Goal: Information Seeking & Learning: Find specific fact

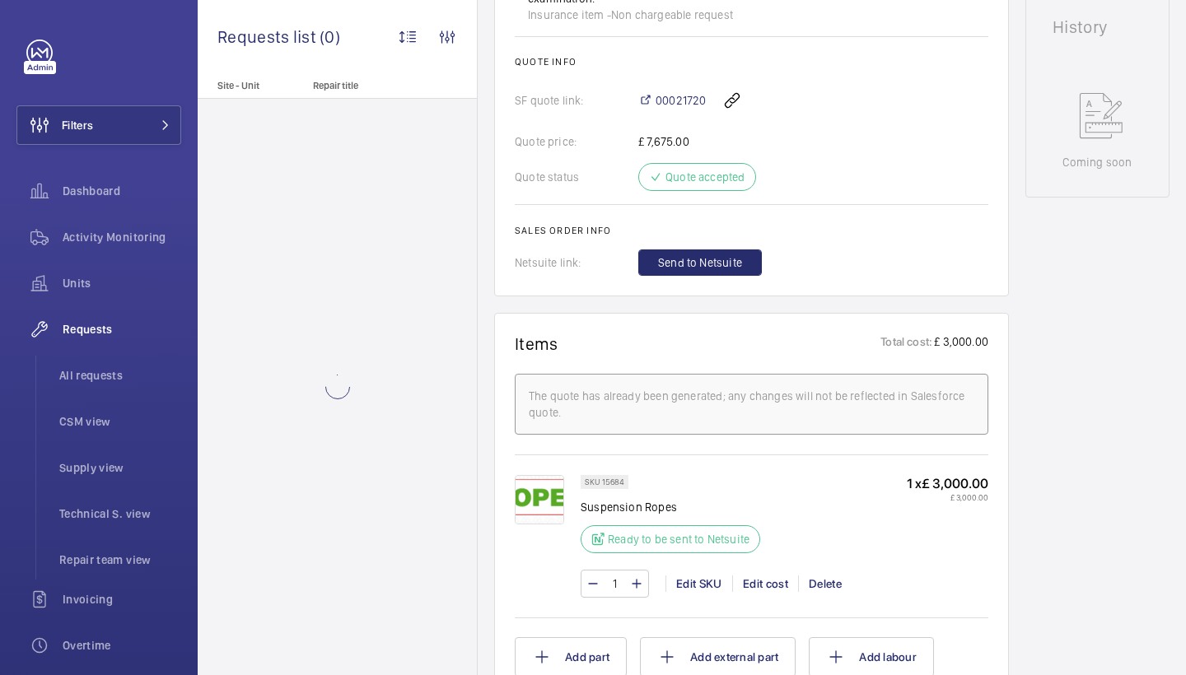
scroll to position [844, 0]
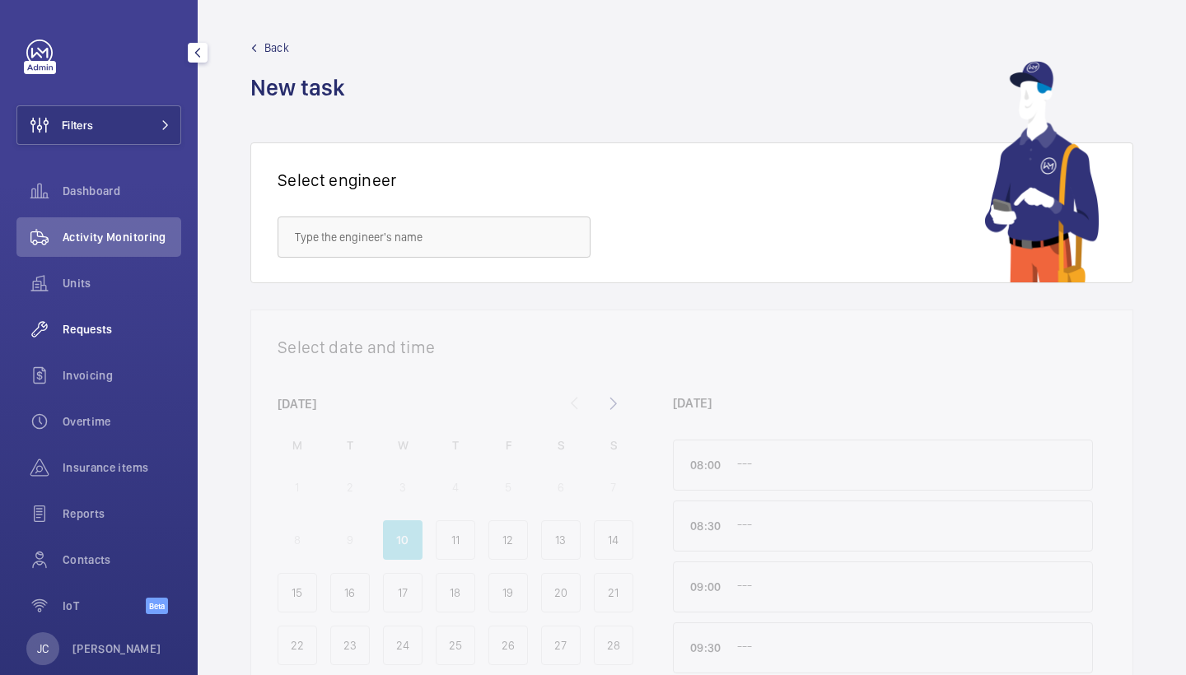
click at [107, 331] on span "Requests" at bounding box center [122, 329] width 119 height 16
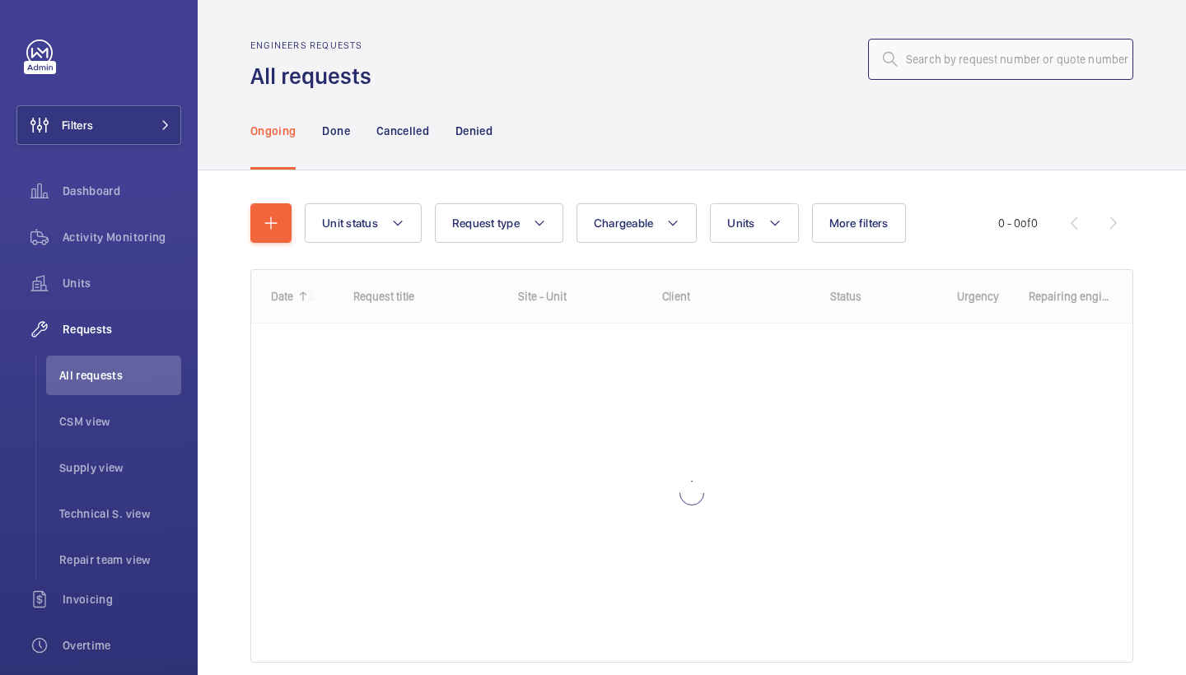
click at [988, 65] on input "text" at bounding box center [1000, 59] width 265 height 41
paste input "R25-11688"
type input "R25-11688"
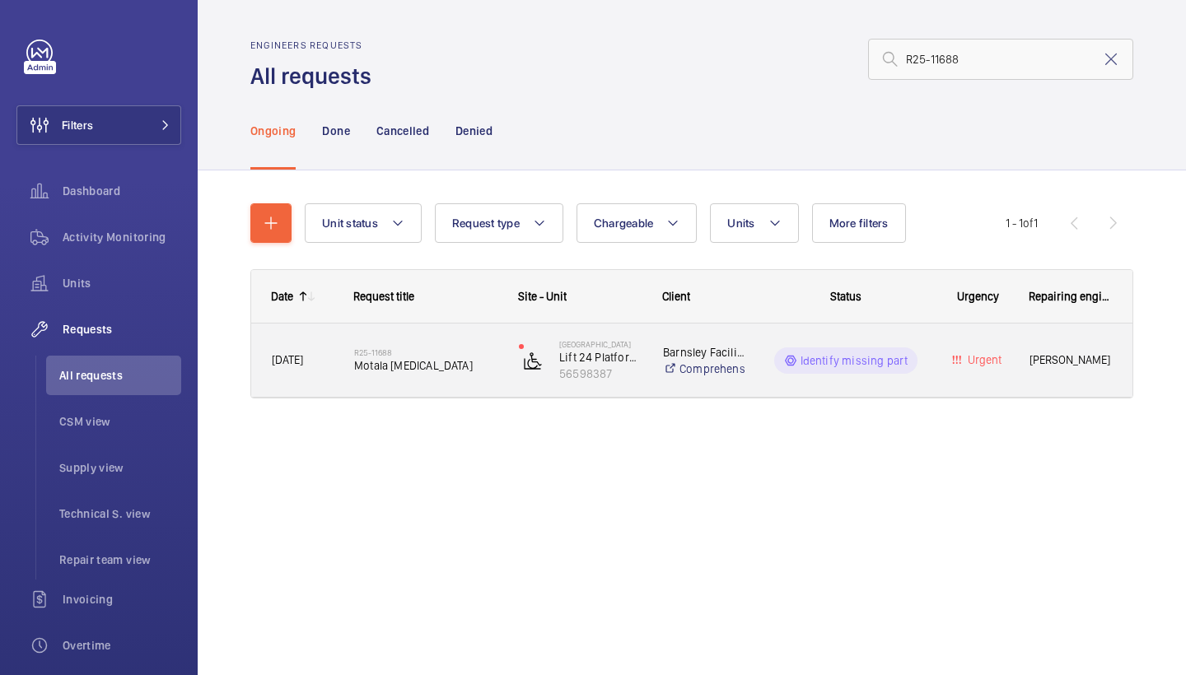
click at [418, 357] on span "Motala motor unit" at bounding box center [425, 365] width 143 height 16
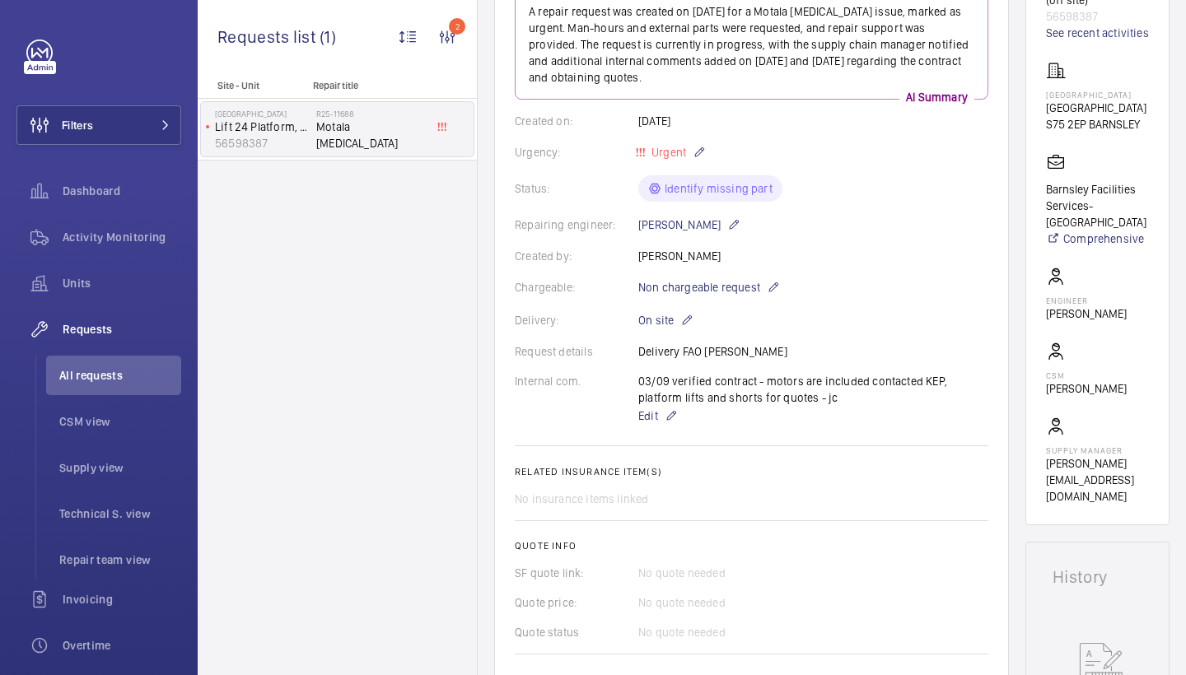
scroll to position [-35, 0]
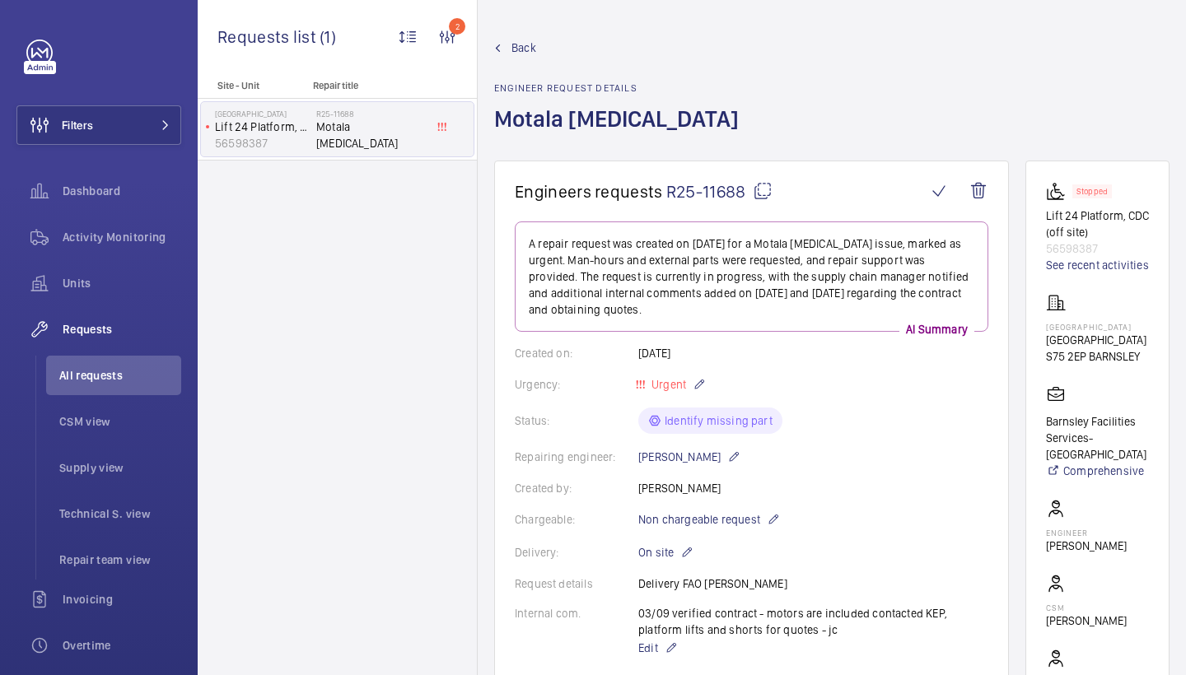
click at [766, 201] on mat-icon at bounding box center [763, 191] width 20 height 20
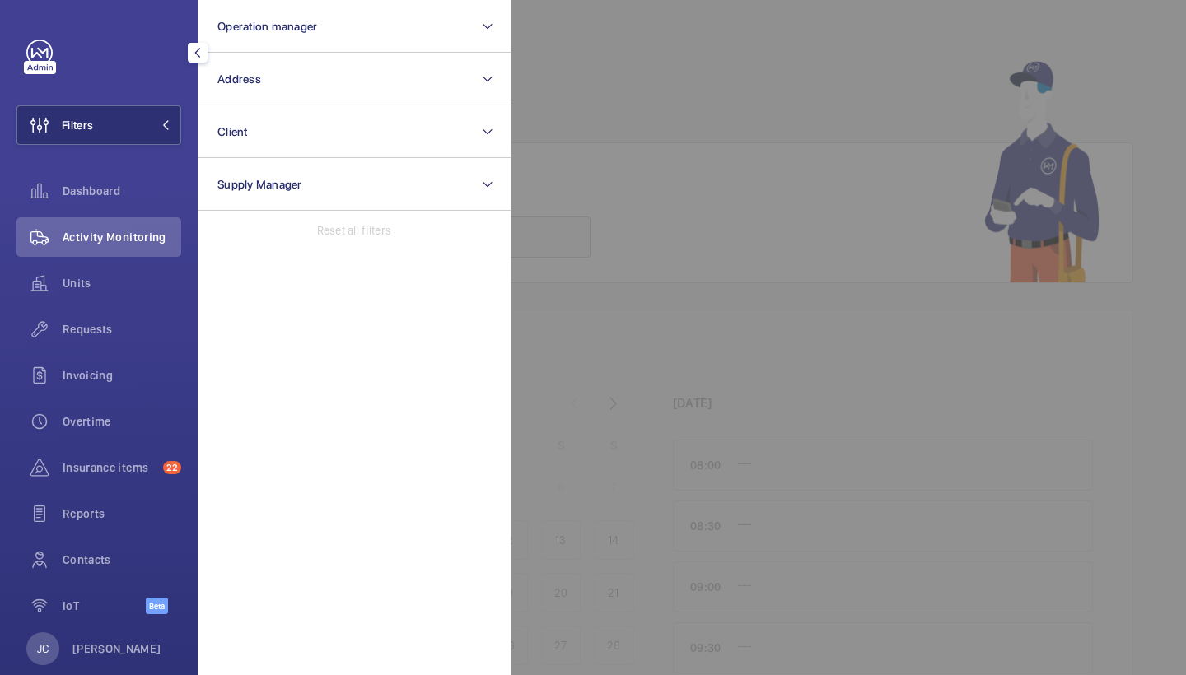
click at [315, 70] on button "Address" at bounding box center [354, 79] width 313 height 53
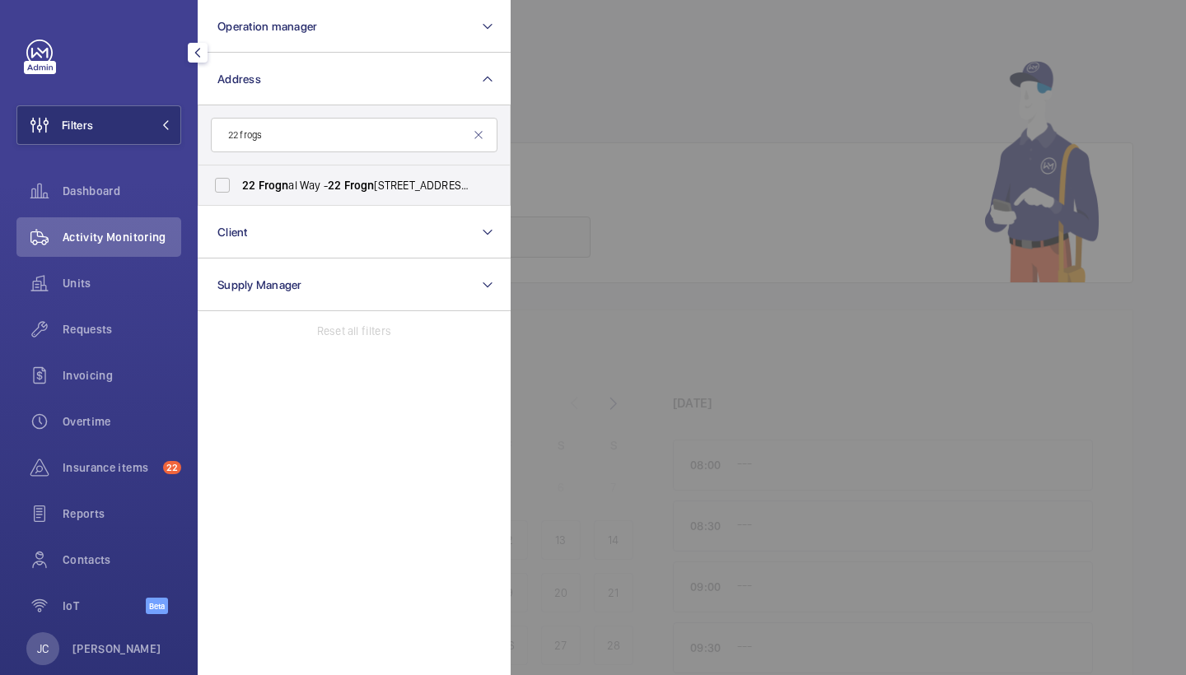
type input "22 frogs"
drag, startPoint x: 0, startPoint y: 0, endPoint x: 372, endPoint y: 193, distance: 419.4
click at [372, 193] on label "[STREET_ADDRESS]" at bounding box center [341, 185] width 287 height 40
click at [239, 193] on input "[STREET_ADDRESS]" at bounding box center [222, 185] width 33 height 33
checkbox input "true"
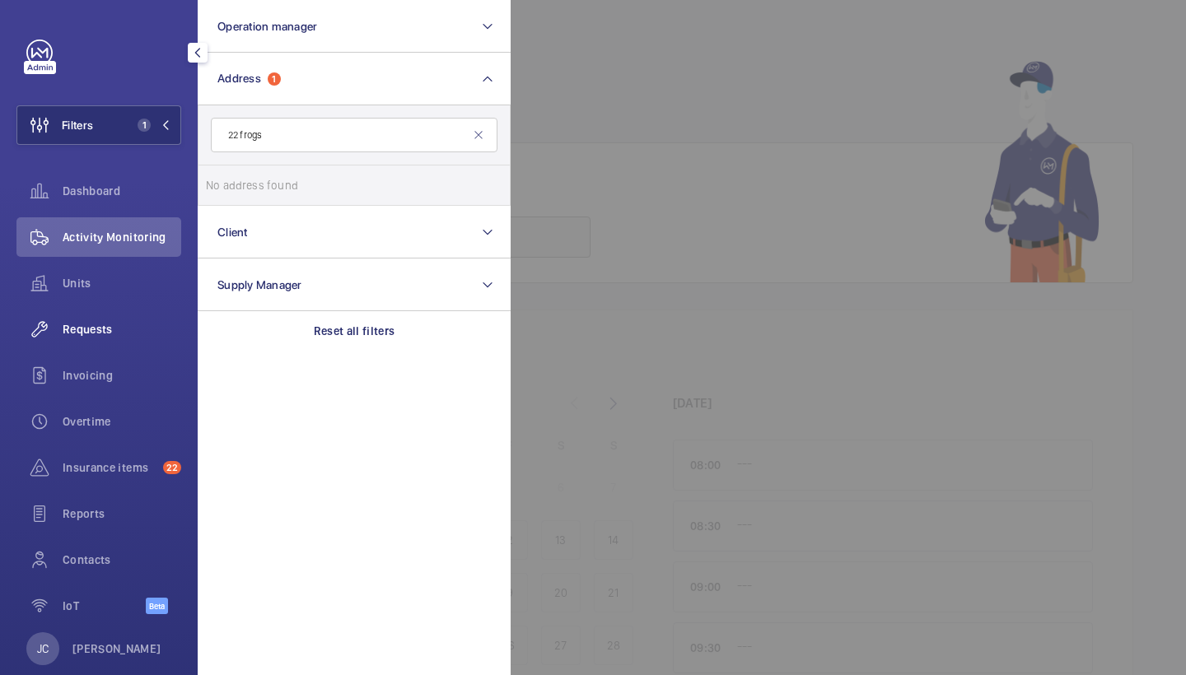
click at [96, 333] on span "Requests" at bounding box center [122, 329] width 119 height 16
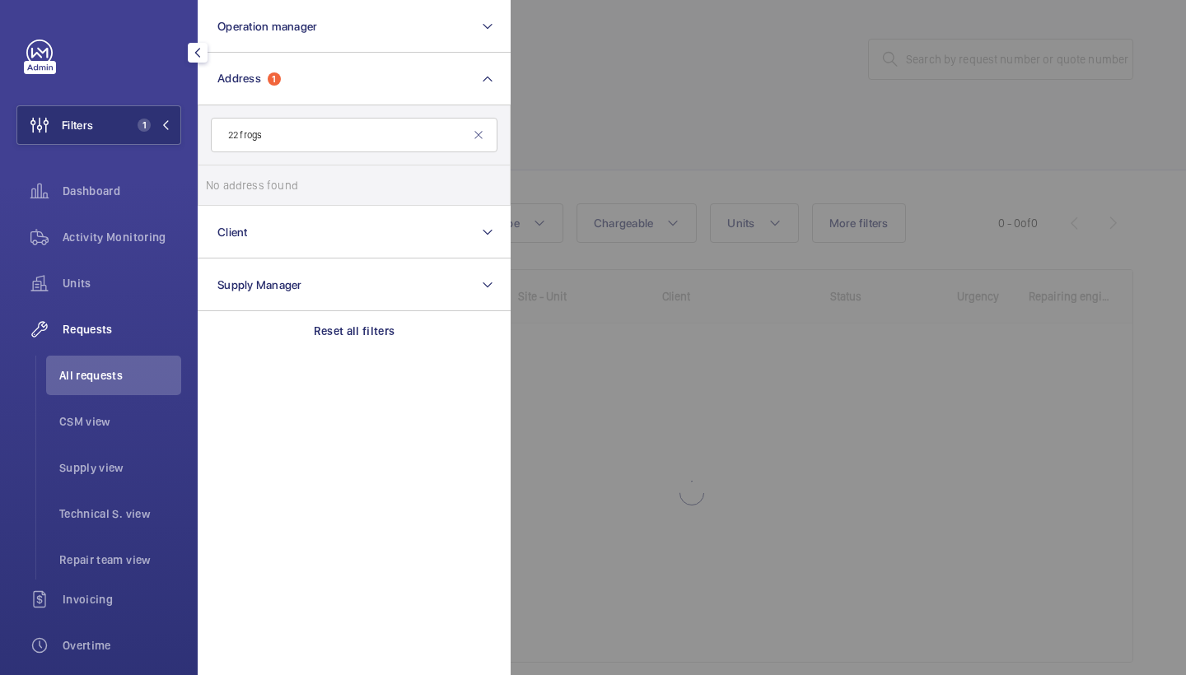
click at [784, 154] on div at bounding box center [1103, 337] width 1186 height 675
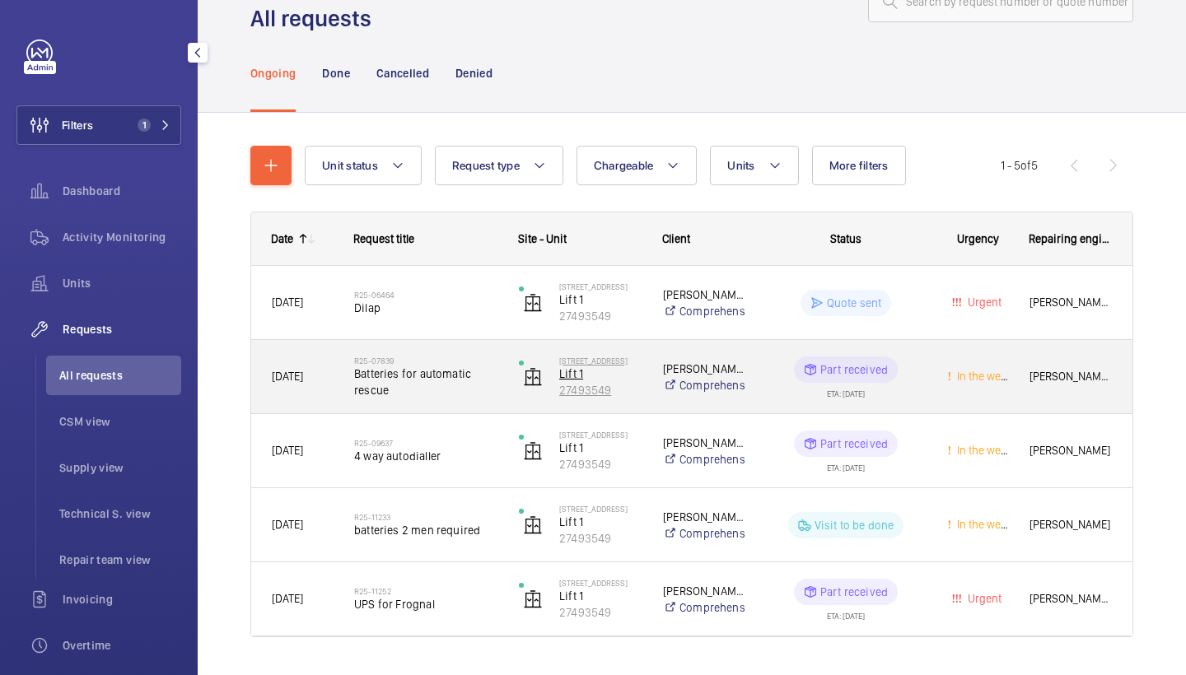
scroll to position [77, 0]
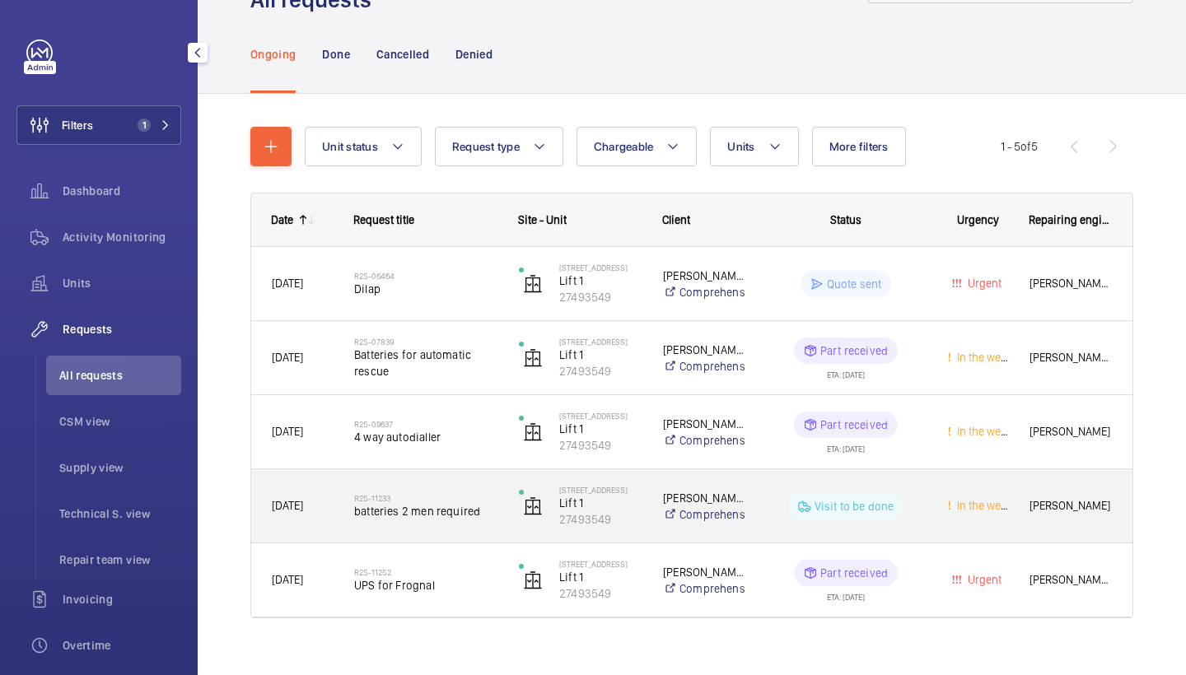
click at [419, 514] on span "batteries 2 men required" at bounding box center [425, 511] width 143 height 16
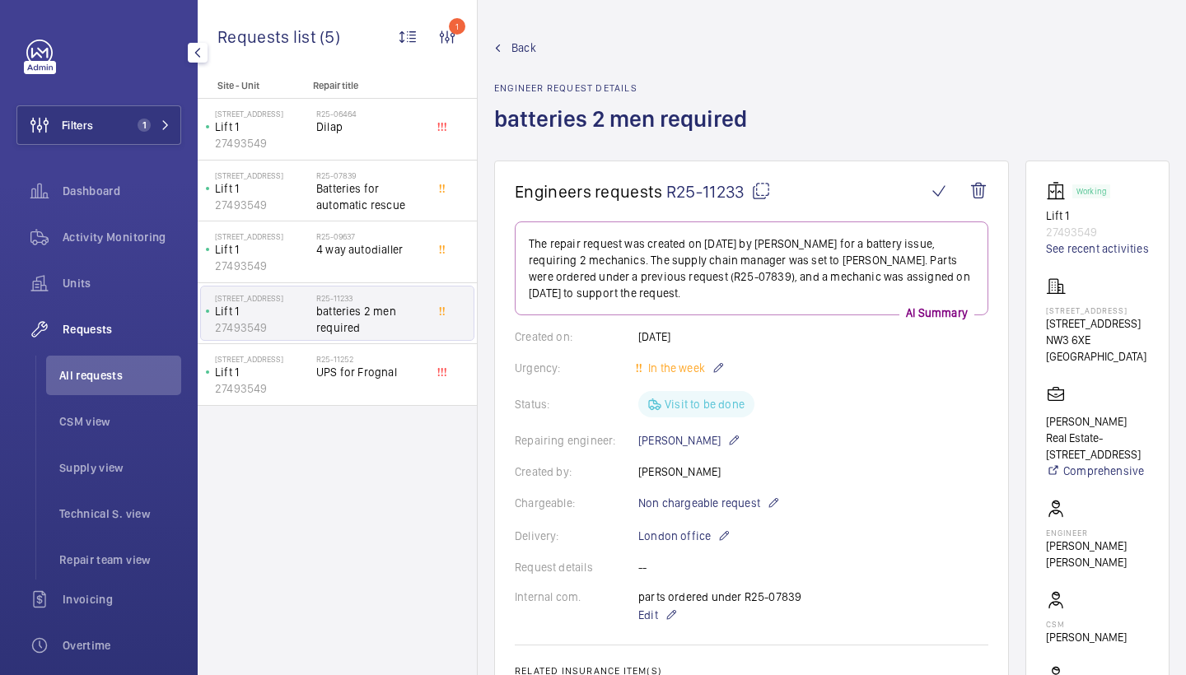
click at [520, 43] on span "Back" at bounding box center [523, 48] width 25 height 16
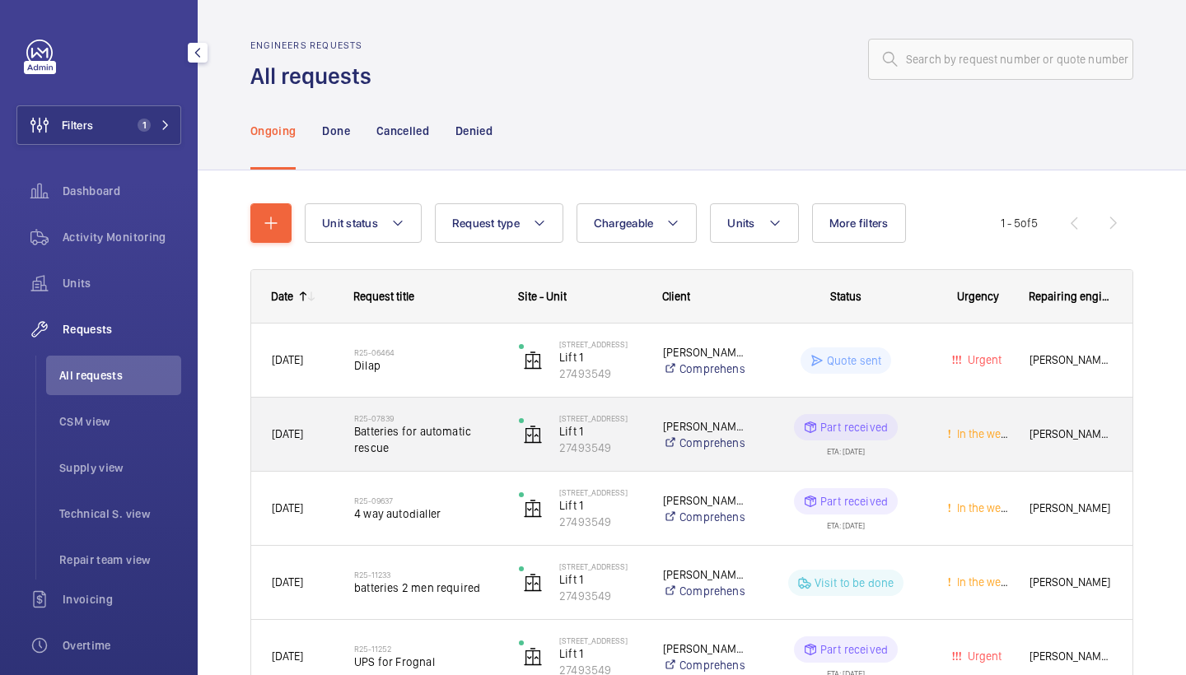
click at [448, 421] on h2 "R25-07839" at bounding box center [425, 418] width 143 height 10
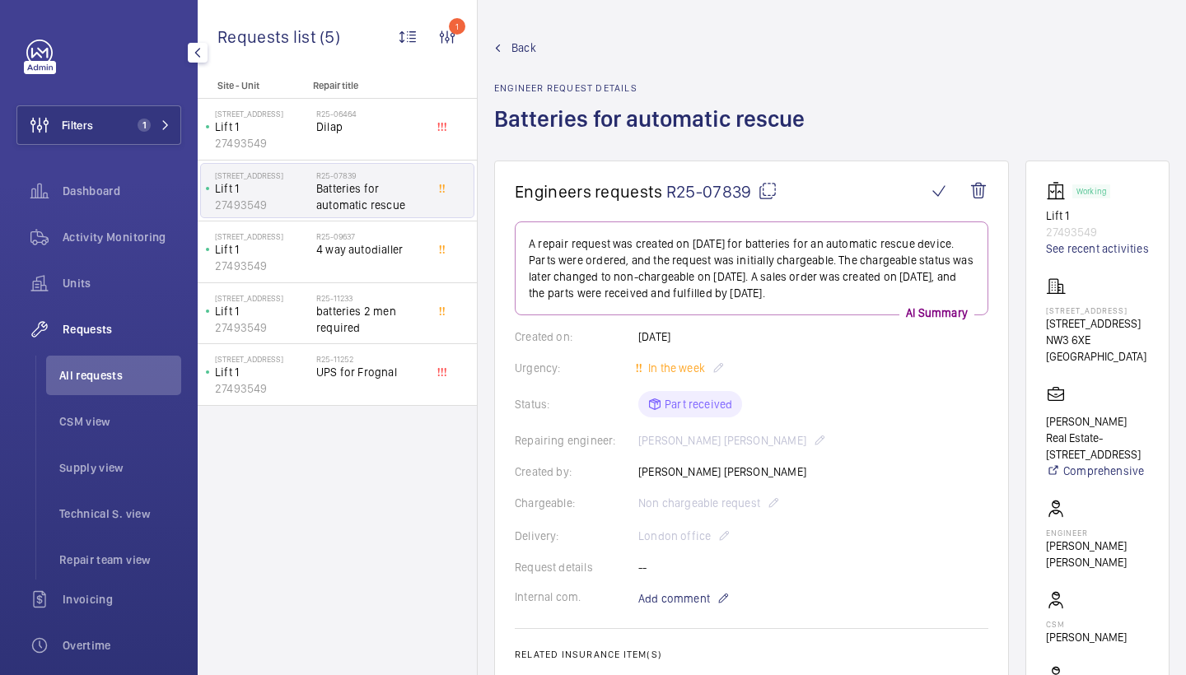
click at [511, 49] on span "Back" at bounding box center [523, 48] width 25 height 16
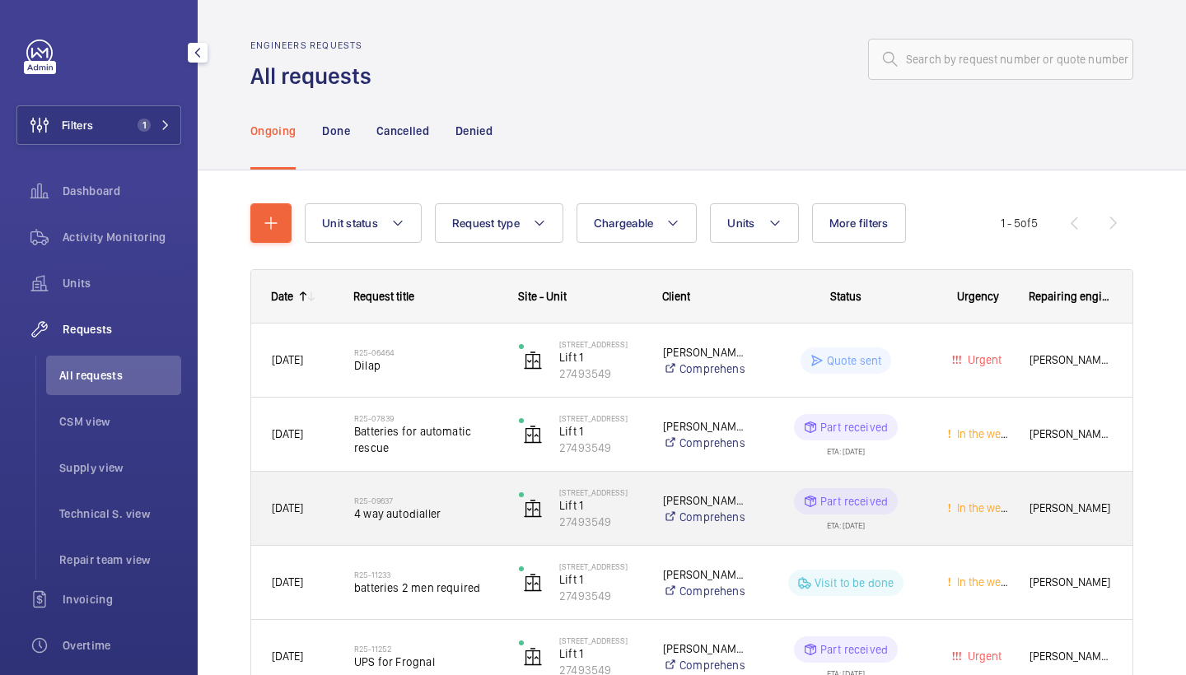
scroll to position [99, 0]
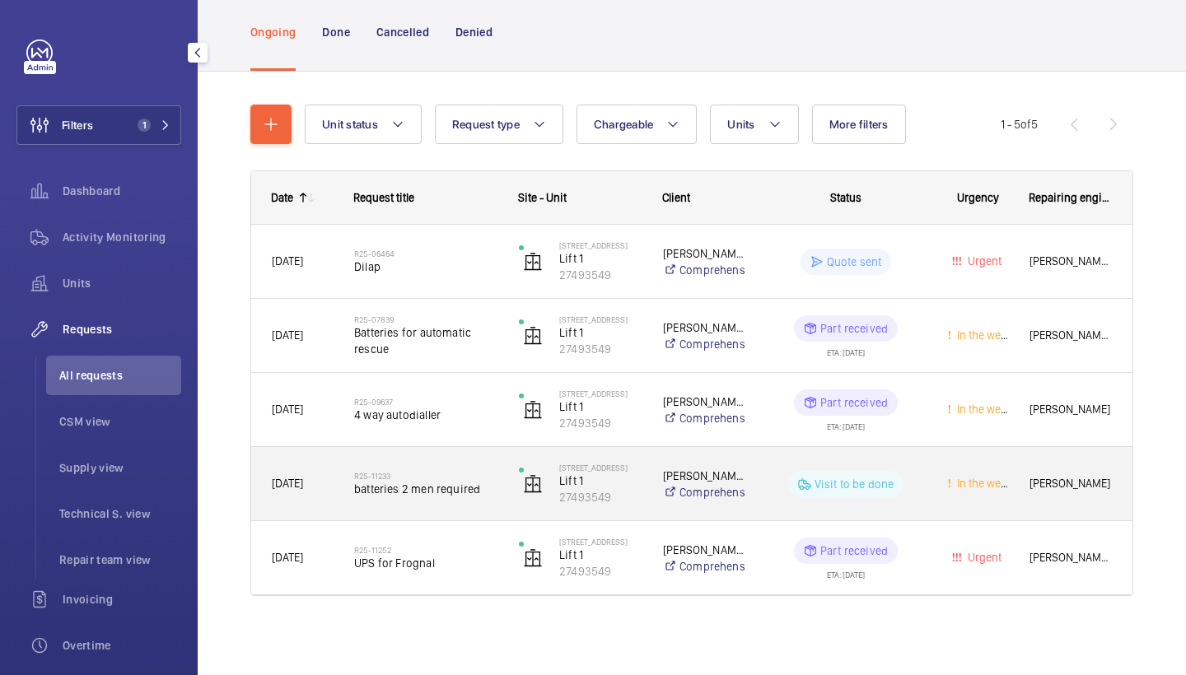
click at [474, 479] on h2 "R25-11233" at bounding box center [425, 476] width 143 height 10
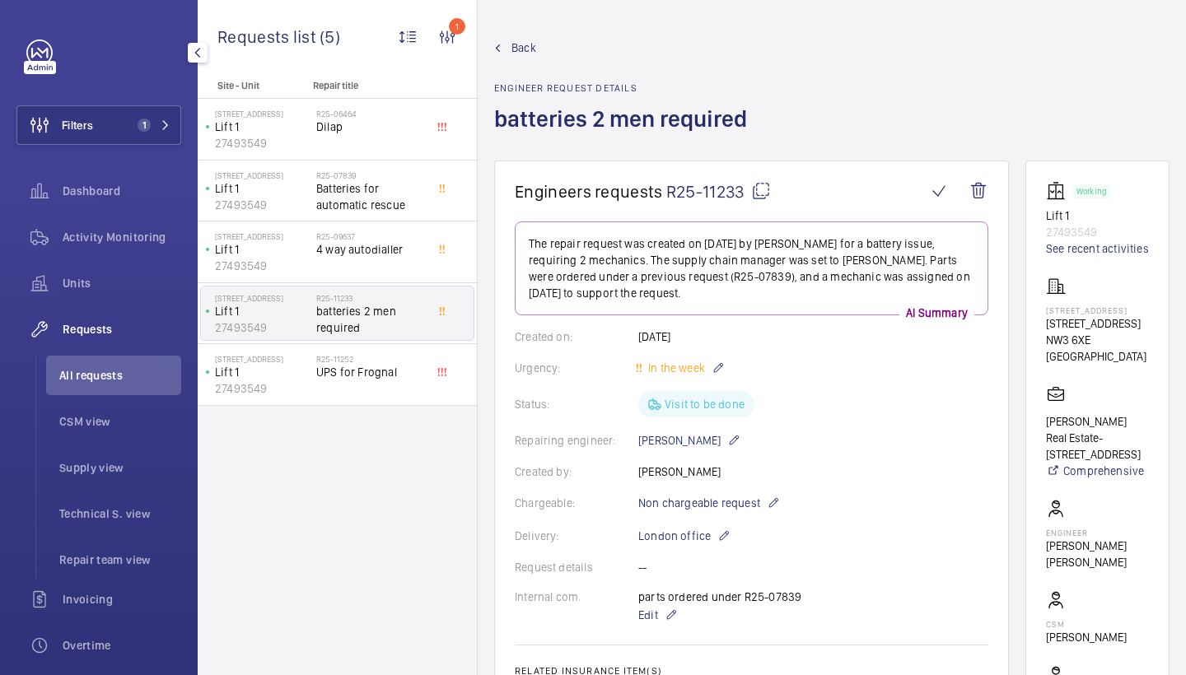
click at [517, 49] on span "Back" at bounding box center [523, 48] width 25 height 16
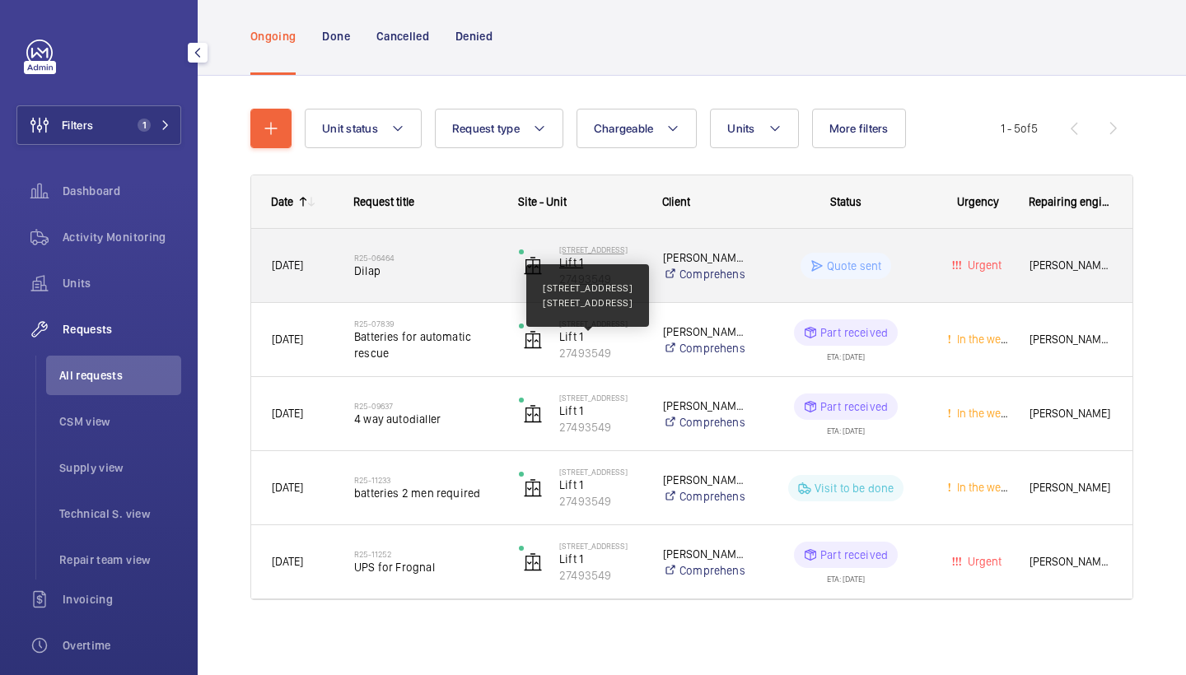
scroll to position [96, 0]
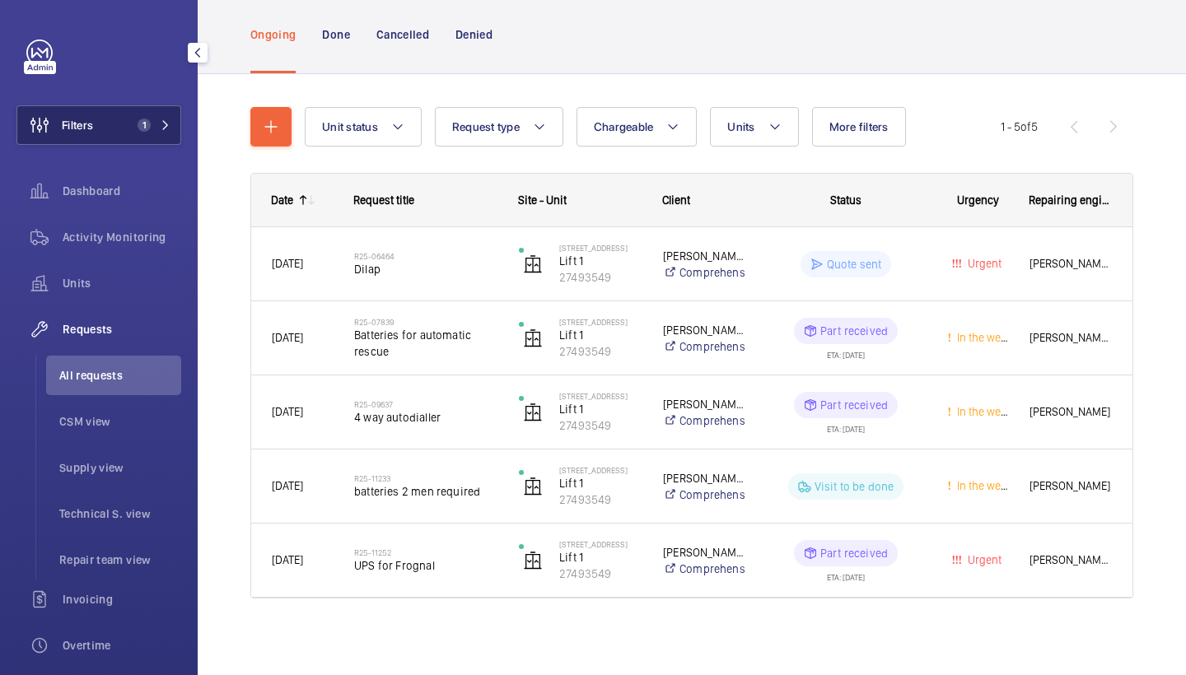
click at [161, 137] on button "Filters 1" at bounding box center [98, 125] width 165 height 40
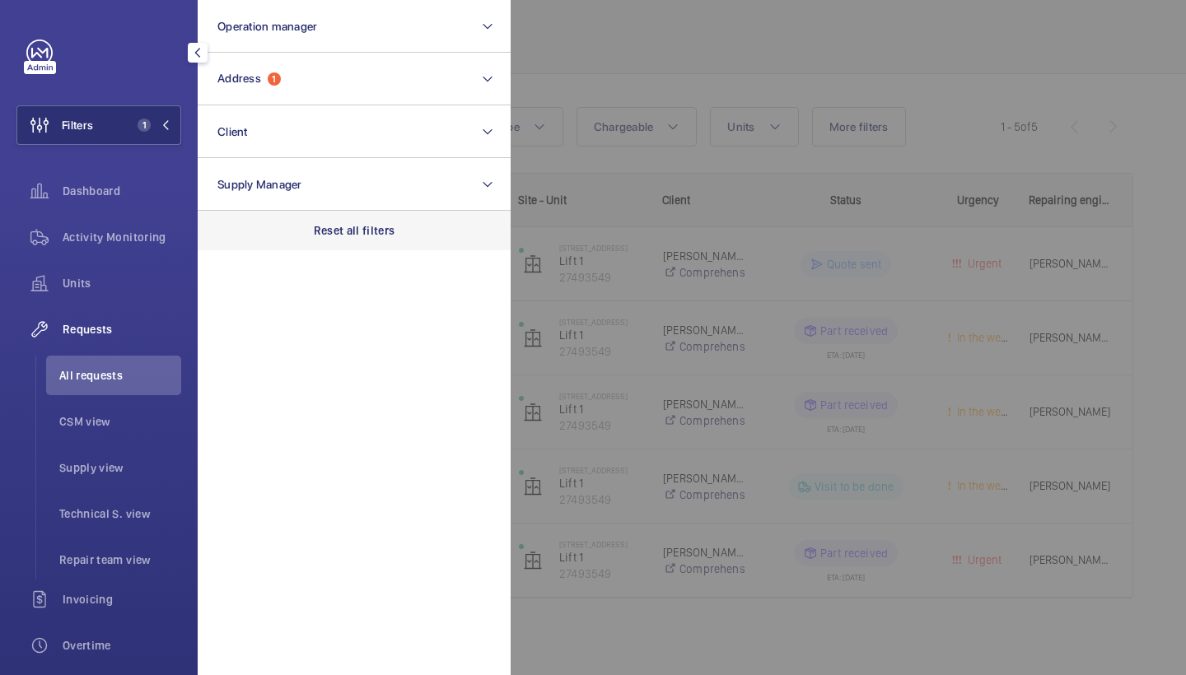
click at [380, 226] on p "Reset all filters" at bounding box center [355, 230] width 82 height 16
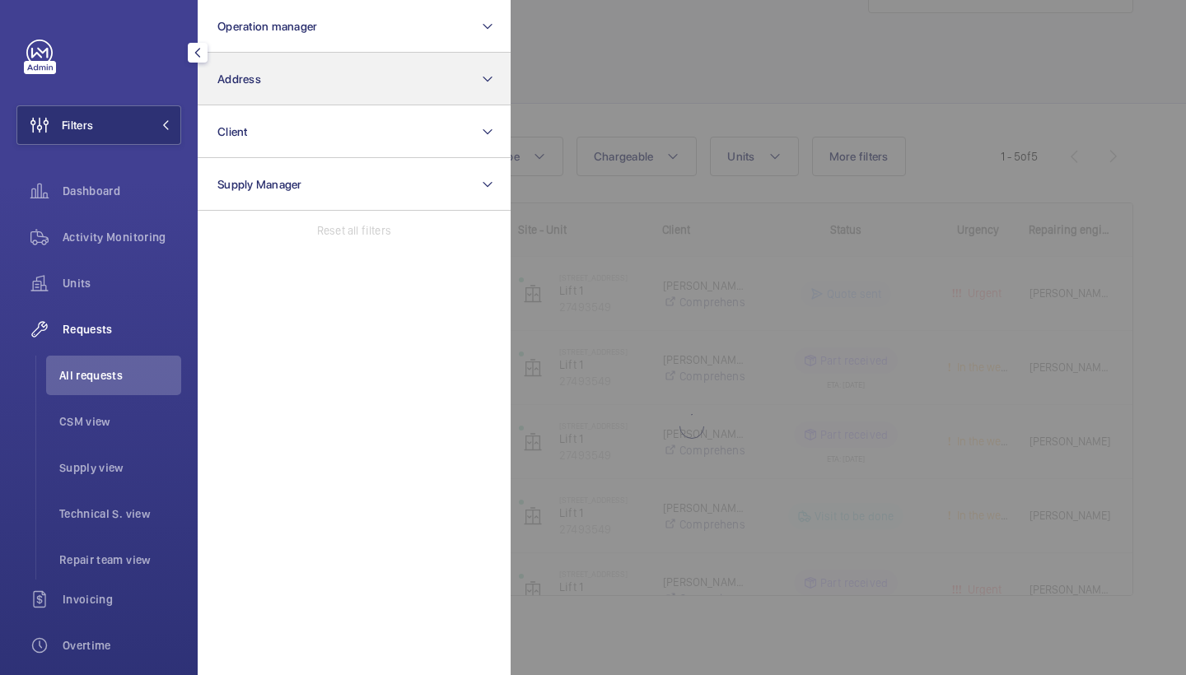
scroll to position [67, 0]
click at [324, 91] on button "Address" at bounding box center [354, 79] width 313 height 53
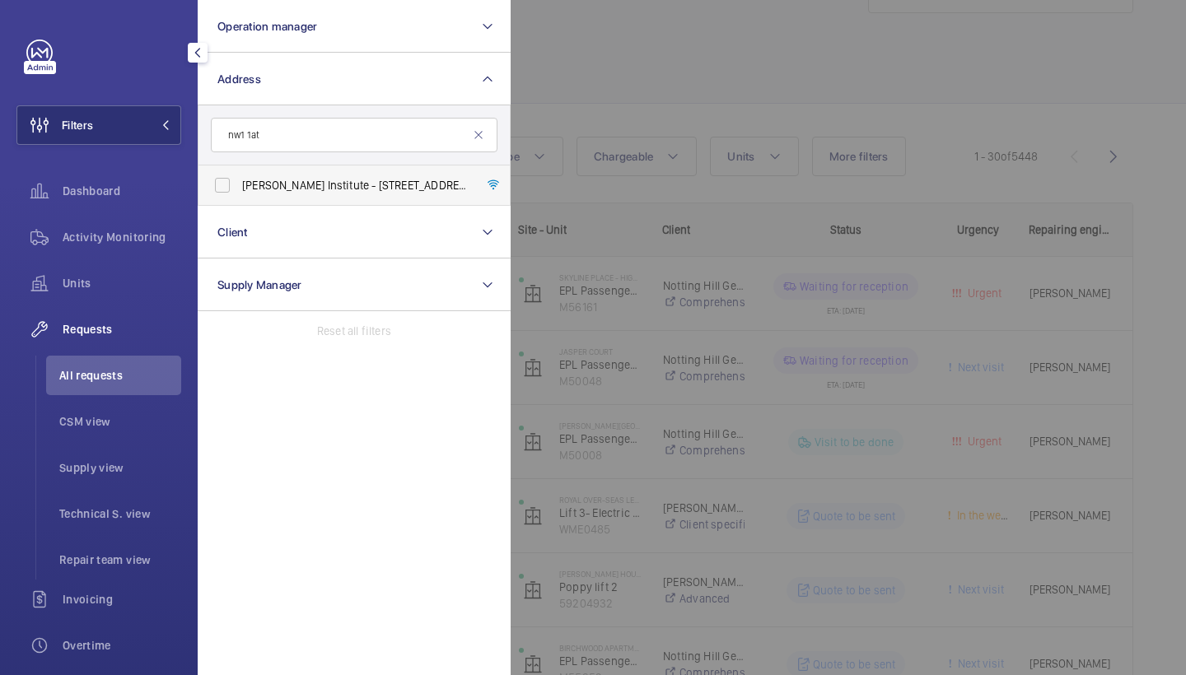
type input "nw1 1at"
click at [386, 190] on span "Francis Crick Institute - 1 Midland Road, LONDON NW1 1AT" at bounding box center [355, 185] width 226 height 16
click at [239, 190] on input "Francis Crick Institute - 1 Midland Road, LONDON NW1 1AT" at bounding box center [222, 185] width 33 height 33
checkbox input "true"
click at [808, 22] on div at bounding box center [1103, 337] width 1186 height 675
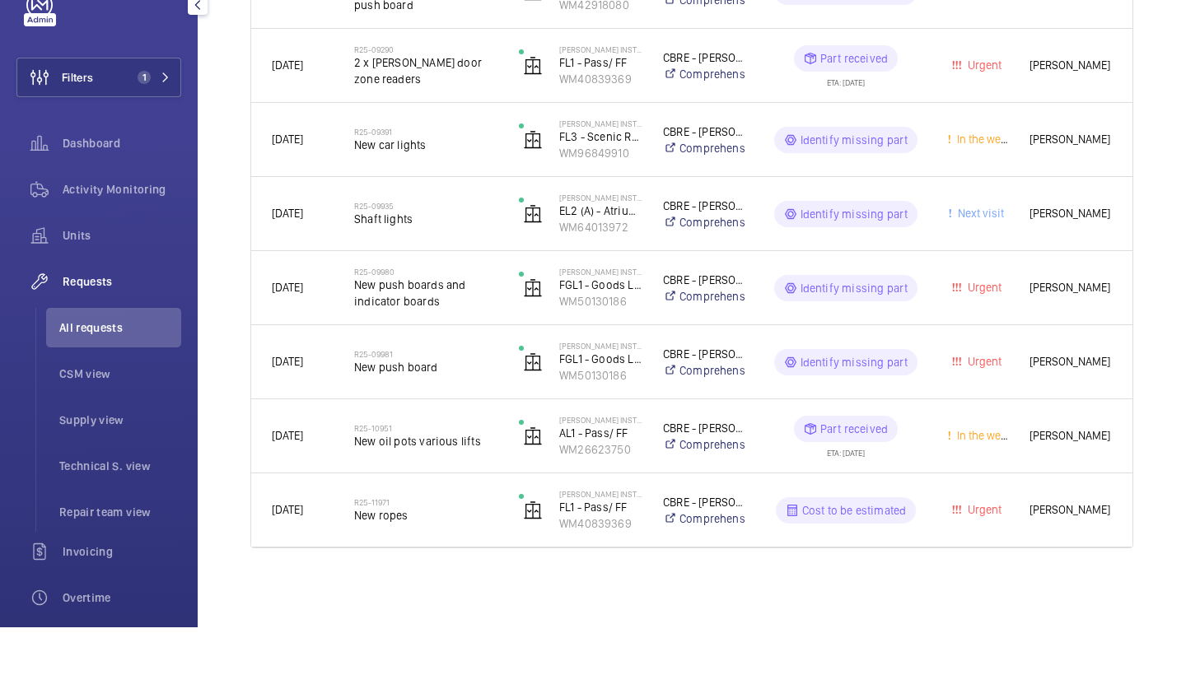
scroll to position [1062, 0]
click at [111, 275] on span "Units" at bounding box center [122, 283] width 119 height 16
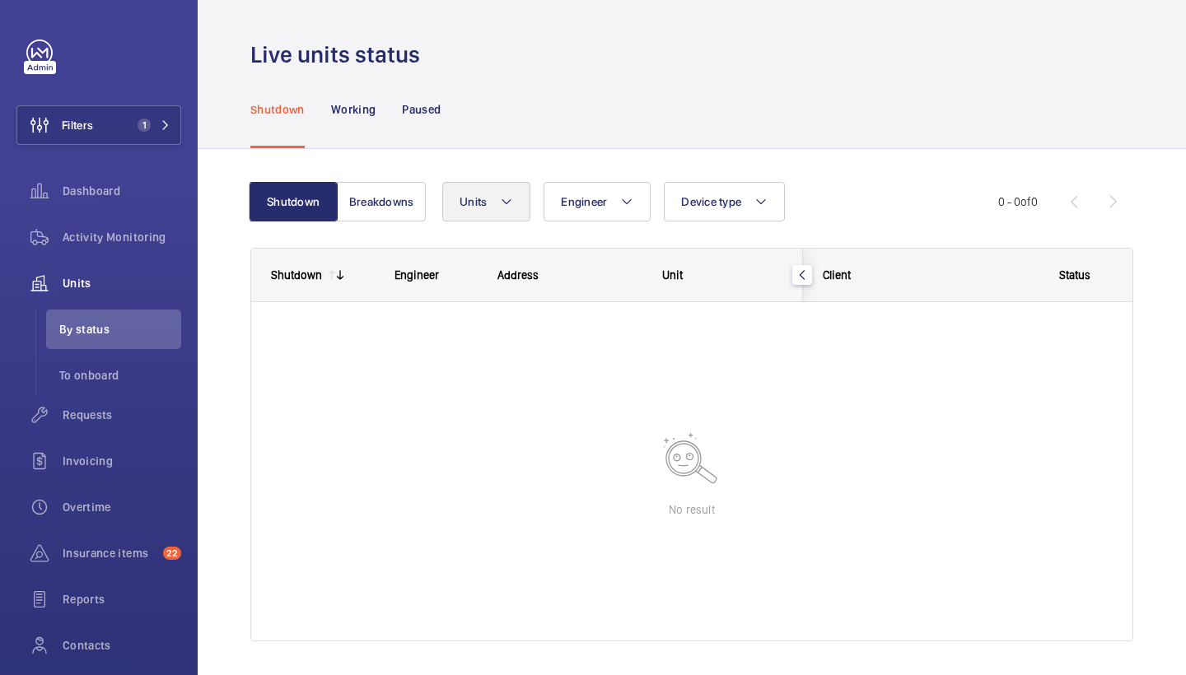
click at [470, 205] on span "Units" at bounding box center [472, 201] width 27 height 13
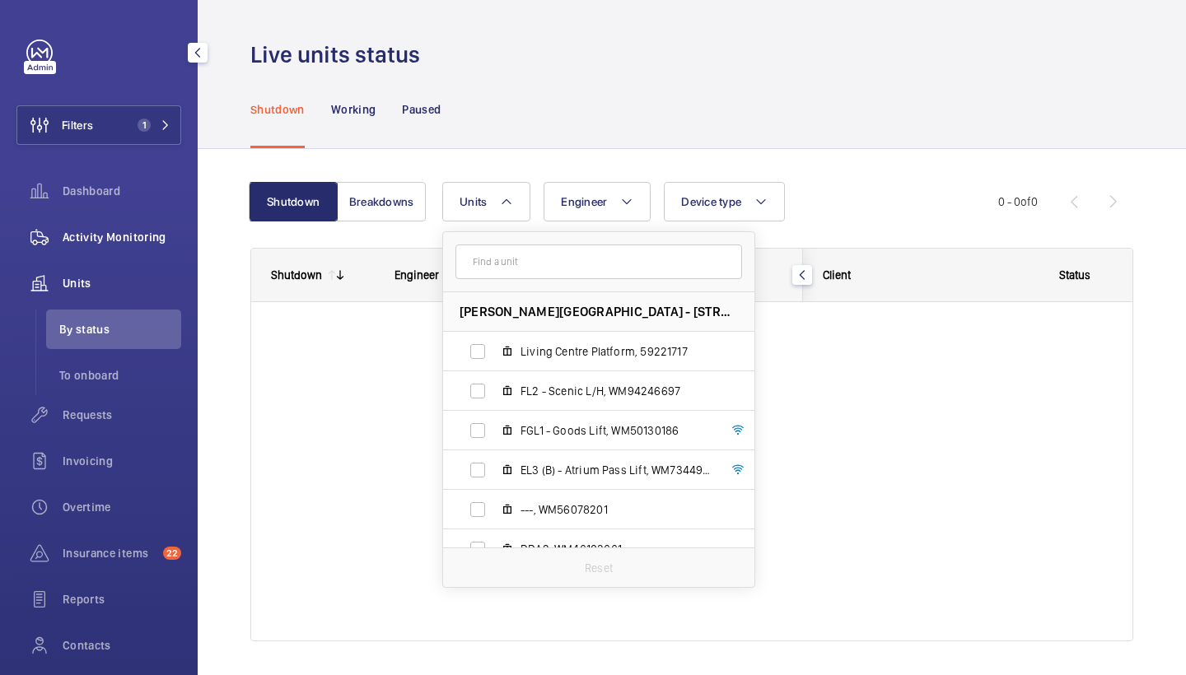
click at [115, 239] on span "Activity Monitoring" at bounding box center [122, 237] width 119 height 16
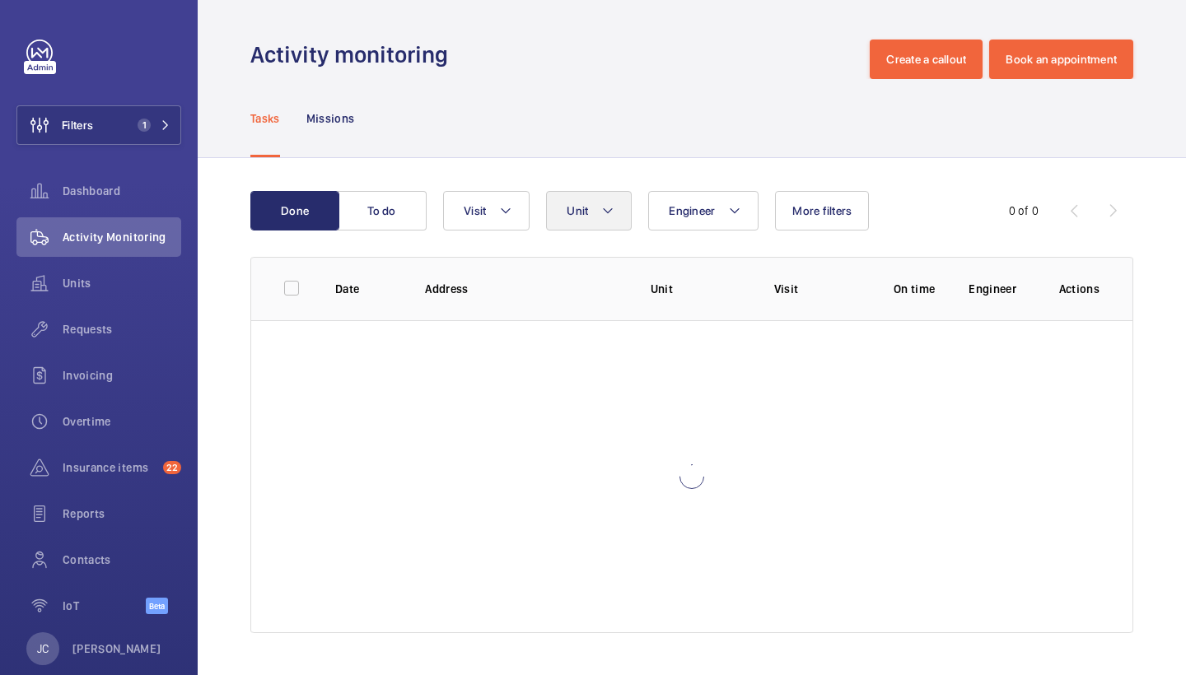
click at [581, 212] on span "Unit" at bounding box center [576, 210] width 21 height 13
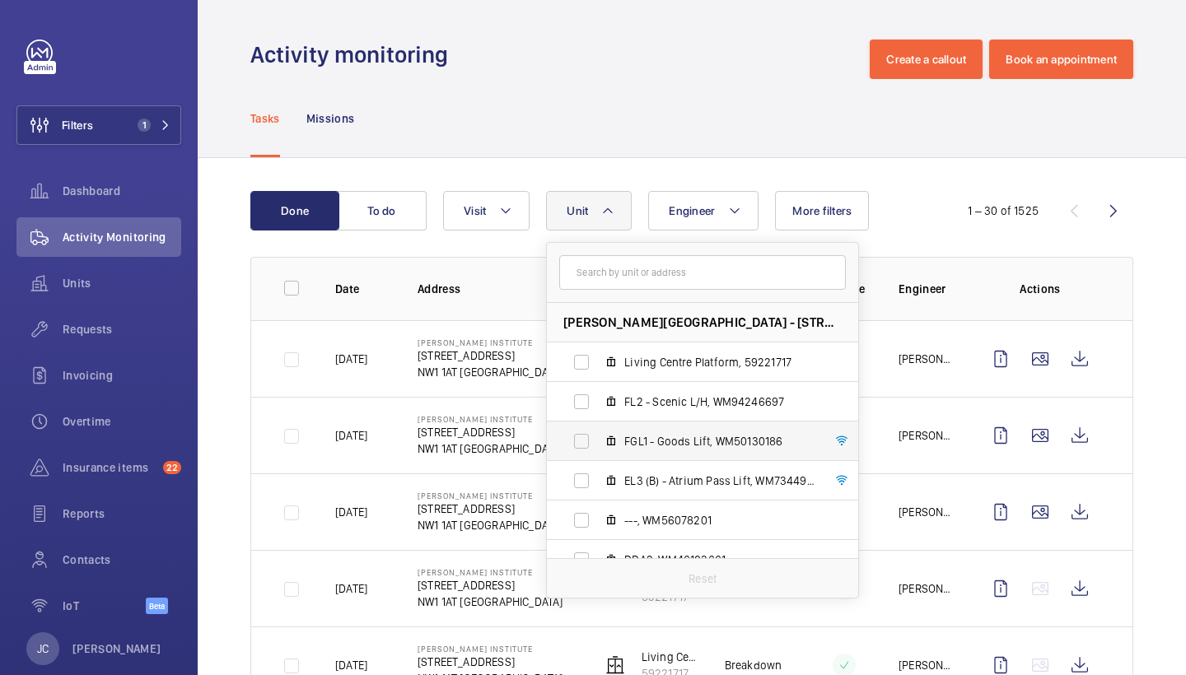
click at [720, 446] on span "FGL1 - Goods Lift, WM50130186" at bounding box center [719, 441] width 191 height 16
click at [598, 446] on input "FGL1 - Goods Lift, WM50130186" at bounding box center [581, 441] width 33 height 33
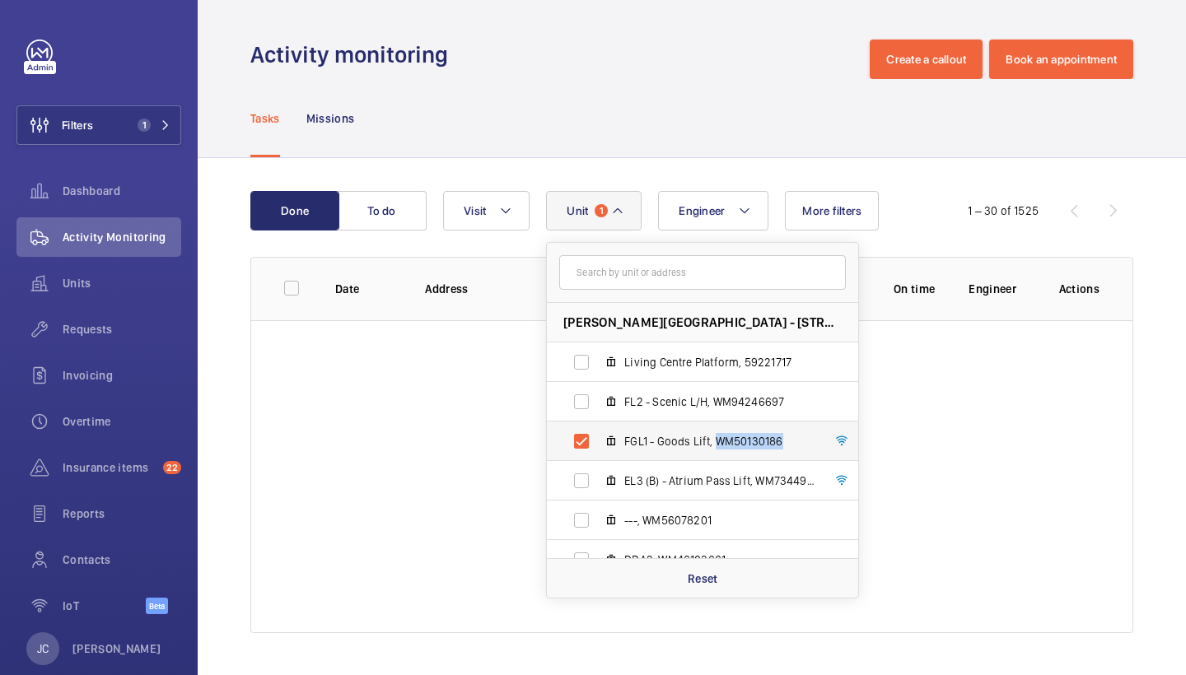
click at [720, 446] on span "FGL1 - Goods Lift, WM50130186" at bounding box center [719, 441] width 191 height 16
click at [598, 446] on input "FGL1 - Goods Lift, WM50130186" at bounding box center [581, 441] width 33 height 33
checkbox input "false"
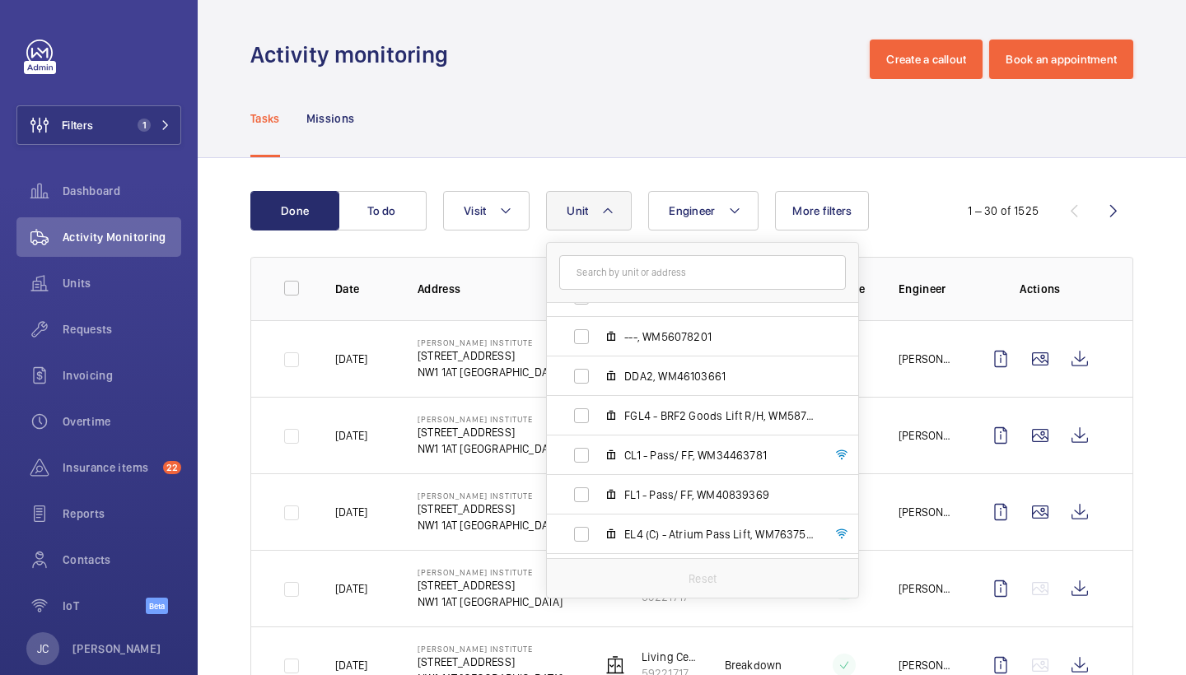
scroll to position [197, 0]
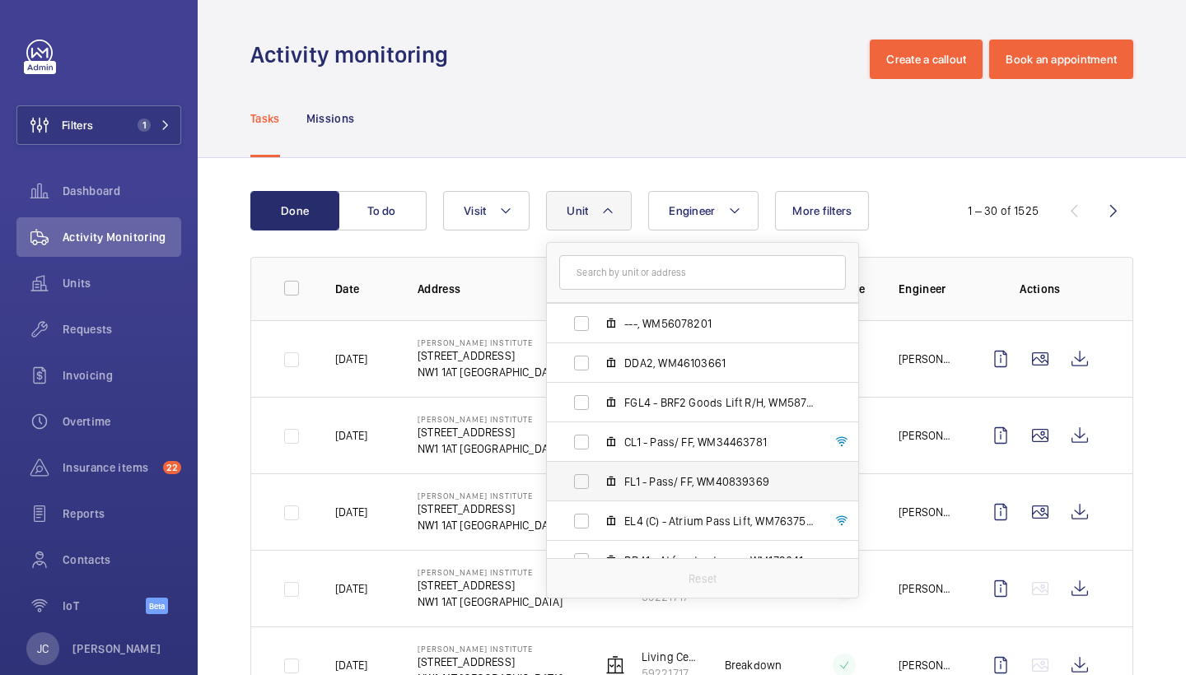
click at [684, 478] on span "FL1 - Pass/ FF, WM40839369" at bounding box center [719, 481] width 191 height 16
click at [598, 478] on input "FL1 - Pass/ FF, WM40839369" at bounding box center [581, 481] width 33 height 33
checkbox input "true"
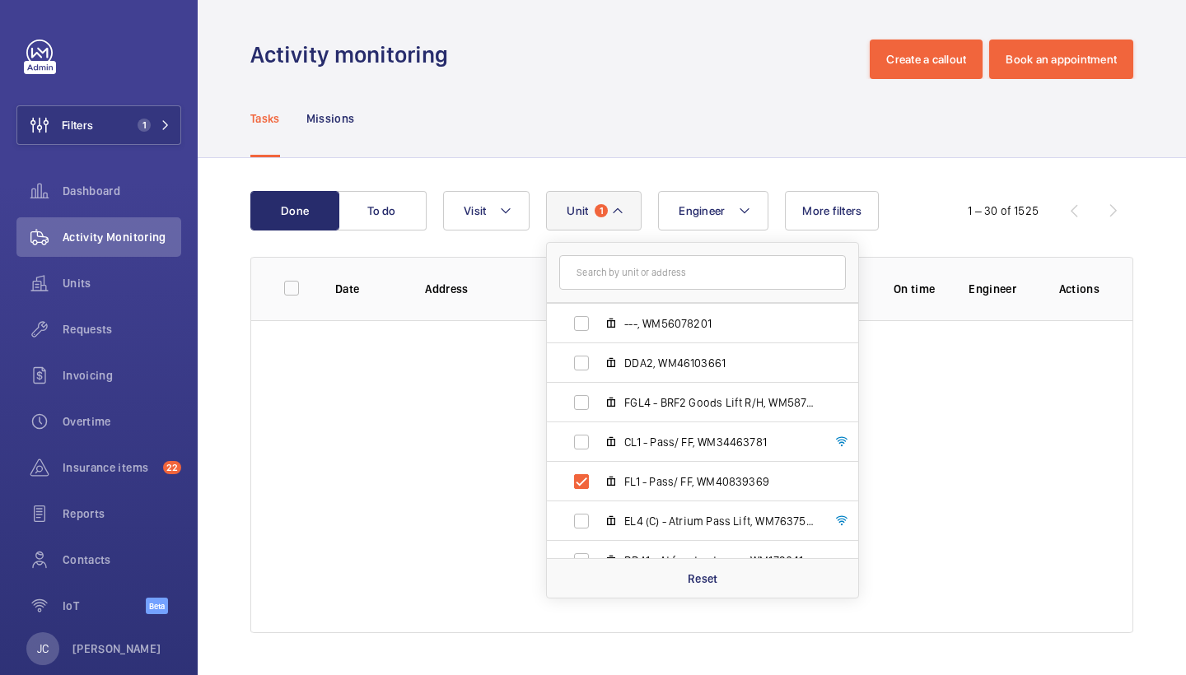
click at [713, 47] on div "Activity monitoring Create a callout Book an appointment" at bounding box center [691, 60] width 883 height 40
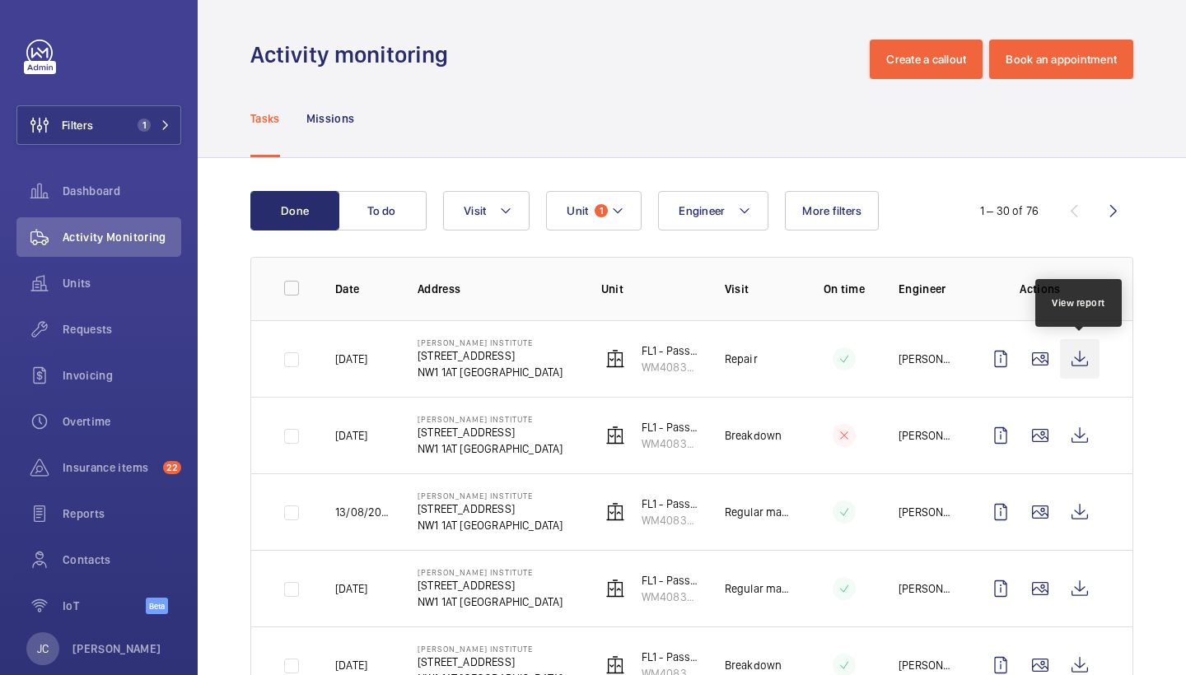
click at [1079, 357] on wm-front-icon-button at bounding box center [1080, 359] width 40 height 40
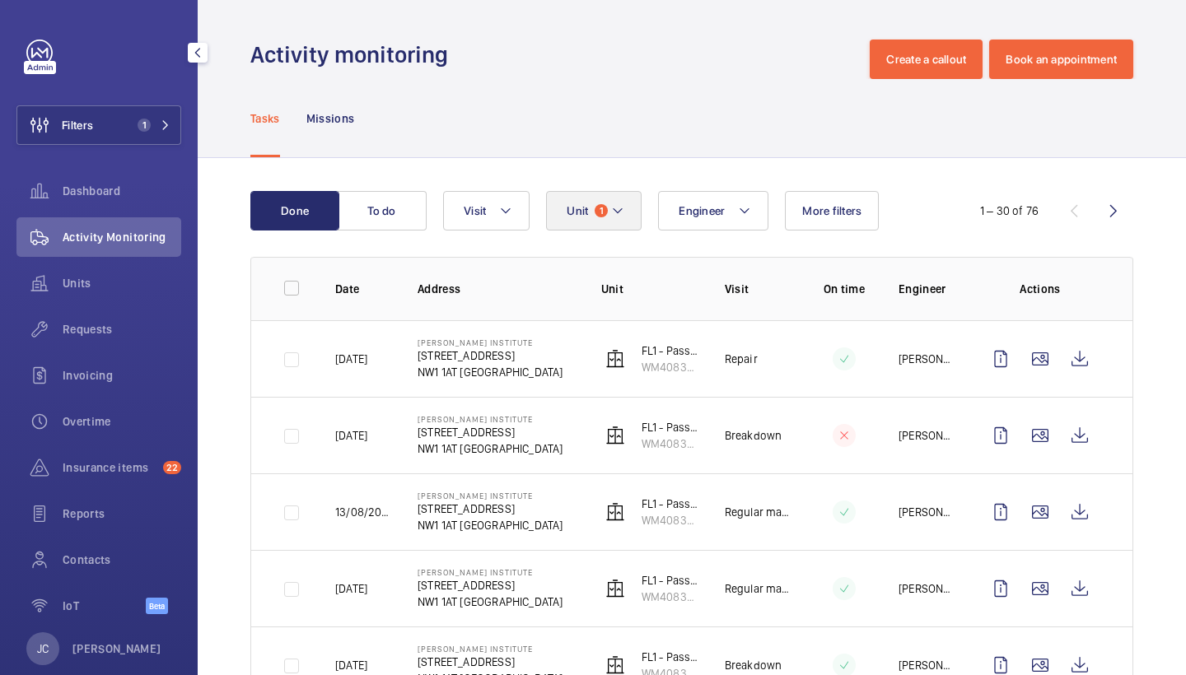
click at [591, 203] on button "Unit 1" at bounding box center [594, 211] width 96 height 40
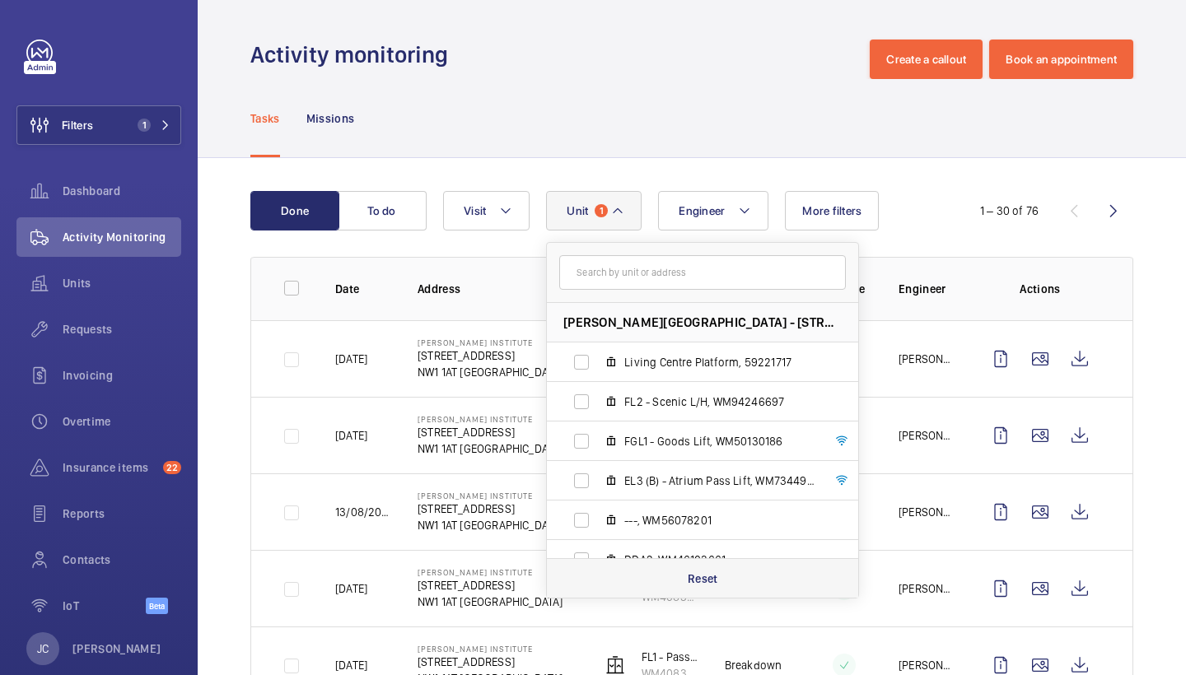
click at [701, 571] on p "Reset" at bounding box center [702, 579] width 30 height 16
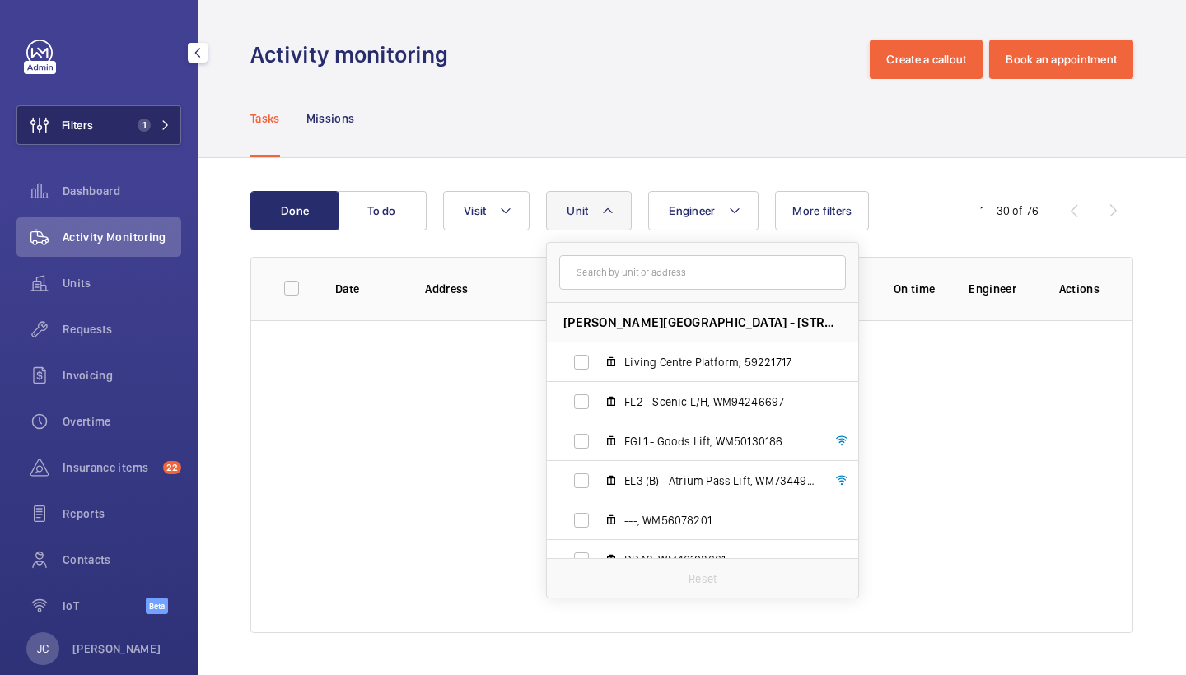
click at [132, 142] on button "Filters 1" at bounding box center [98, 125] width 165 height 40
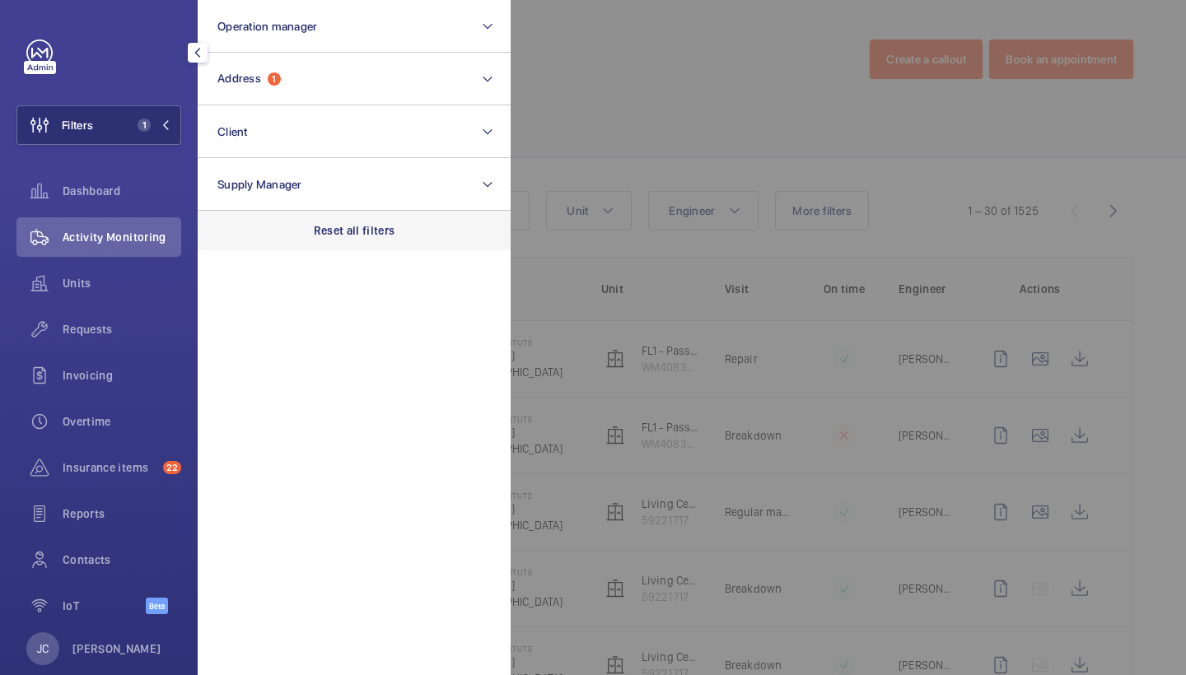
click at [369, 224] on p "Reset all filters" at bounding box center [355, 230] width 82 height 16
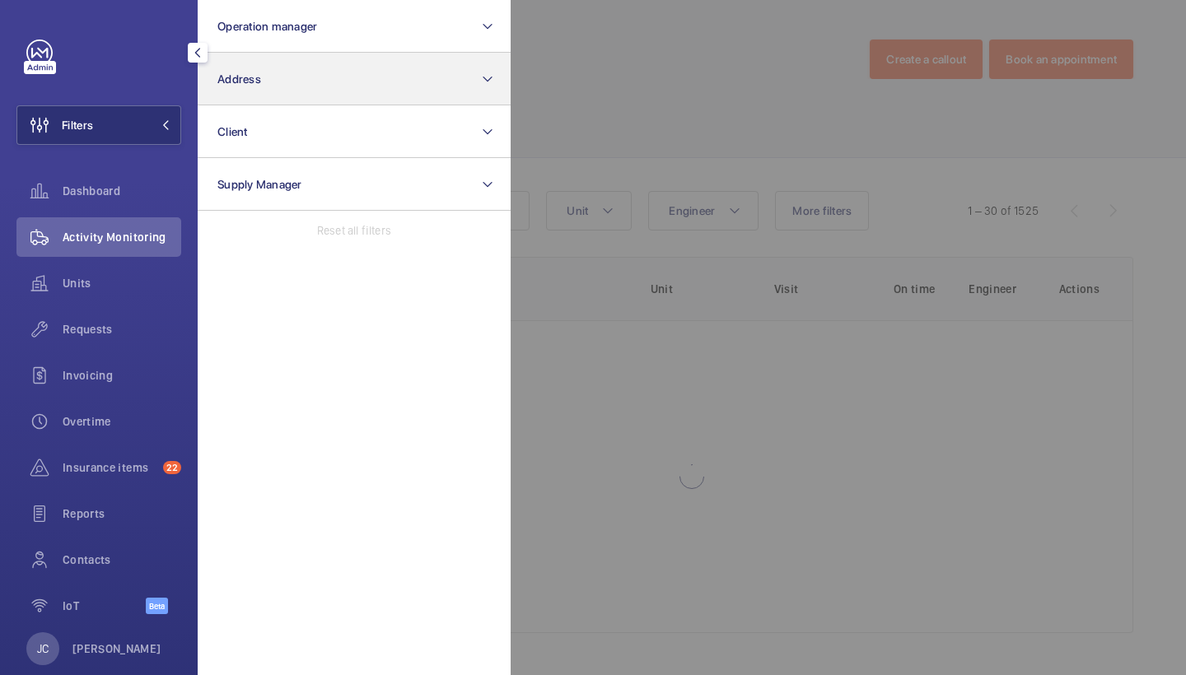
click at [363, 91] on button "Address" at bounding box center [354, 79] width 313 height 53
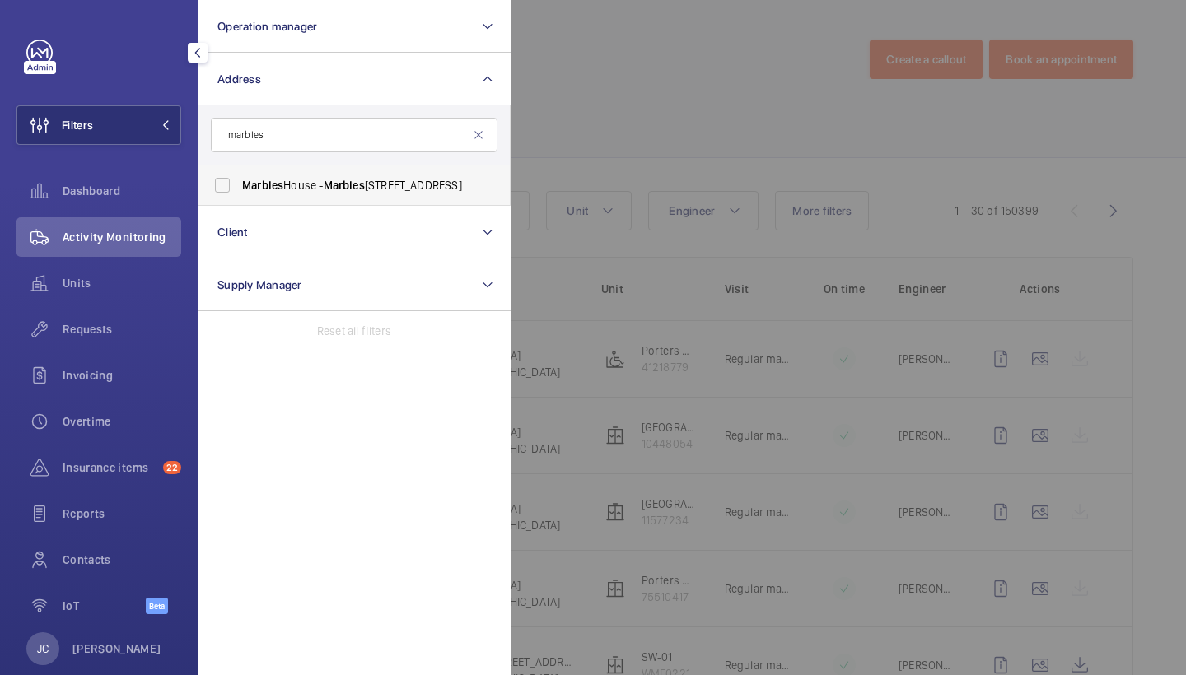
type input "marbles"
click at [344, 200] on label "Marbles House - Marbles House, LONDON SE5 0DD" at bounding box center [341, 185] width 287 height 40
click at [239, 200] on input "Marbles House - Marbles House, LONDON SE5 0DD" at bounding box center [222, 185] width 33 height 33
checkbox input "true"
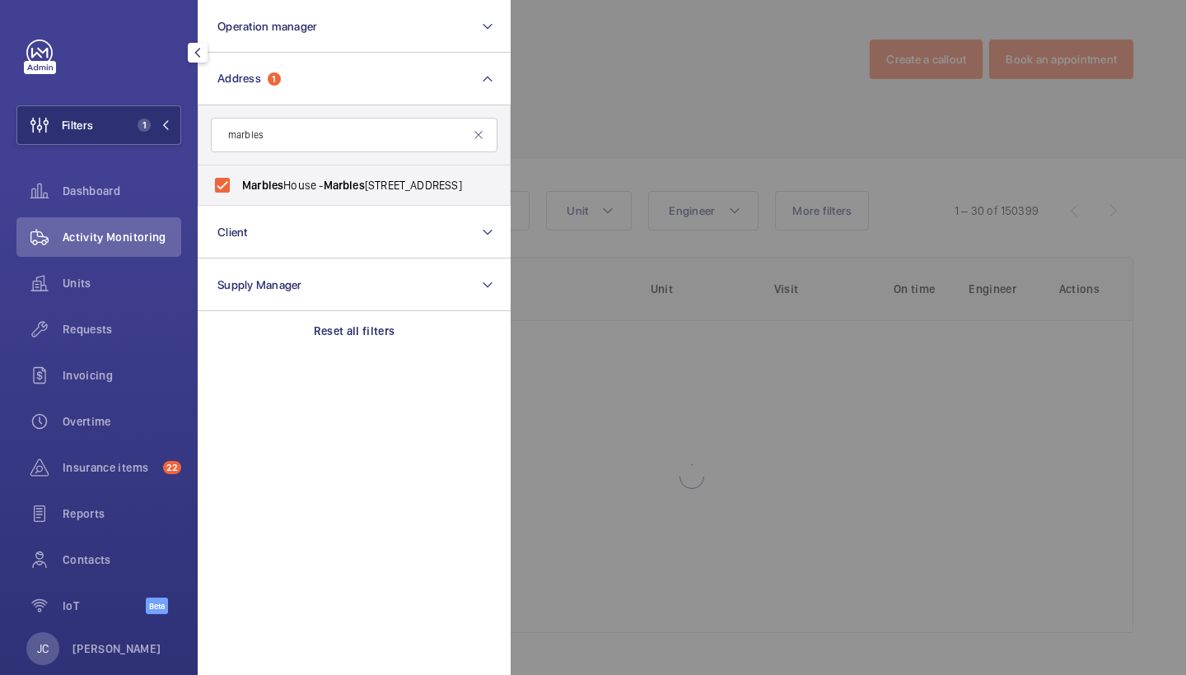
click at [767, 130] on div at bounding box center [1103, 337] width 1186 height 675
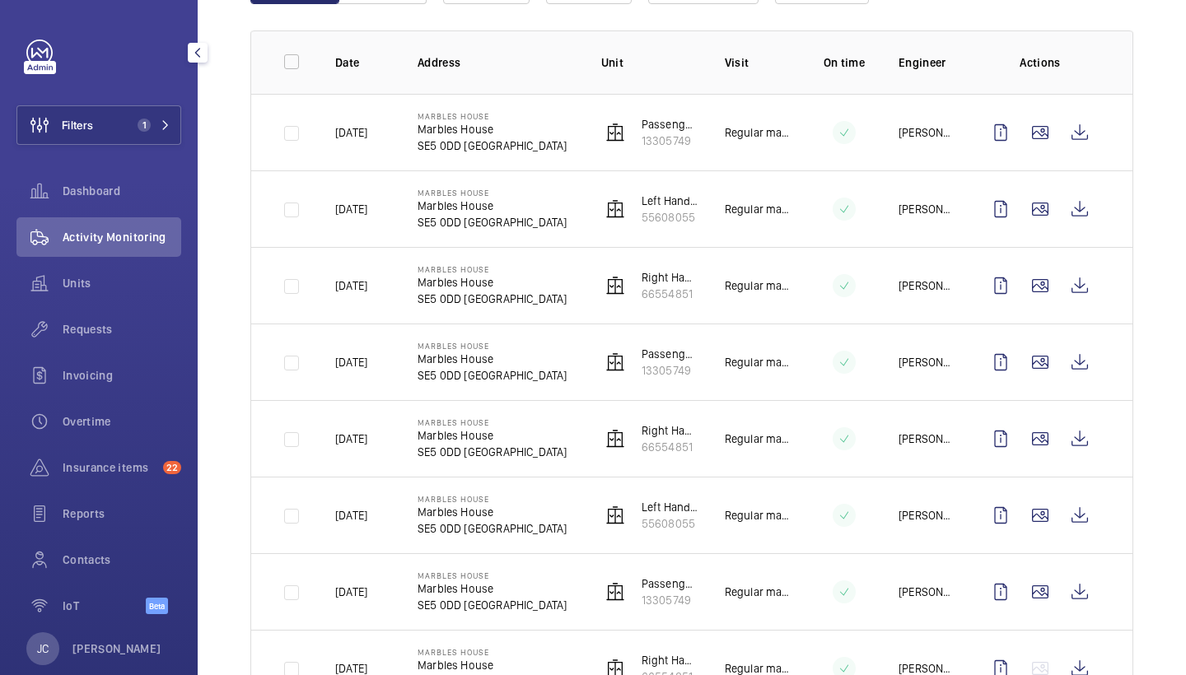
scroll to position [242, 0]
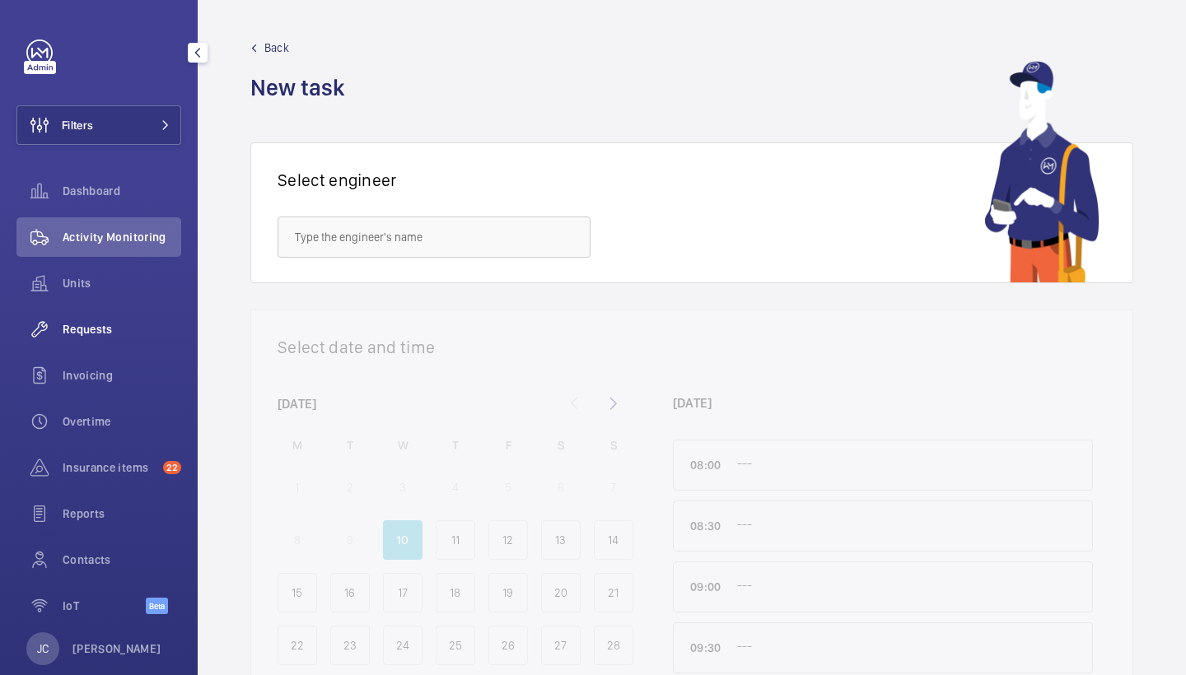
click at [132, 338] on div "Requests" at bounding box center [98, 330] width 165 height 40
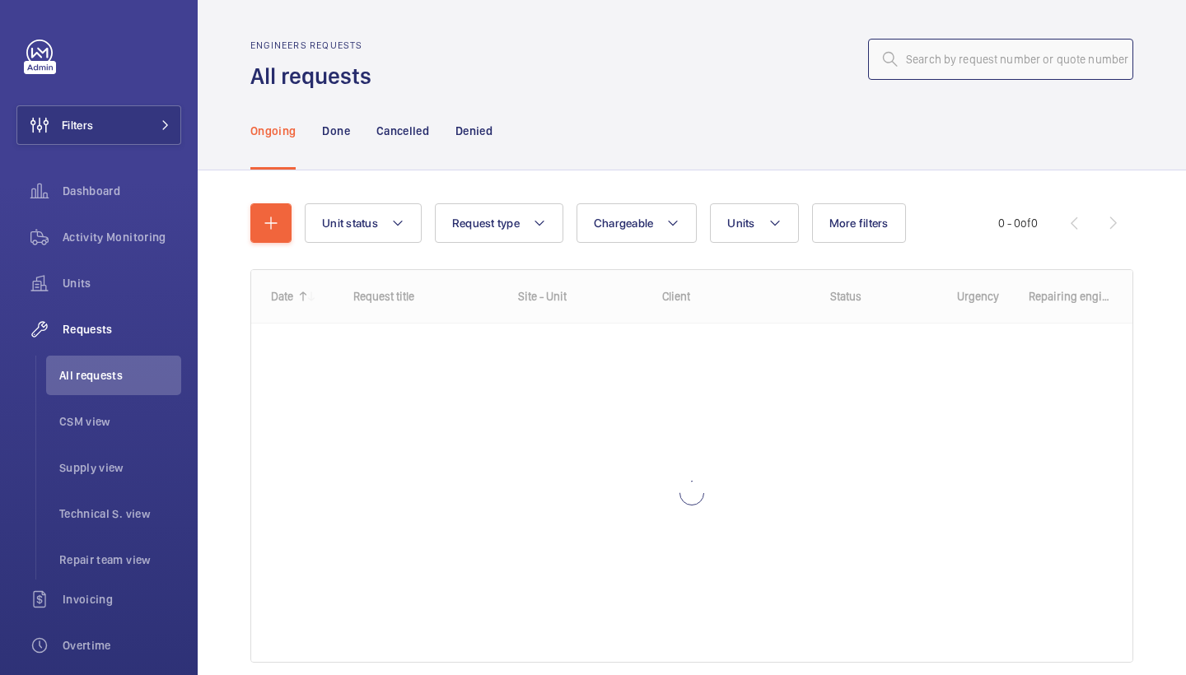
click at [1037, 74] on input "text" at bounding box center [1000, 59] width 265 height 41
paste input "R25-11271"
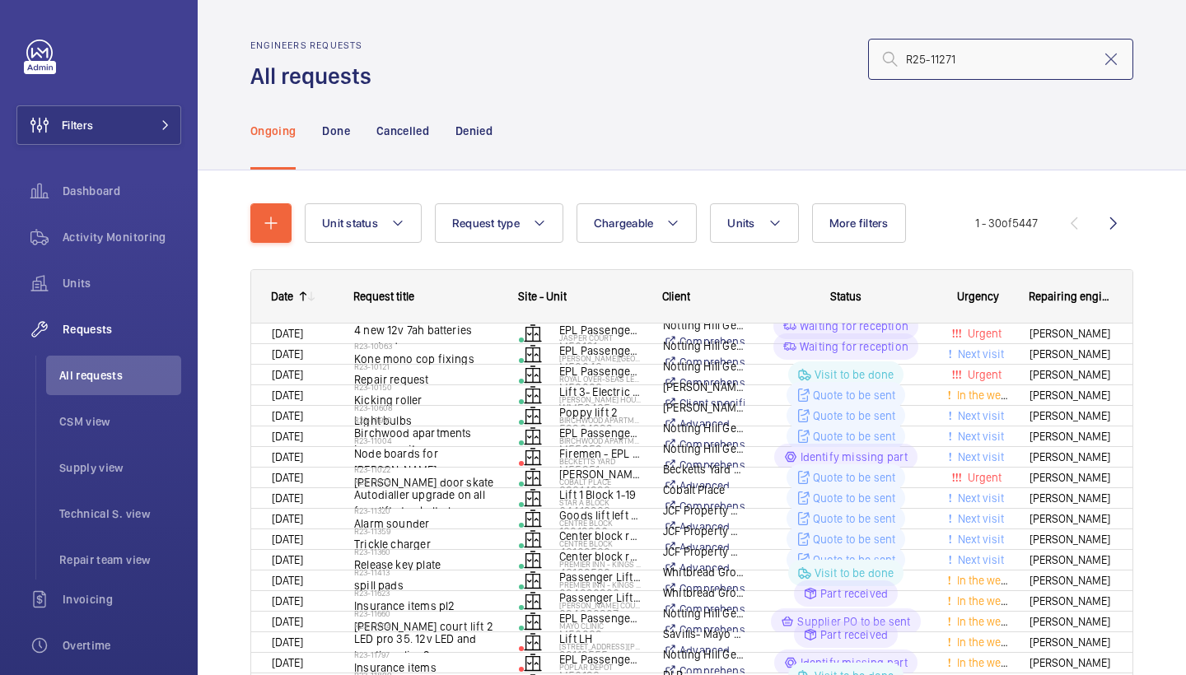
type input "R25-11271"
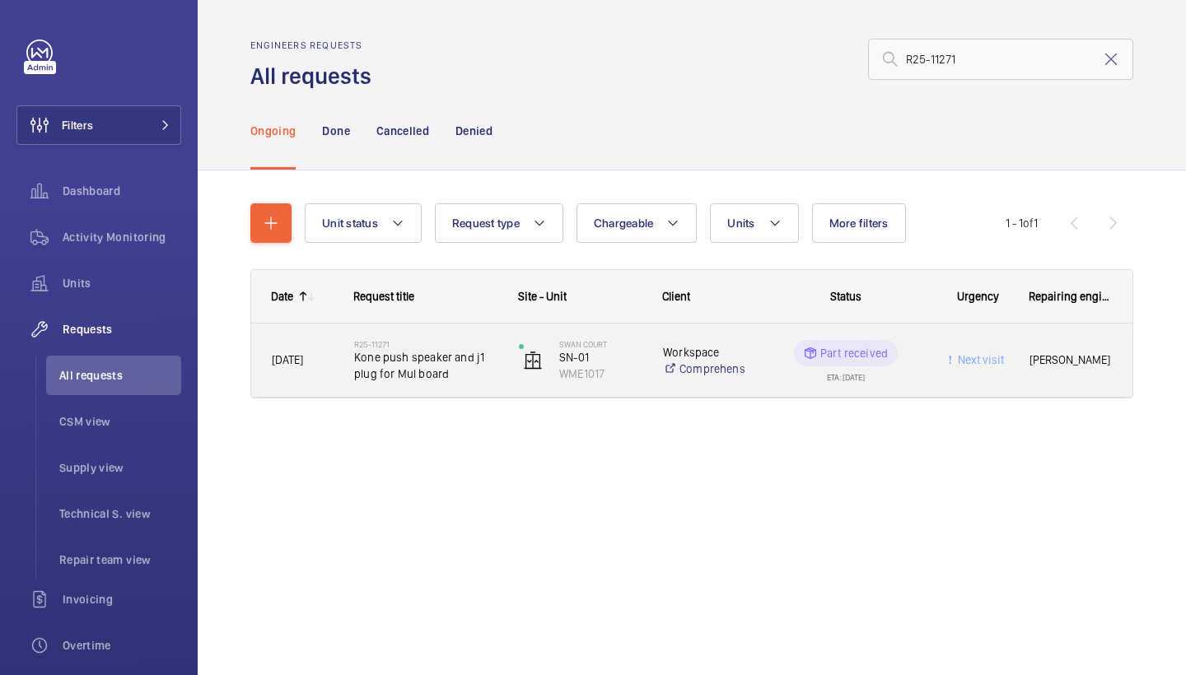
click at [455, 373] on span "Kone push speaker and j1 plug for Mul board" at bounding box center [425, 365] width 143 height 33
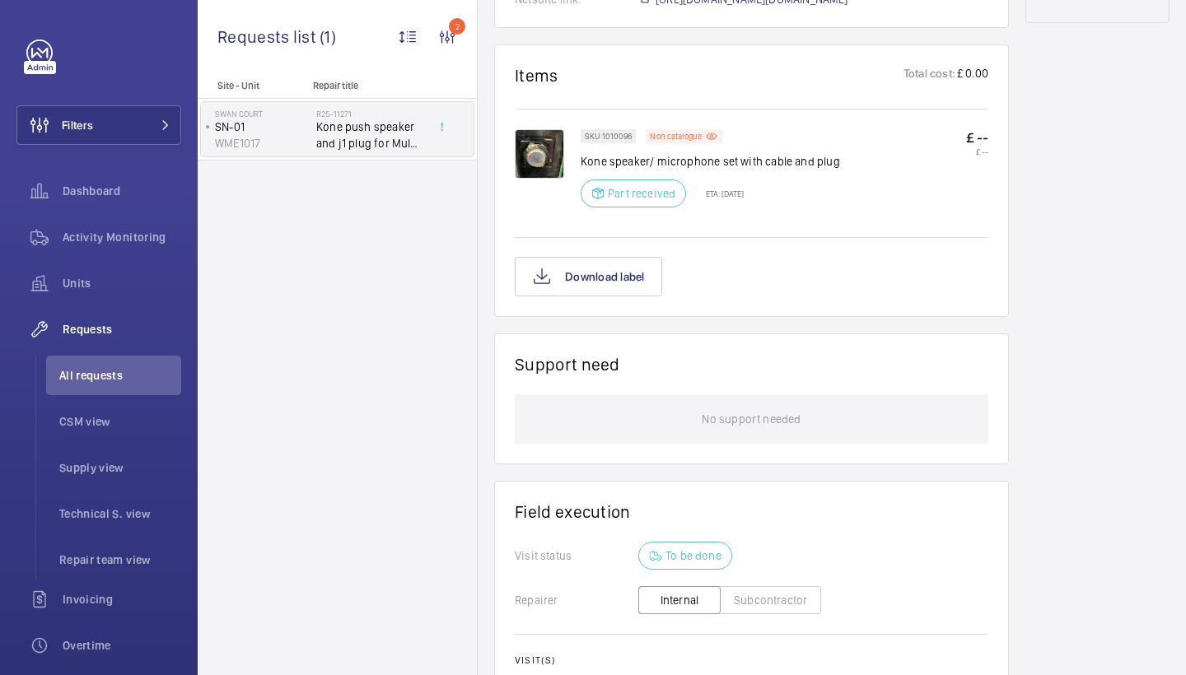
scroll to position [674, 0]
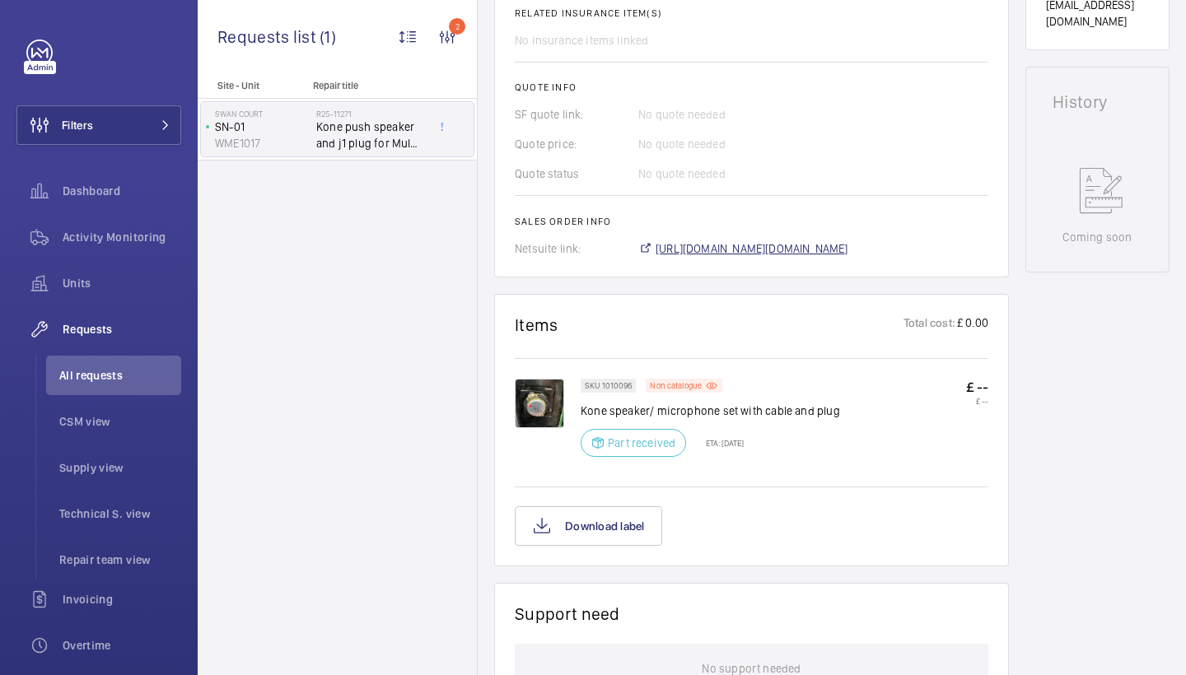
click at [781, 253] on span "https://6461500.app.netsuite.com/app/accounting/transactions/salesord.nl?id=295…" at bounding box center [751, 248] width 193 height 16
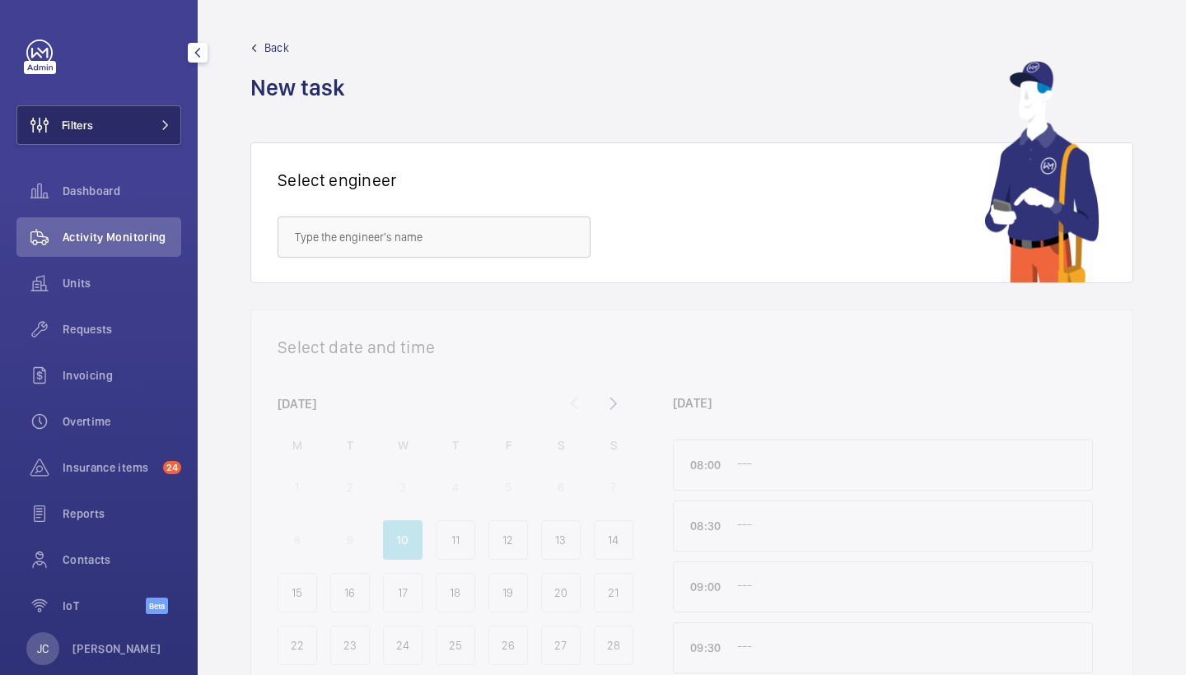
click at [155, 119] on button "Filters" at bounding box center [98, 125] width 165 height 40
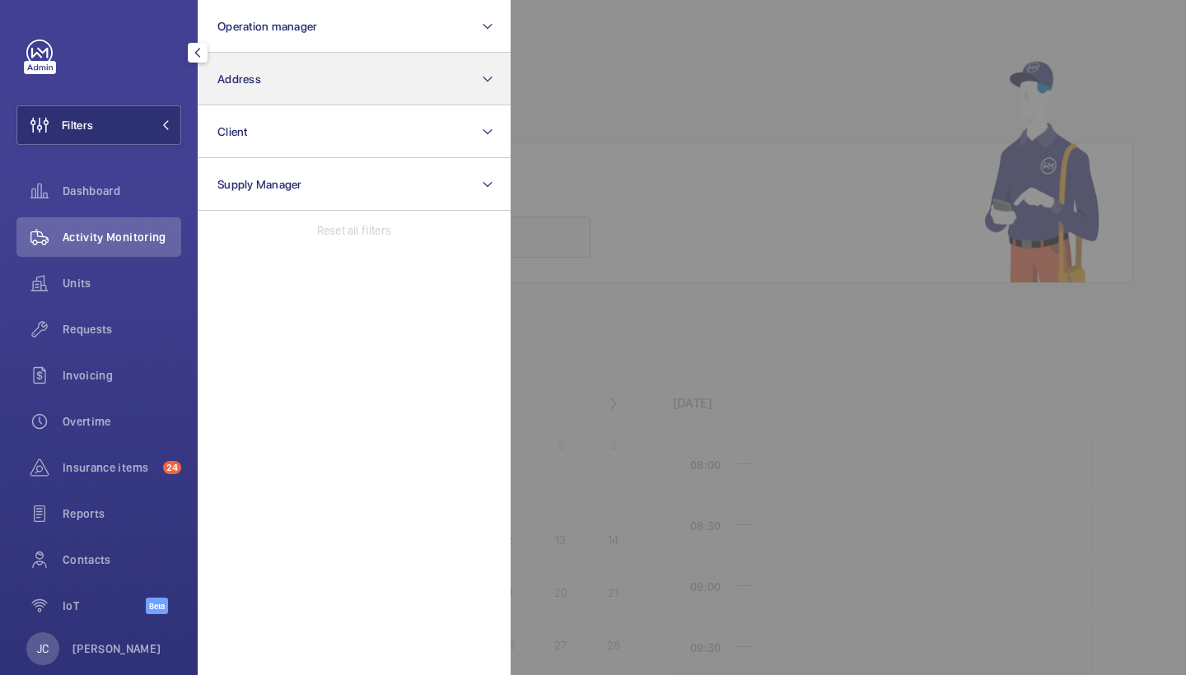
click at [320, 77] on button "Address" at bounding box center [354, 79] width 313 height 53
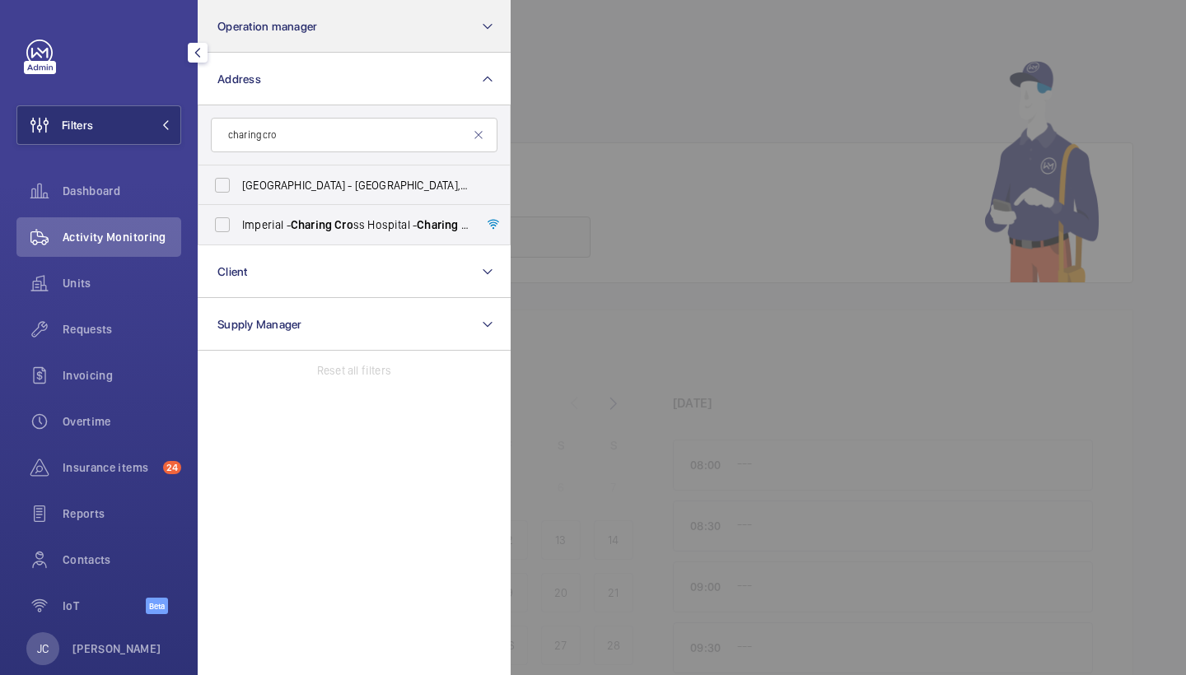
type input "charing cross"
click at [304, 219] on span "Charing" at bounding box center [311, 224] width 41 height 13
click at [239, 219] on input "[GEOGRAPHIC_DATA] - [GEOGRAPHIC_DATA]" at bounding box center [222, 224] width 33 height 33
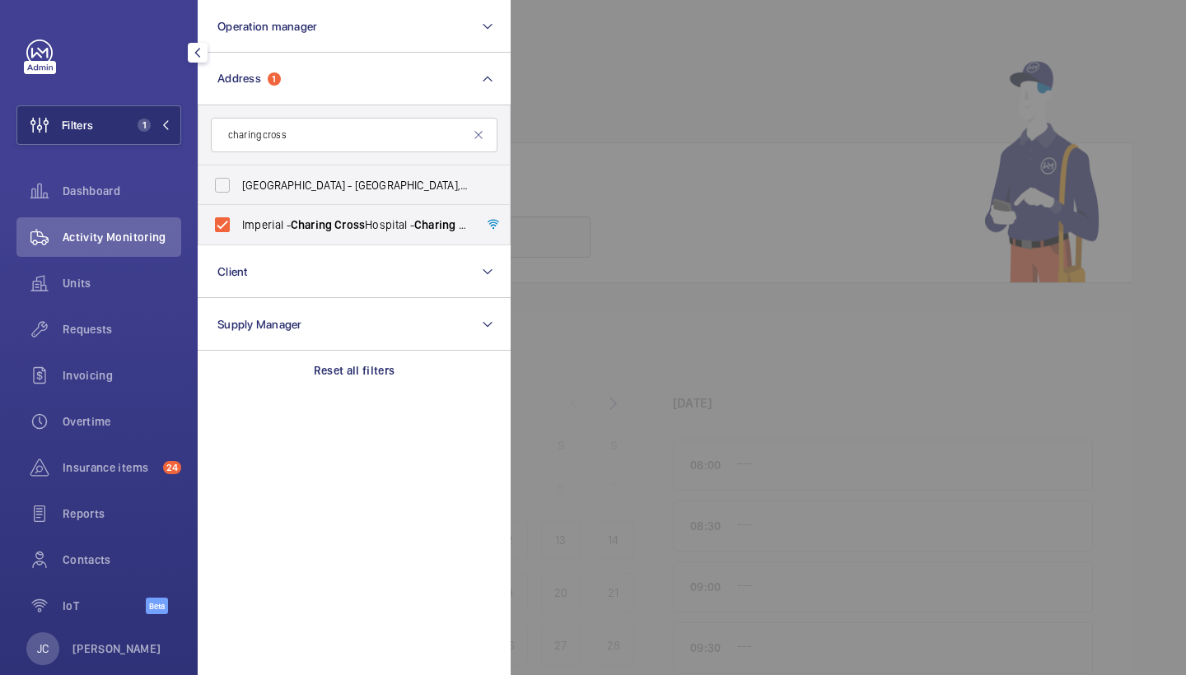
click at [681, 90] on div at bounding box center [1103, 337] width 1186 height 675
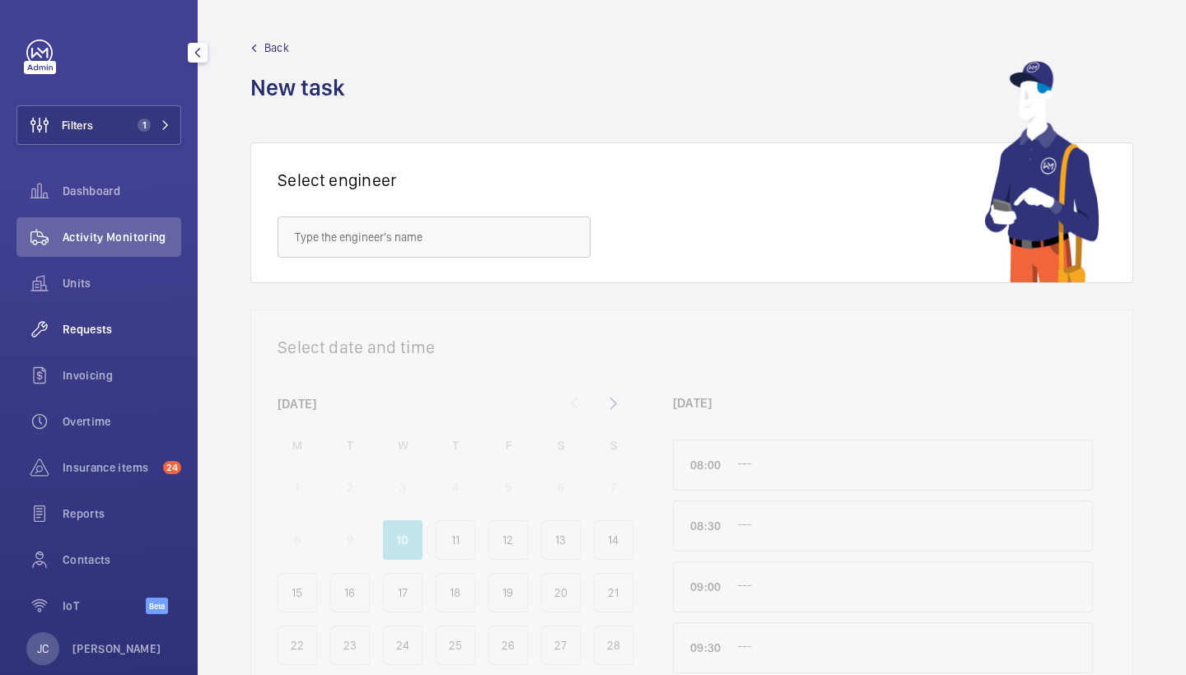
click at [89, 338] on div "Requests" at bounding box center [98, 330] width 165 height 40
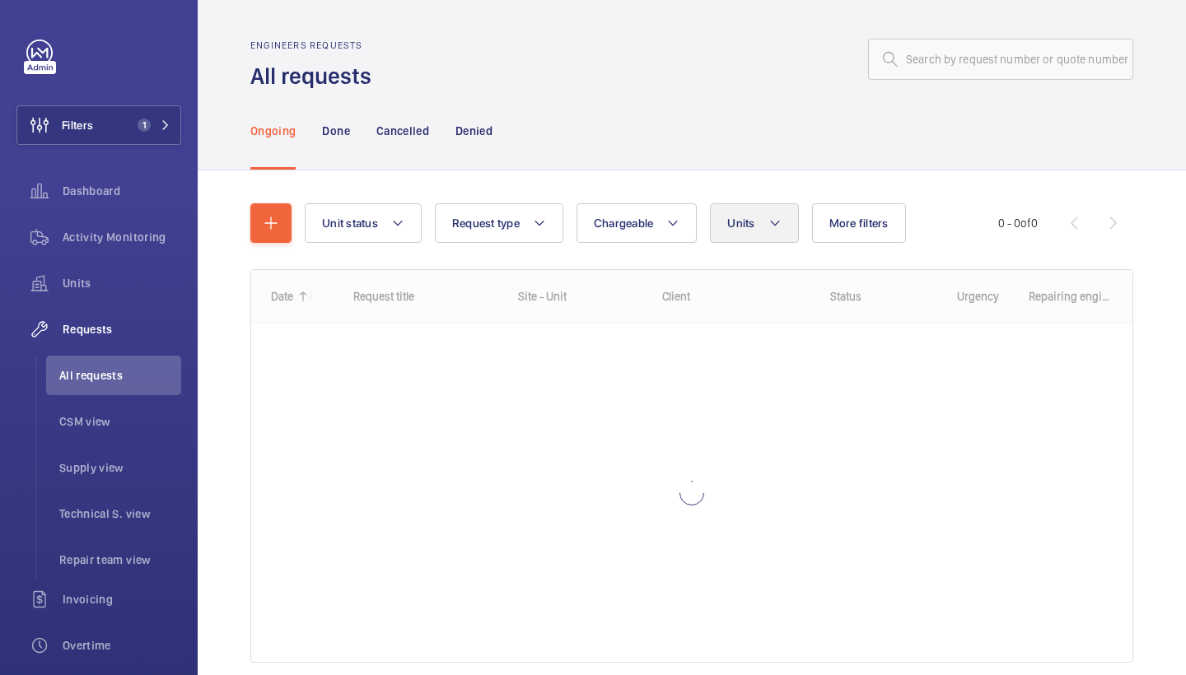
click at [723, 222] on button "Units" at bounding box center [754, 223] width 88 height 40
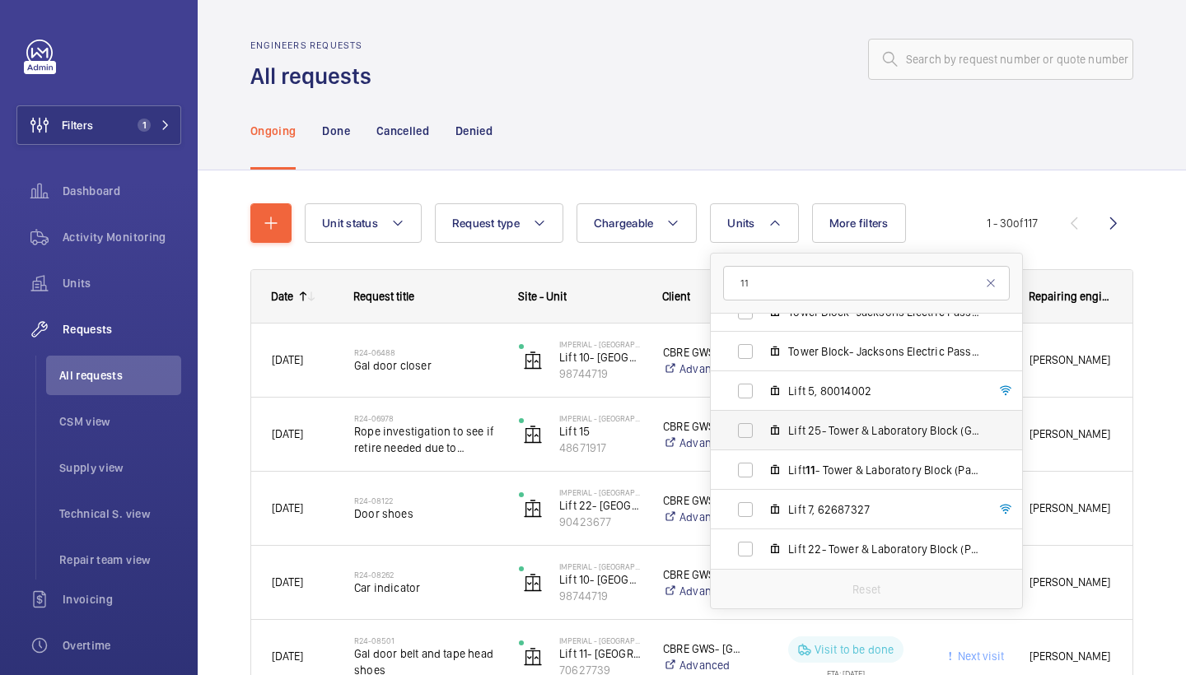
scroll to position [179, 0]
type input "11"
click at [831, 463] on span "Lift 11 - Tower & Laboratory Block (Passenger), 70627739" at bounding box center [883, 470] width 191 height 16
click at [762, 463] on input "Lift 11 - Tower & Laboratory Block (Passenger), 70627739" at bounding box center [745, 470] width 33 height 33
checkbox input "true"
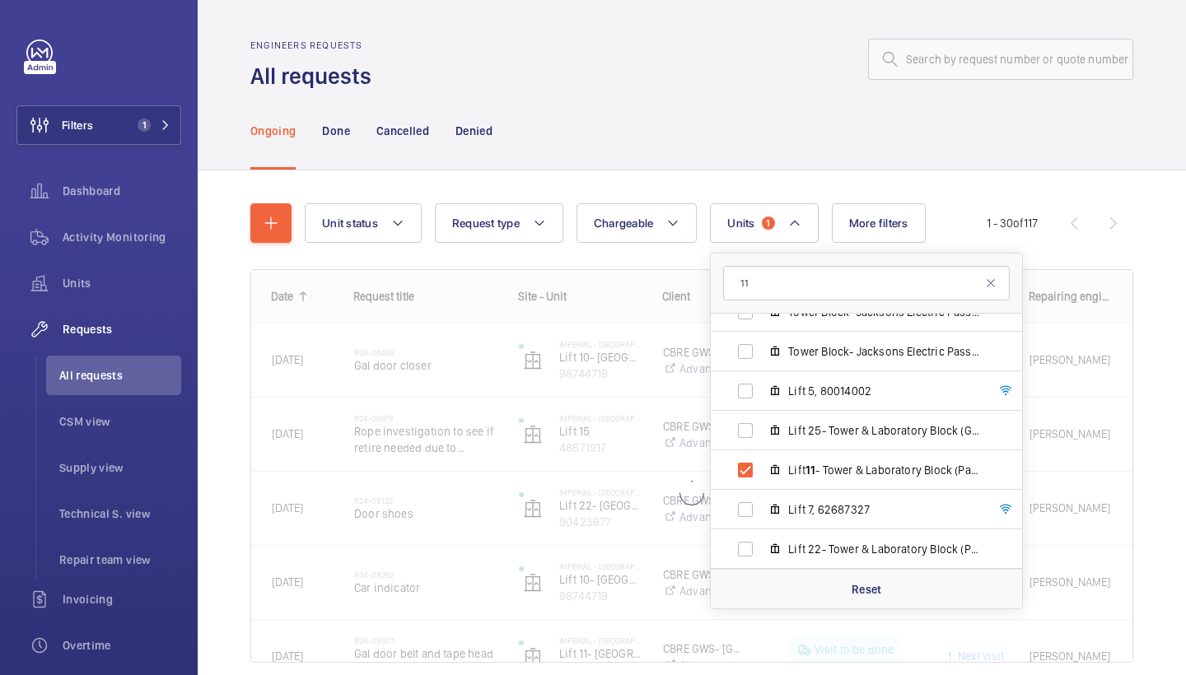
click at [737, 122] on div "Ongoing Done Cancelled Denied" at bounding box center [691, 130] width 883 height 78
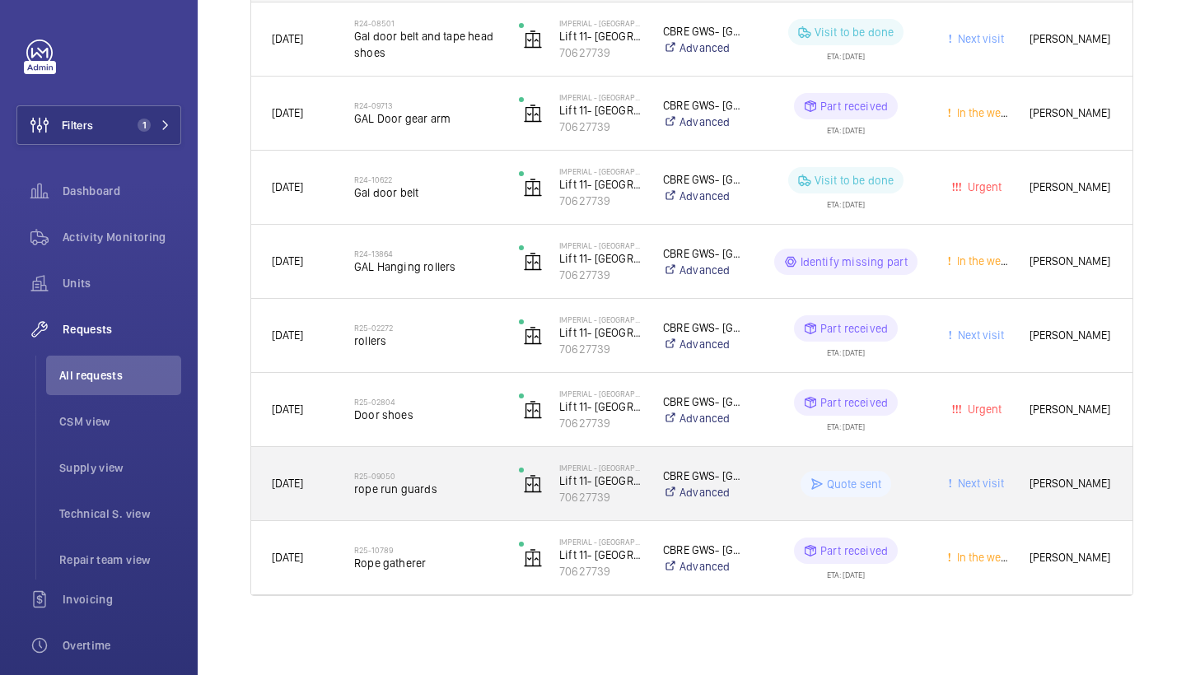
scroll to position [321, 0]
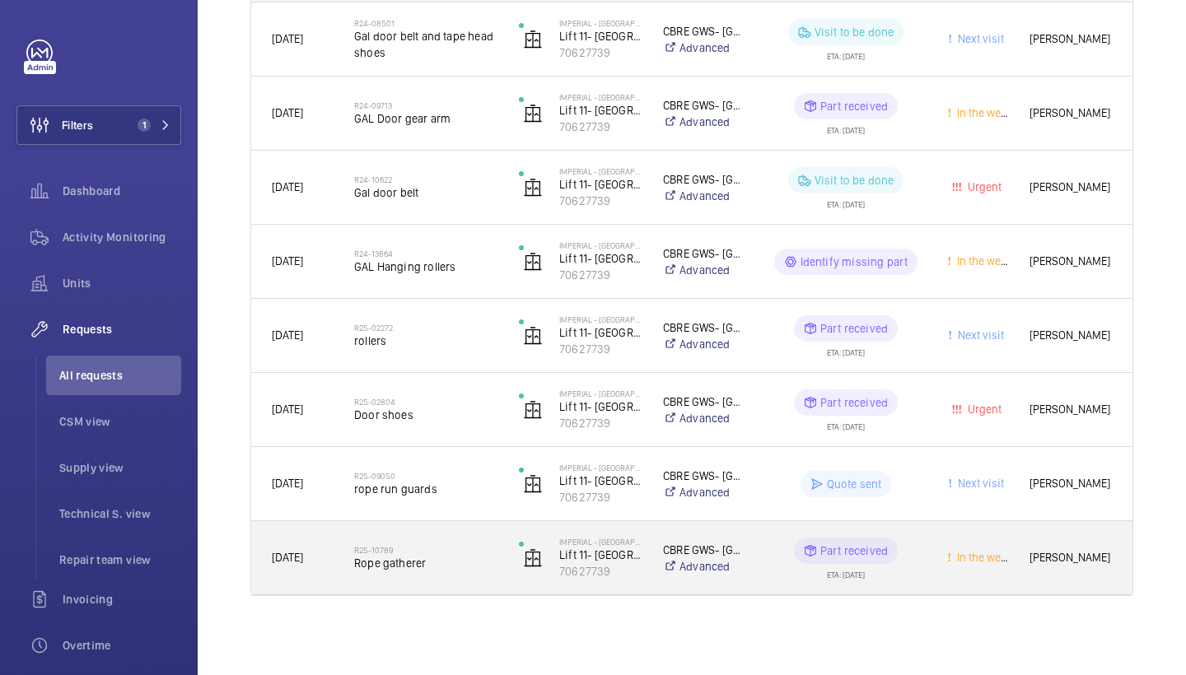
click at [445, 559] on span "Rope gatherer" at bounding box center [425, 563] width 143 height 16
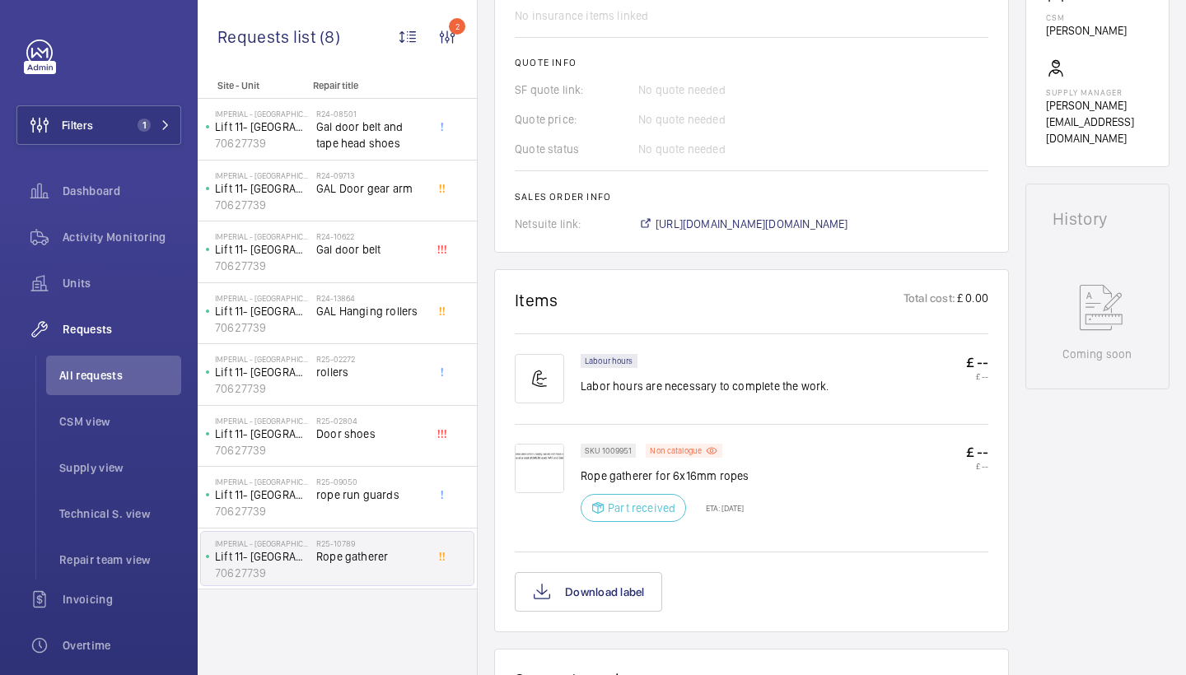
scroll to position [677, 0]
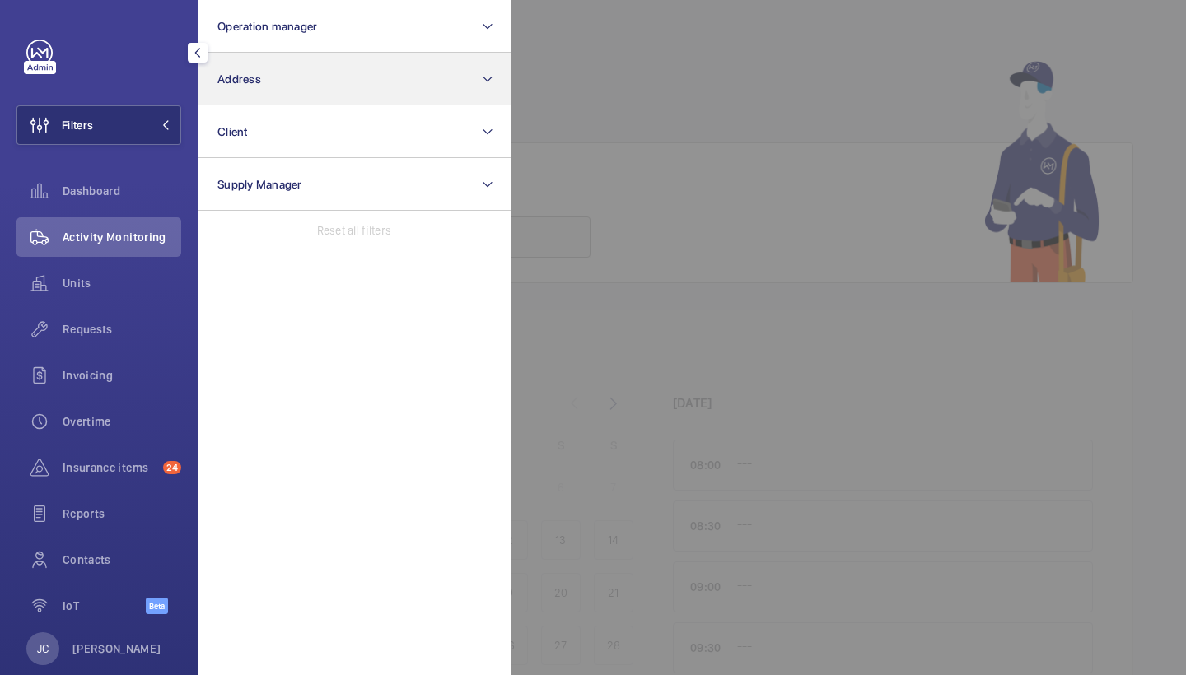
click at [294, 67] on button "Address" at bounding box center [354, 79] width 313 height 53
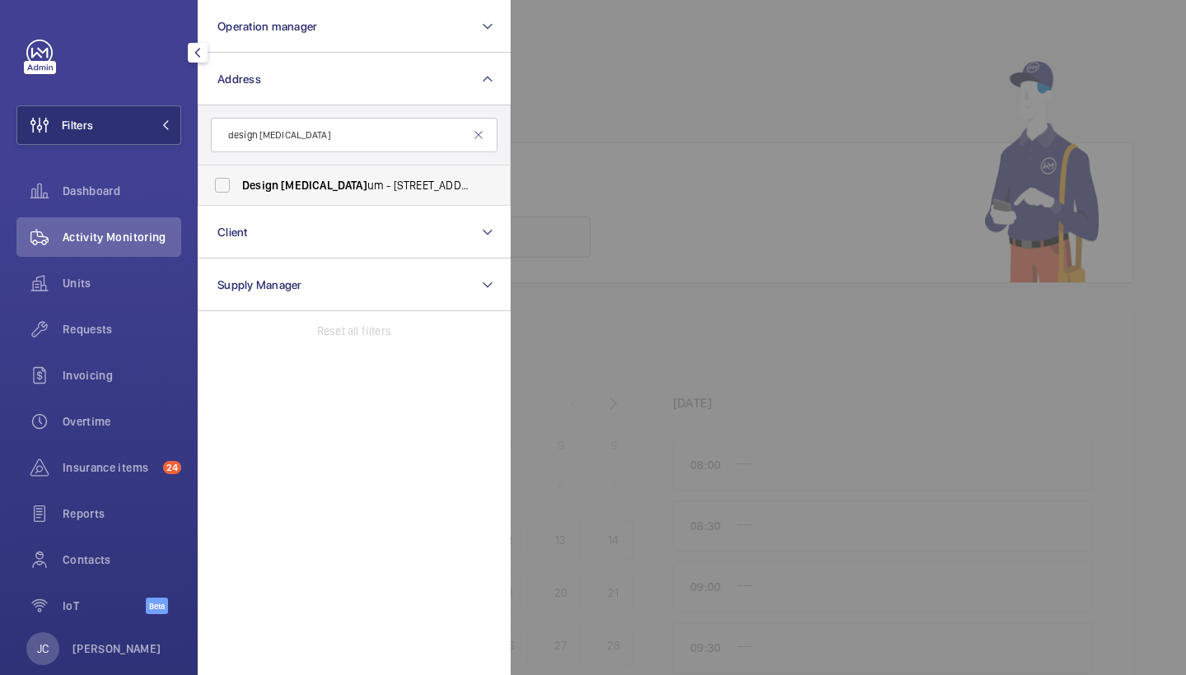
type input "design [MEDICAL_DATA]"
click at [379, 196] on label "Design [MEDICAL_DATA] um - [STREET_ADDRESS]" at bounding box center [341, 185] width 287 height 40
click at [239, 196] on input "Design [MEDICAL_DATA] um - [STREET_ADDRESS]" at bounding box center [222, 185] width 33 height 33
checkbox input "true"
click at [110, 241] on span "Activity Monitoring" at bounding box center [122, 237] width 119 height 16
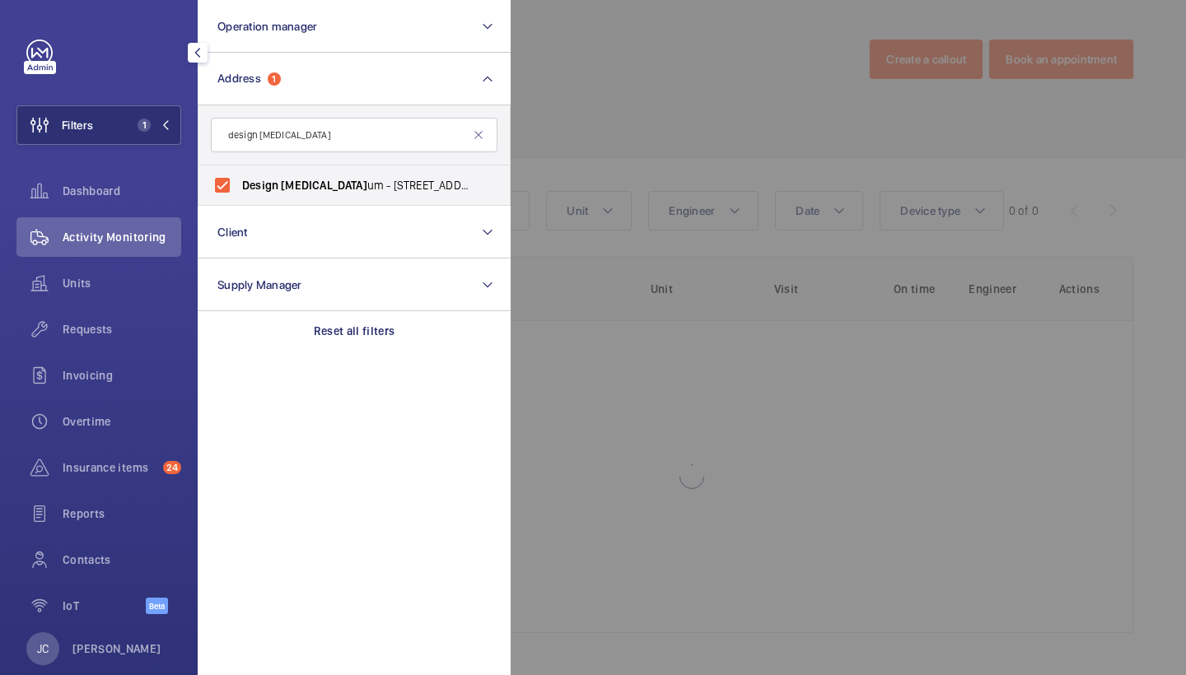
click at [632, 122] on div at bounding box center [1103, 337] width 1186 height 675
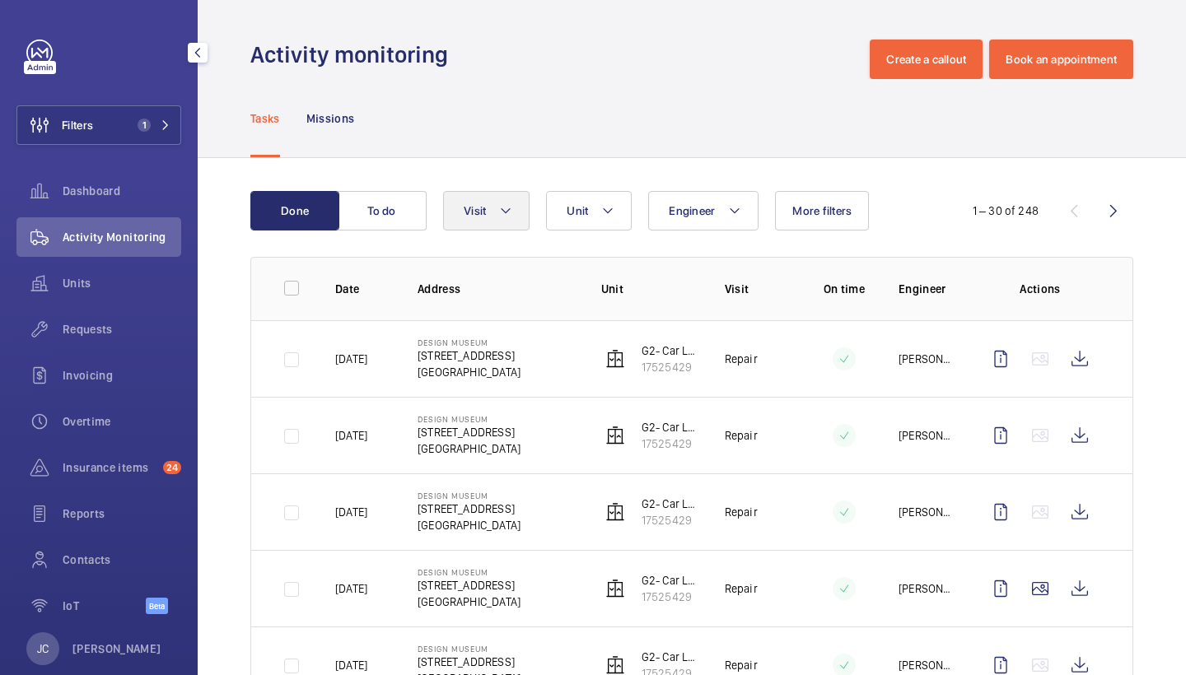
click at [496, 212] on button "Visit" at bounding box center [486, 211] width 86 height 40
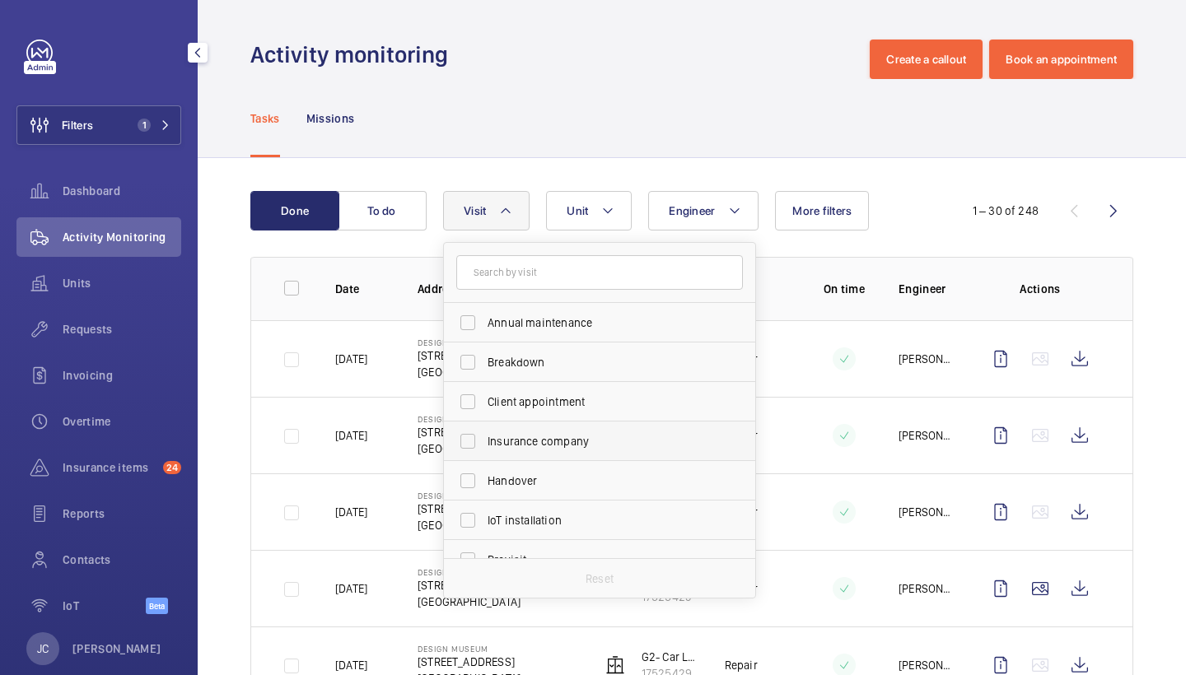
scroll to position [207, 0]
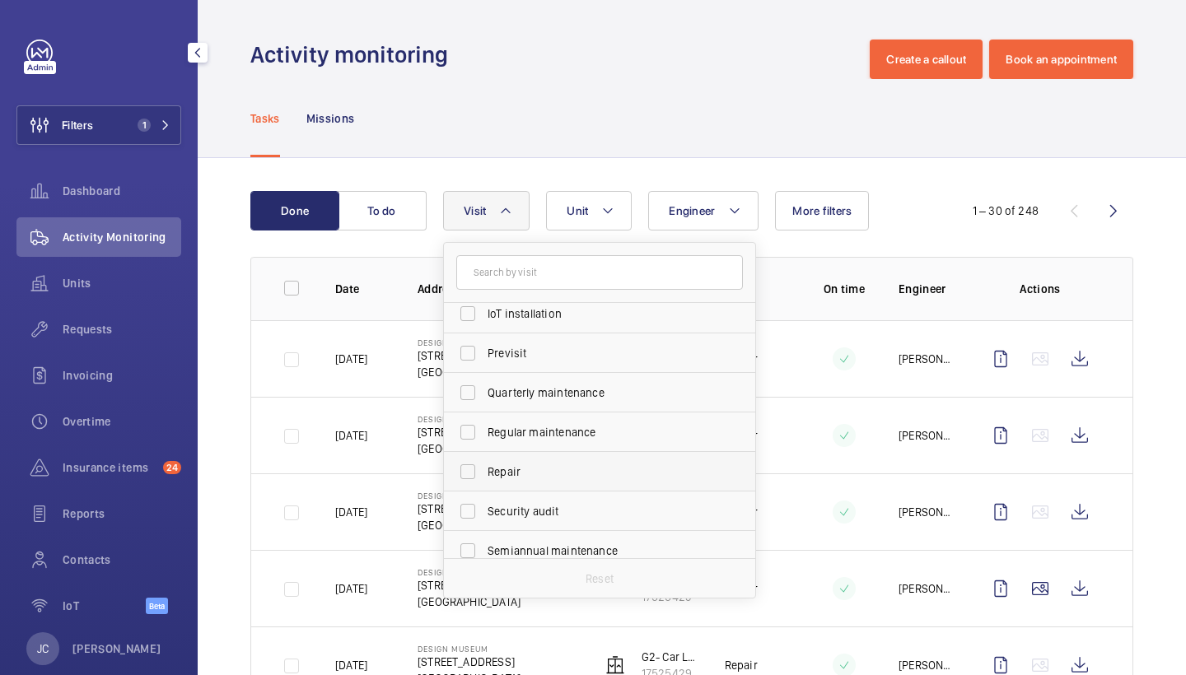
click at [565, 460] on label "Repair" at bounding box center [587, 472] width 287 height 40
click at [484, 460] on input "Repair" at bounding box center [467, 471] width 33 height 33
checkbox input "true"
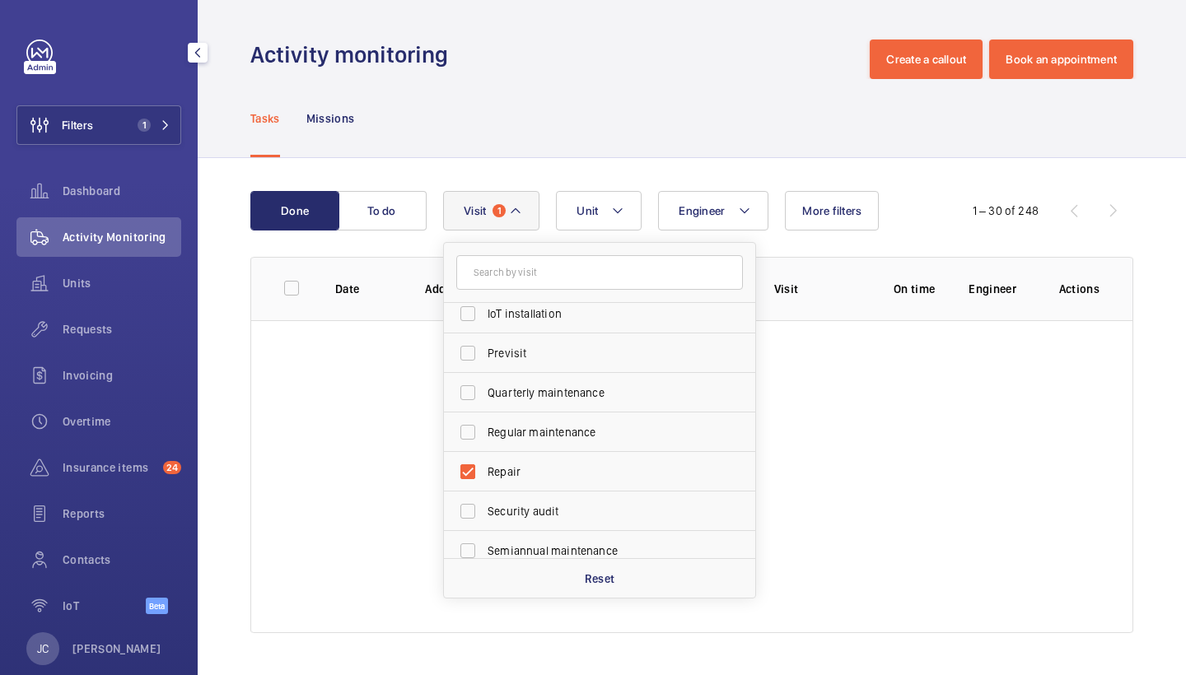
click at [612, 133] on div "Tasks Missions" at bounding box center [691, 118] width 883 height 78
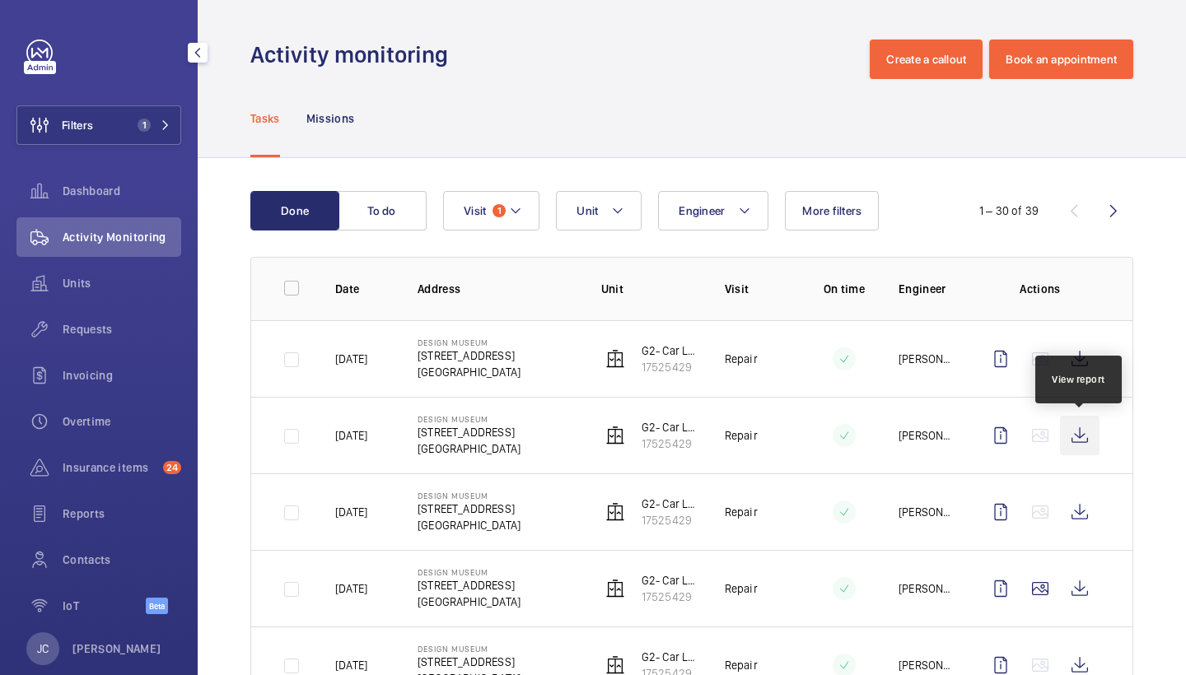
click at [1084, 440] on wm-front-icon-button at bounding box center [1080, 436] width 40 height 40
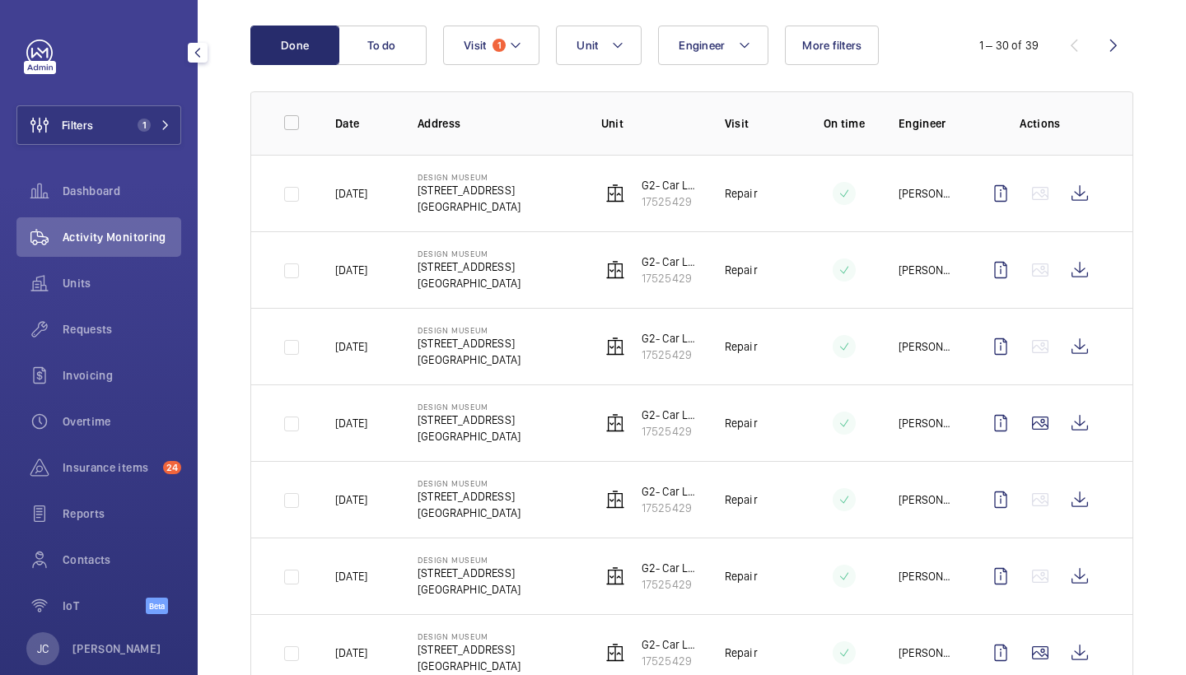
scroll to position [191, 0]
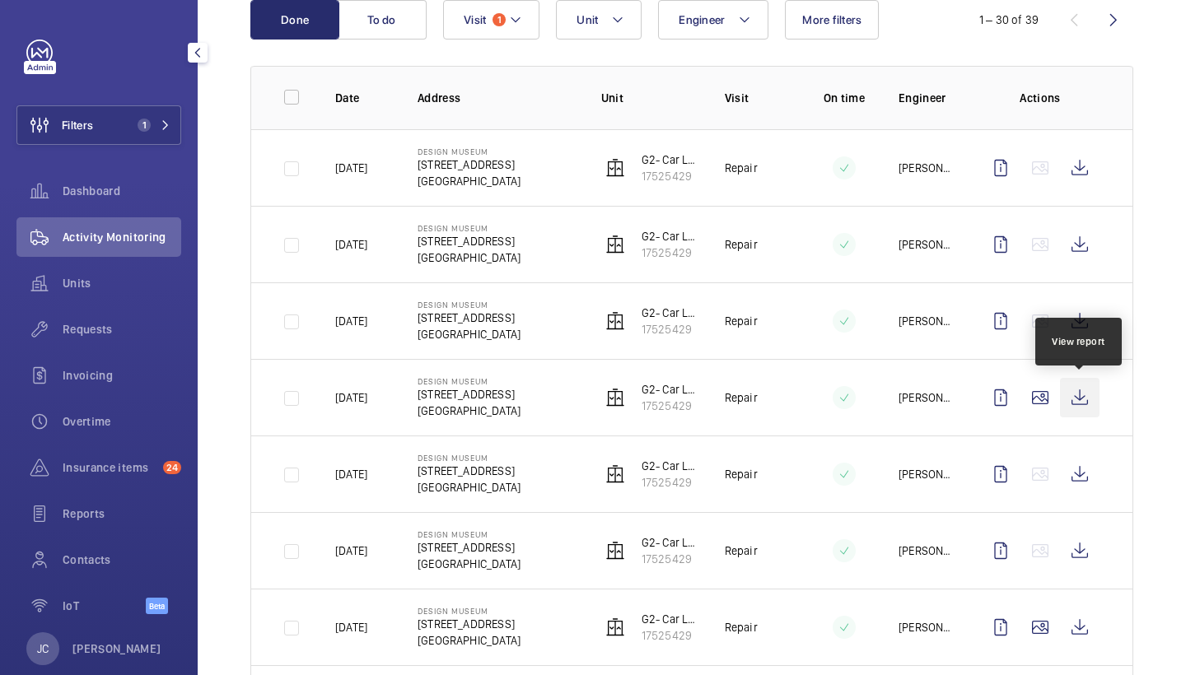
click at [1076, 402] on wm-front-icon-button at bounding box center [1080, 398] width 40 height 40
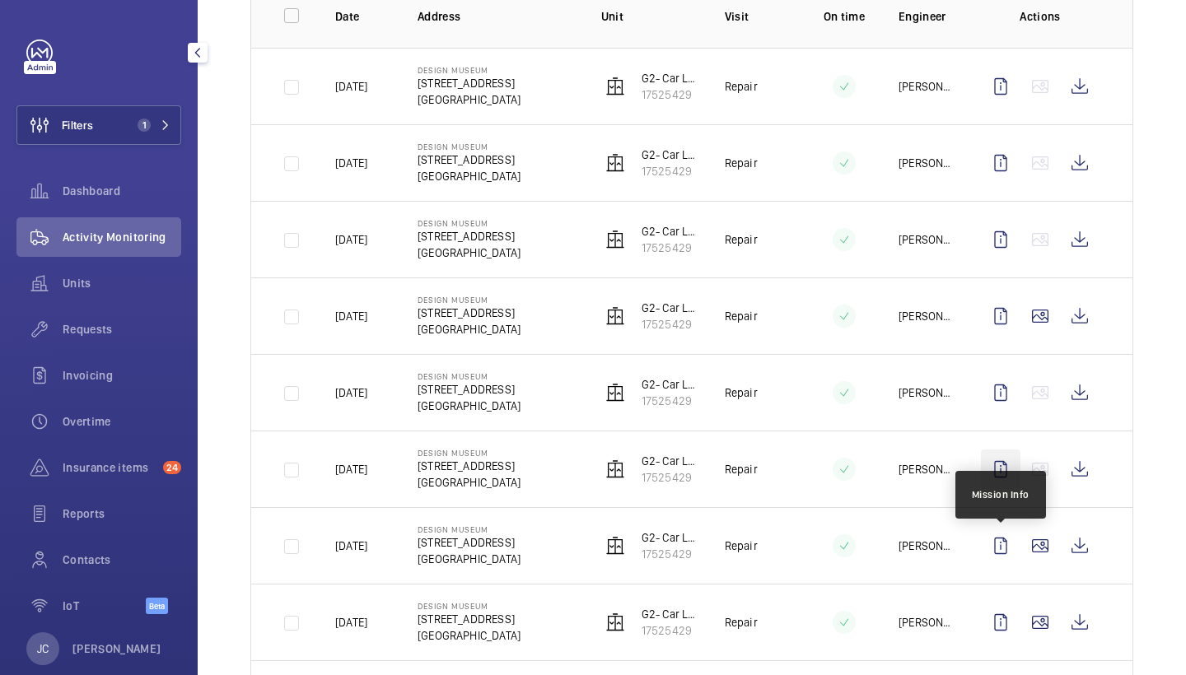
scroll to position [274, 0]
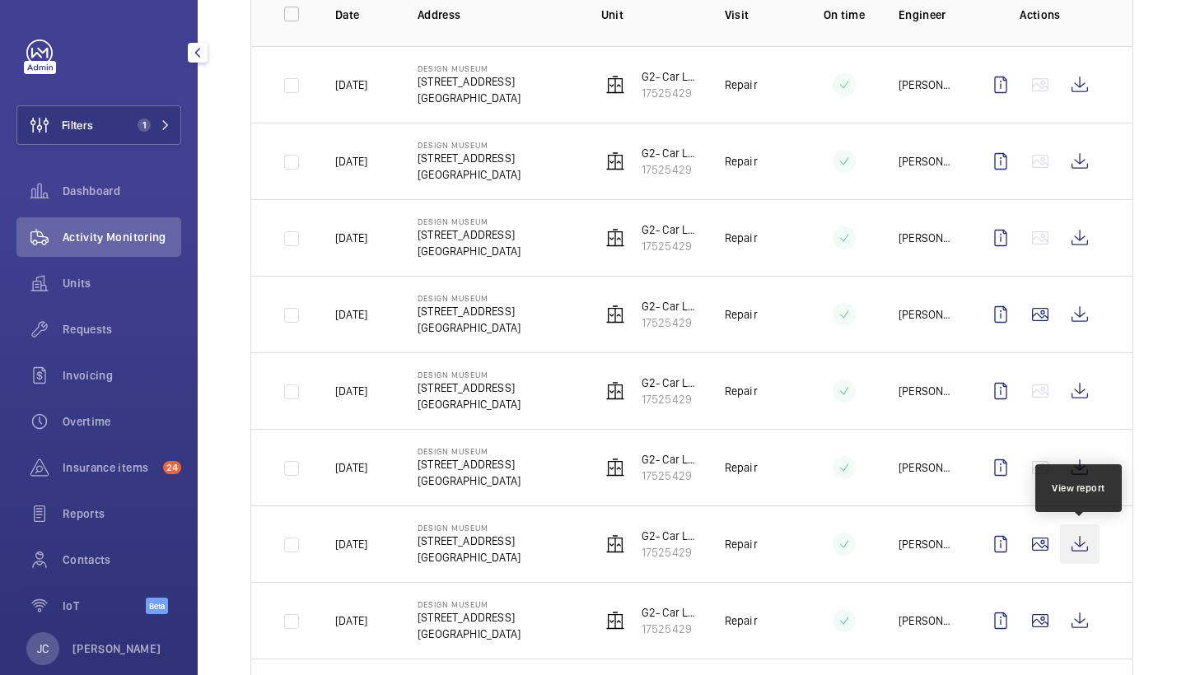
click at [1082, 555] on wm-front-icon-button at bounding box center [1080, 544] width 40 height 40
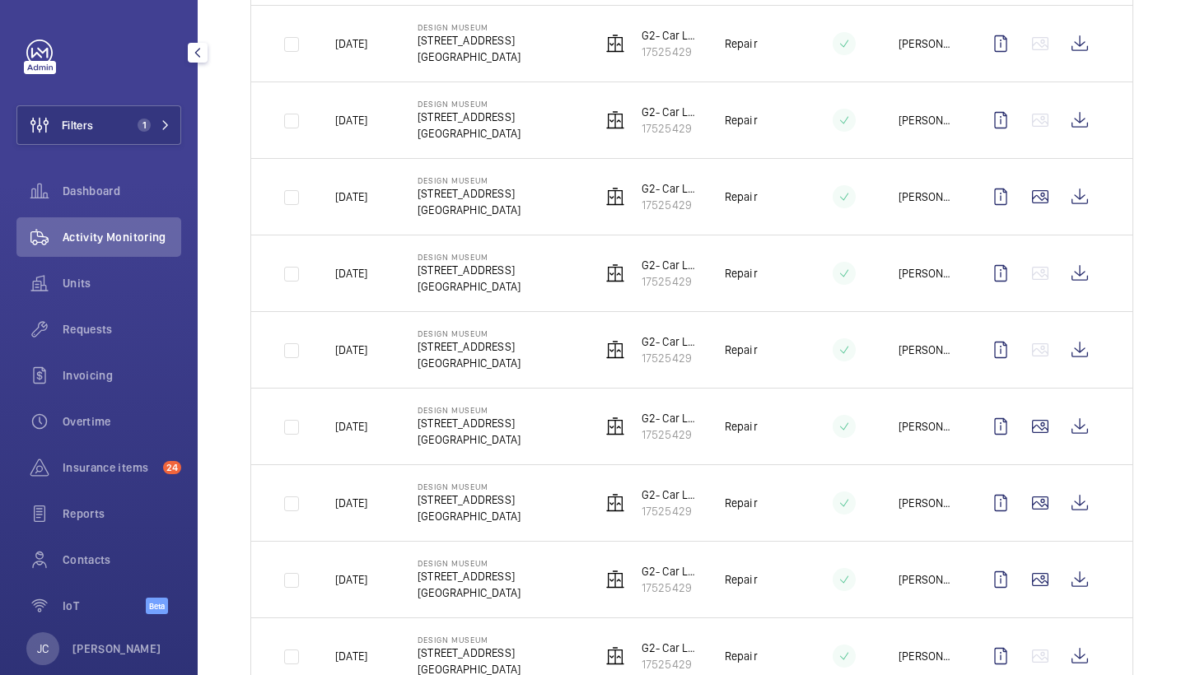
scroll to position [414, 0]
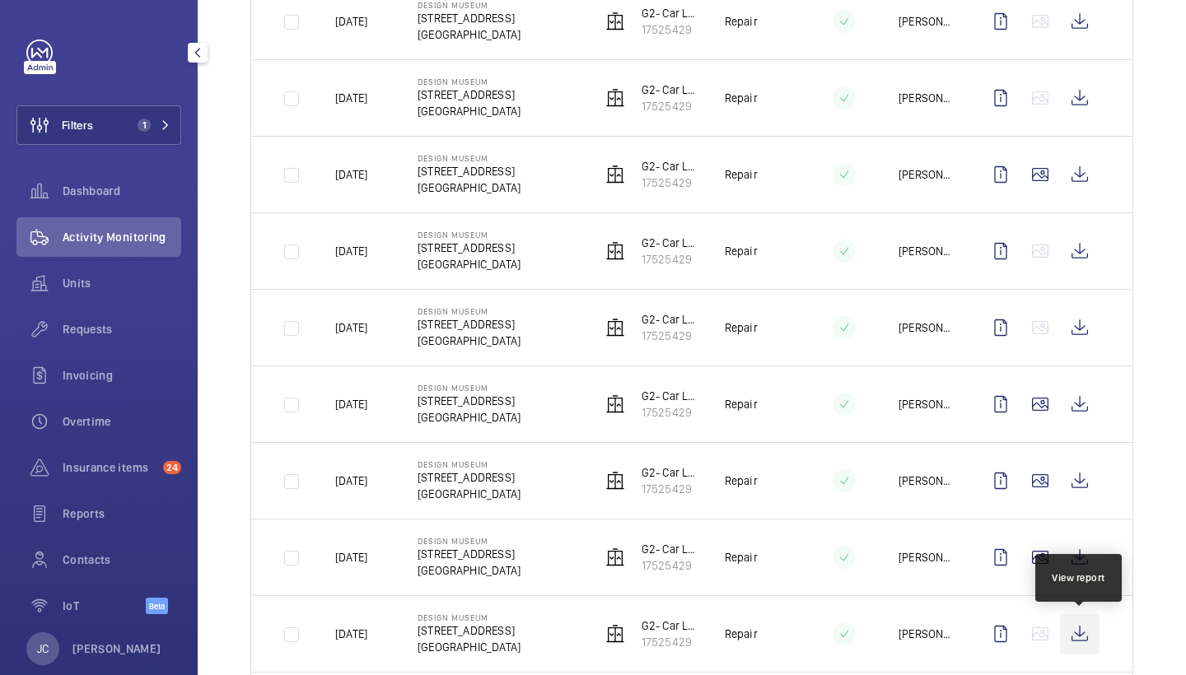
click at [1067, 624] on wm-front-icon-button at bounding box center [1080, 634] width 40 height 40
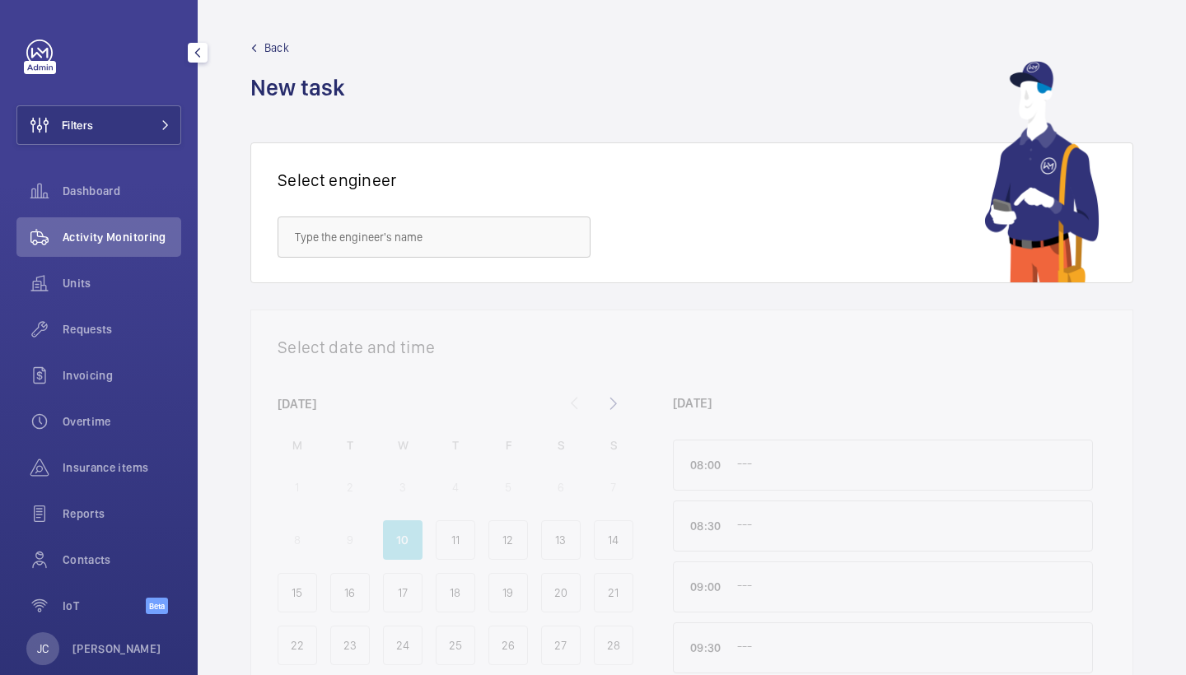
click at [181, 144] on div "Filters Dashboard Activity Monitoring Units Requests Invoicing Overtime Insuran…" at bounding box center [99, 337] width 198 height 675
click at [179, 140] on button "Filters" at bounding box center [98, 125] width 165 height 40
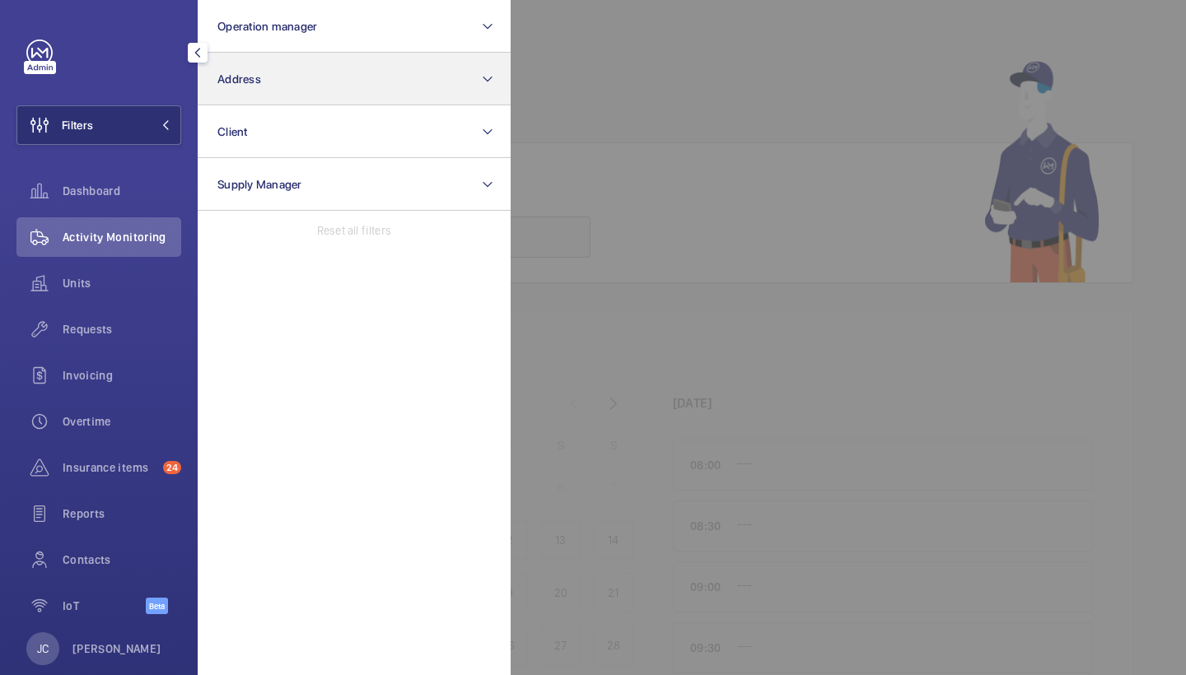
click at [300, 101] on button "Address" at bounding box center [354, 79] width 313 height 53
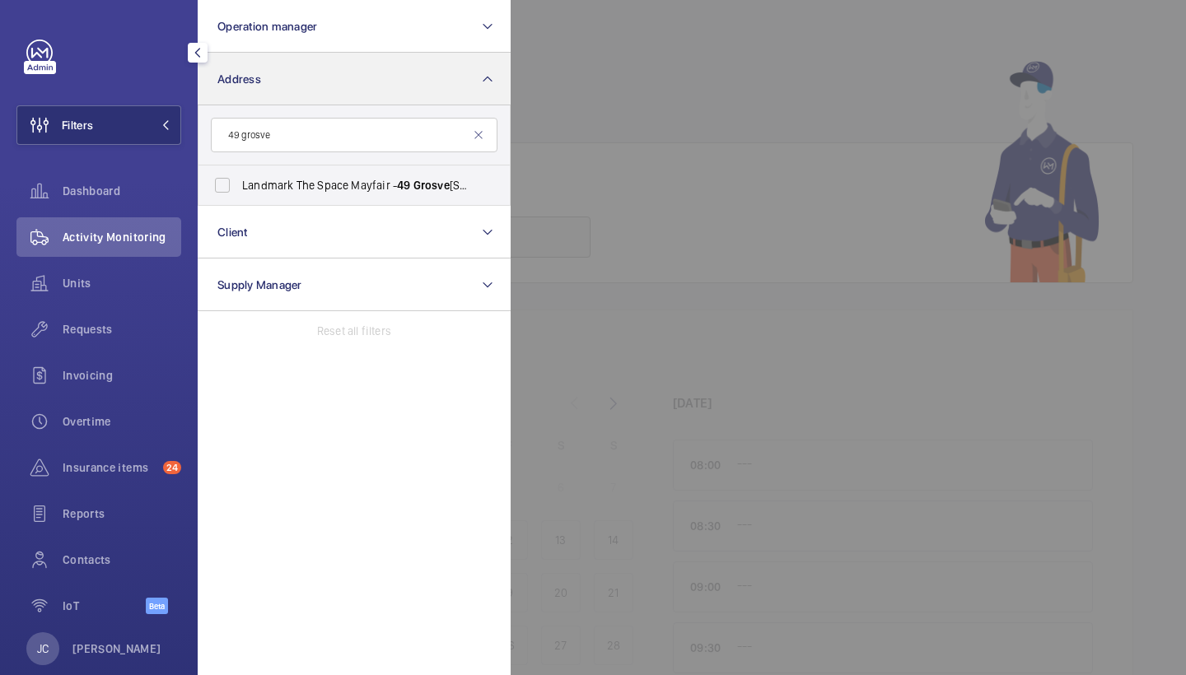
type input "49 grove"
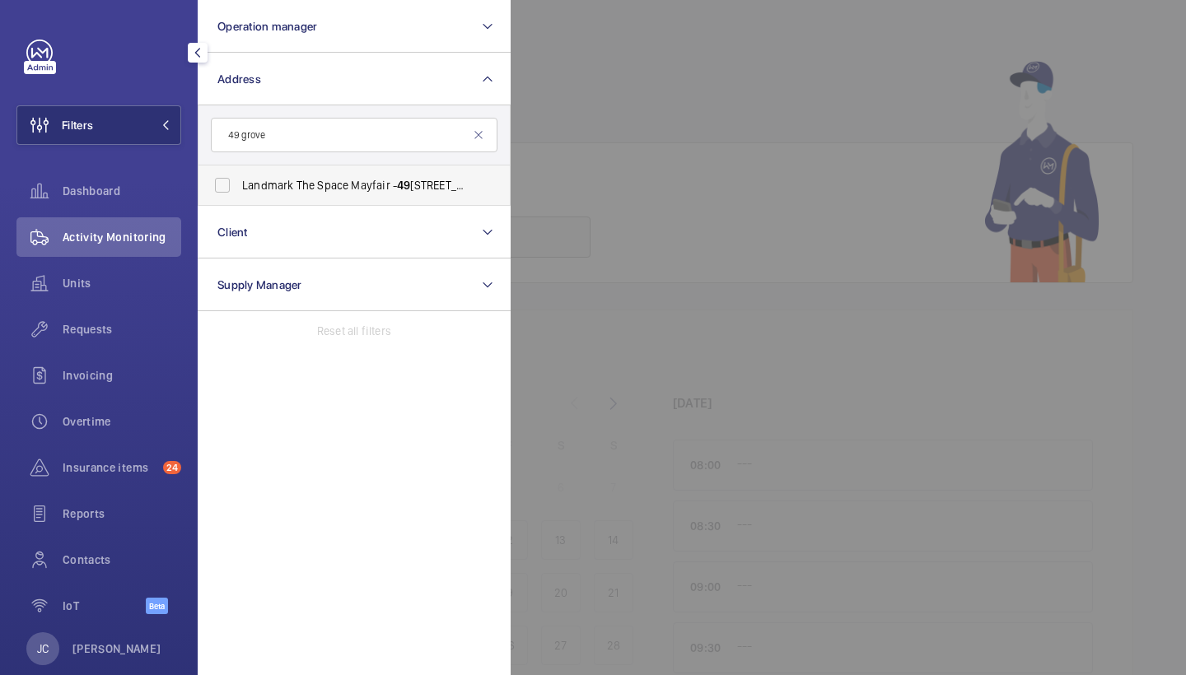
drag, startPoint x: 300, startPoint y: 101, endPoint x: 336, endPoint y: 194, distance: 99.8
click at [336, 194] on label "Landmark The Space Mayfair - [STREET_ADDRESS]" at bounding box center [341, 185] width 287 height 40
click at [239, 194] on input "Landmark The Space Mayfair - [STREET_ADDRESS]" at bounding box center [222, 185] width 33 height 33
checkbox input "true"
click at [108, 259] on div "Activity Monitoring" at bounding box center [98, 240] width 165 height 46
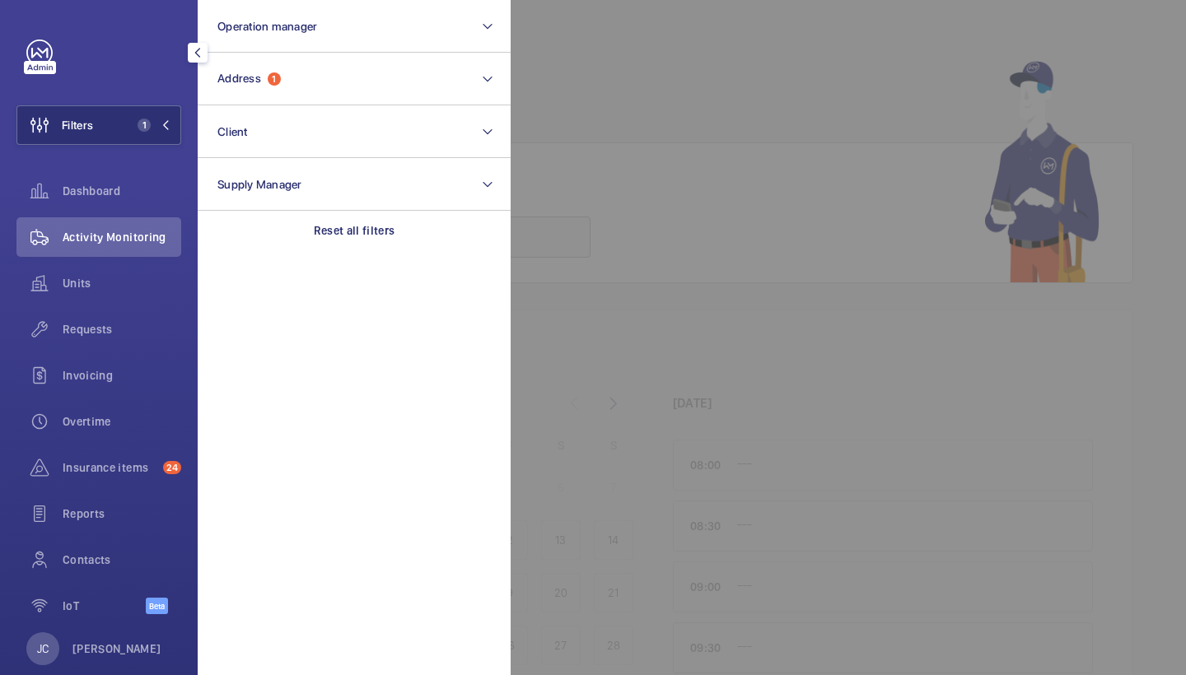
click at [649, 80] on div at bounding box center [1103, 337] width 1186 height 675
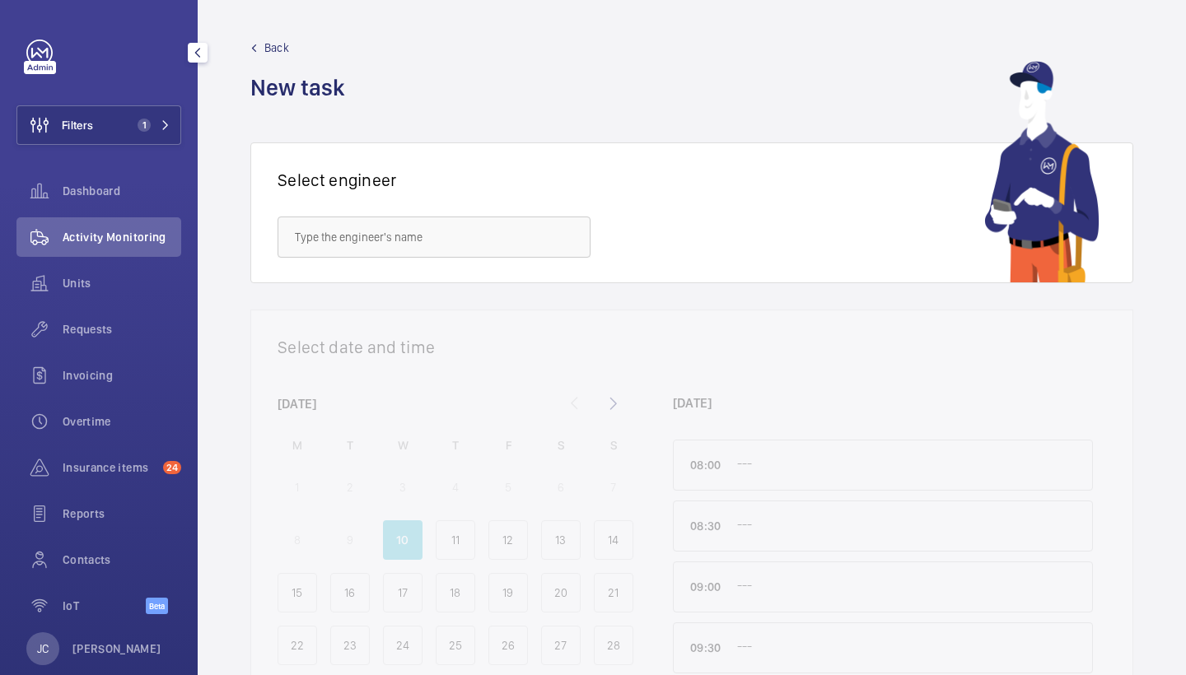
click at [117, 237] on span "Activity Monitoring" at bounding box center [122, 237] width 119 height 16
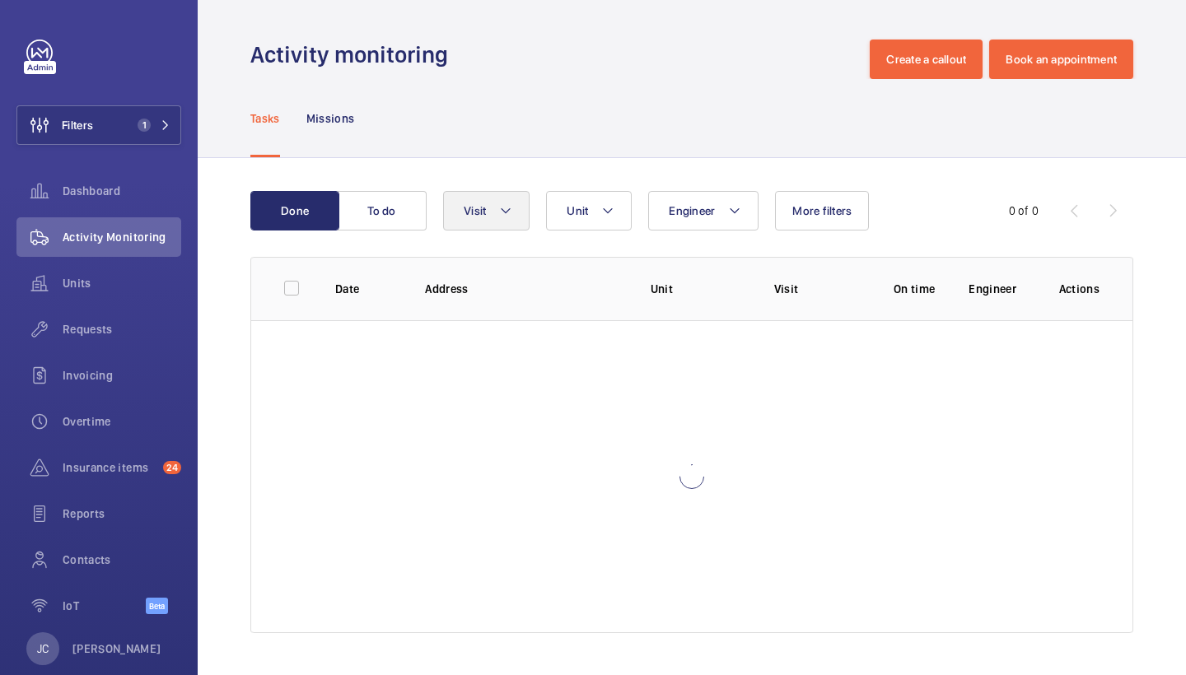
click at [509, 221] on button "Visit" at bounding box center [486, 211] width 86 height 40
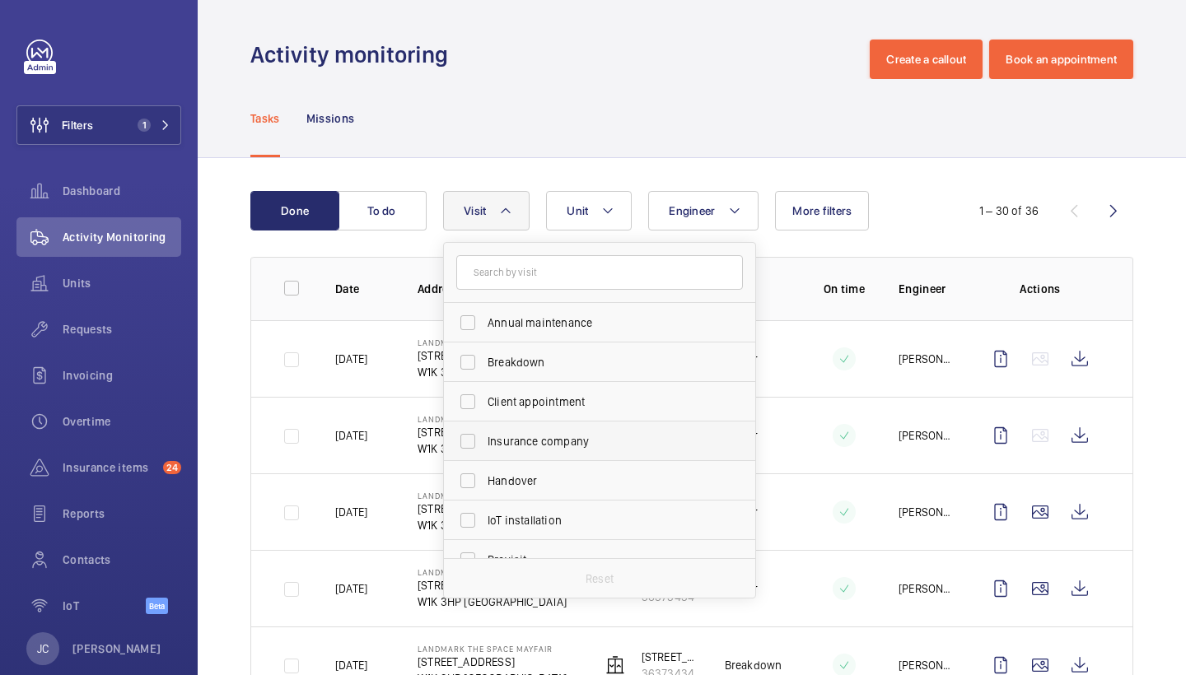
scroll to position [147, 0]
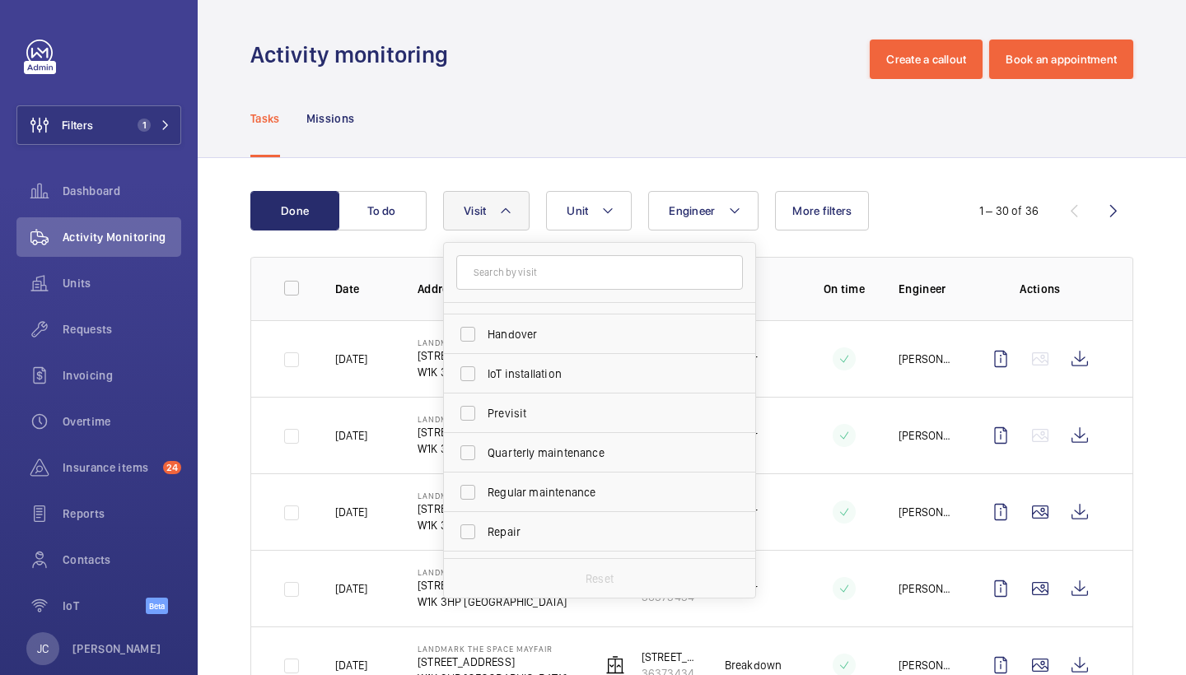
click at [739, 113] on div "Tasks Missions" at bounding box center [691, 118] width 883 height 78
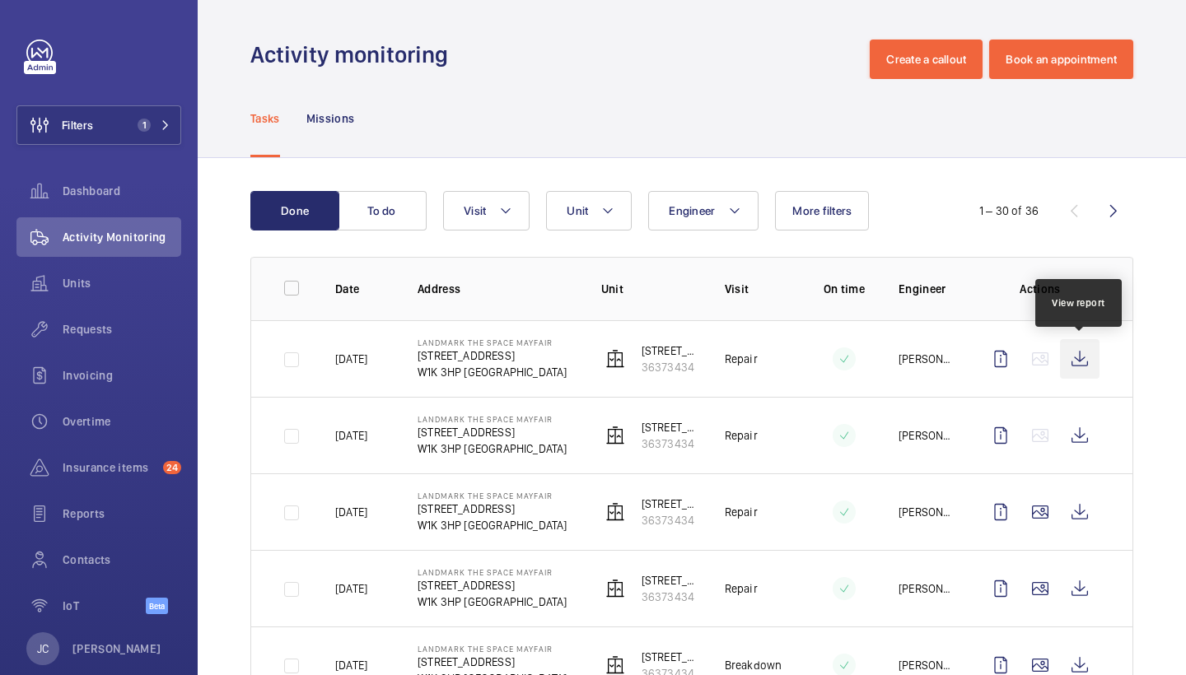
click at [1064, 356] on wm-front-icon-button at bounding box center [1080, 359] width 40 height 40
click at [664, 362] on p "36373434" at bounding box center [669, 367] width 57 height 16
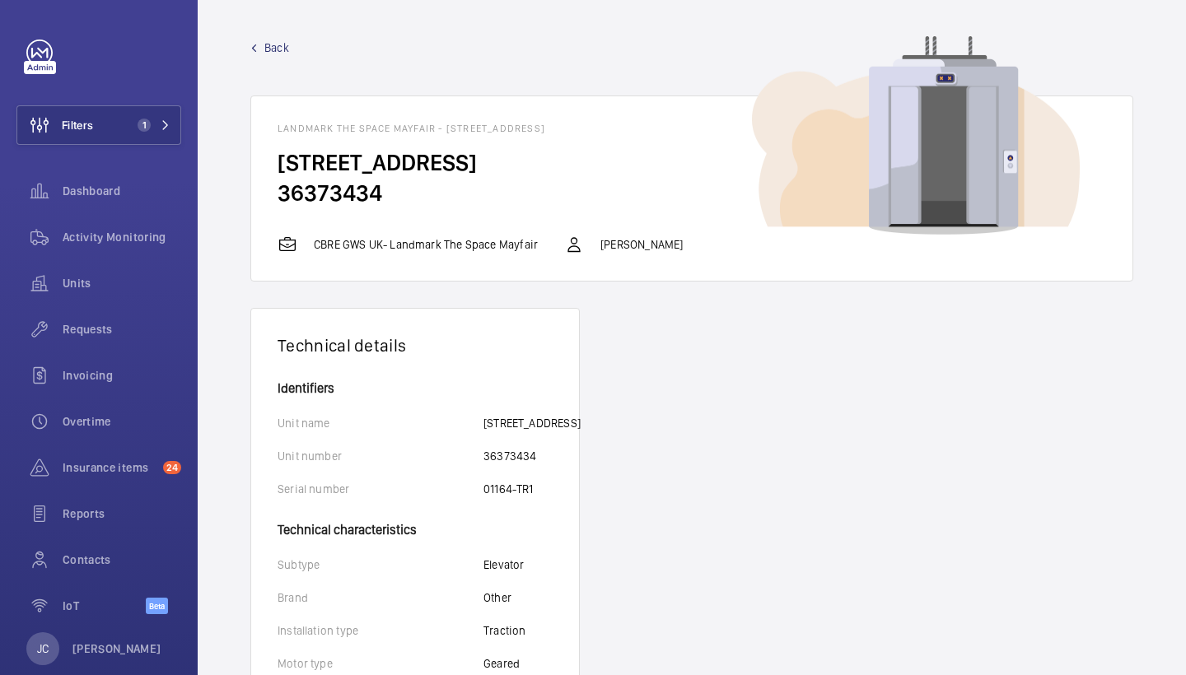
click at [267, 41] on span "Back" at bounding box center [276, 48] width 25 height 16
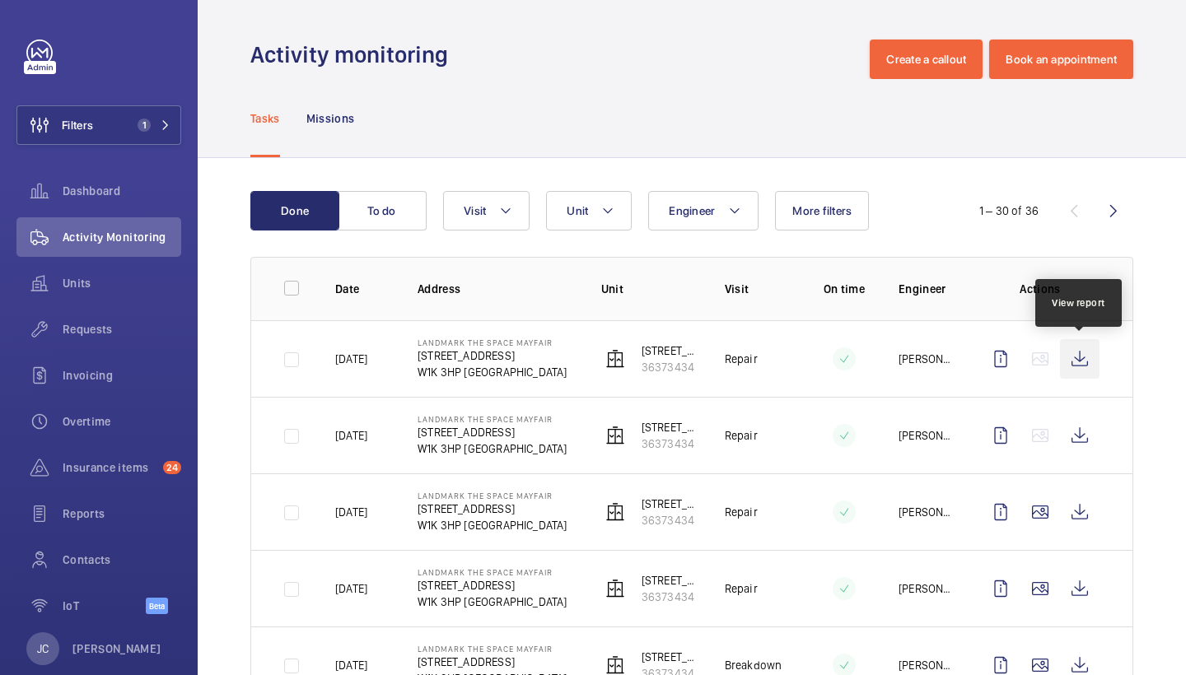
click at [1088, 360] on wm-front-icon-button at bounding box center [1080, 359] width 40 height 40
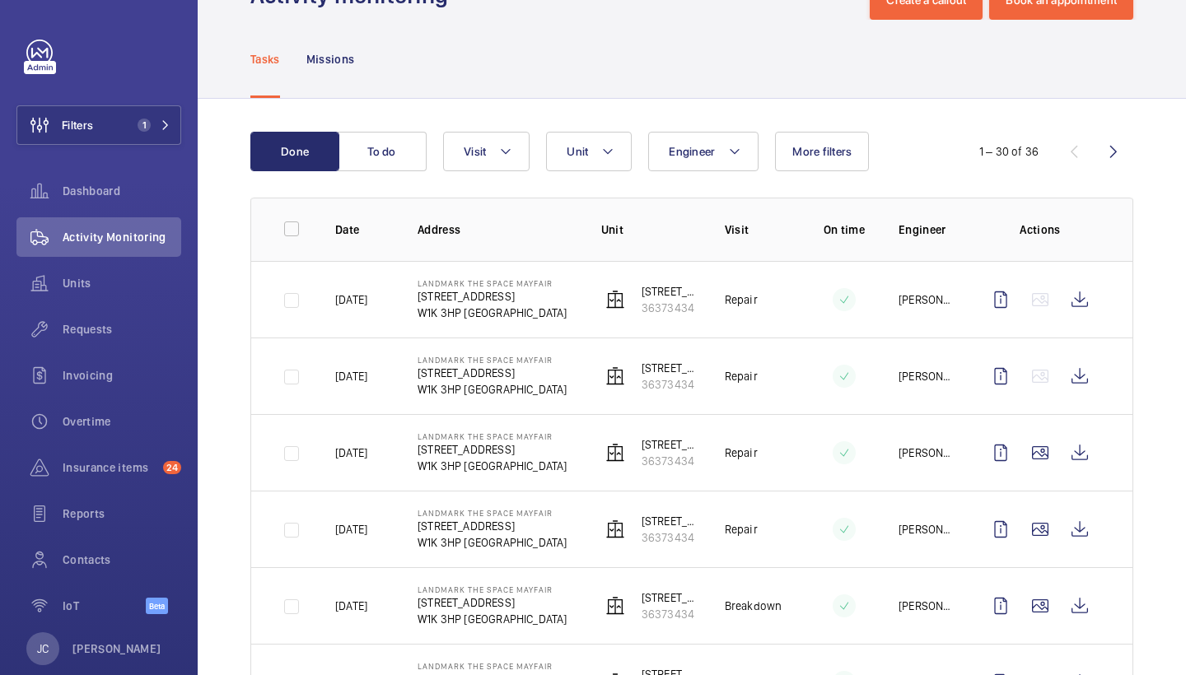
scroll to position [85, 0]
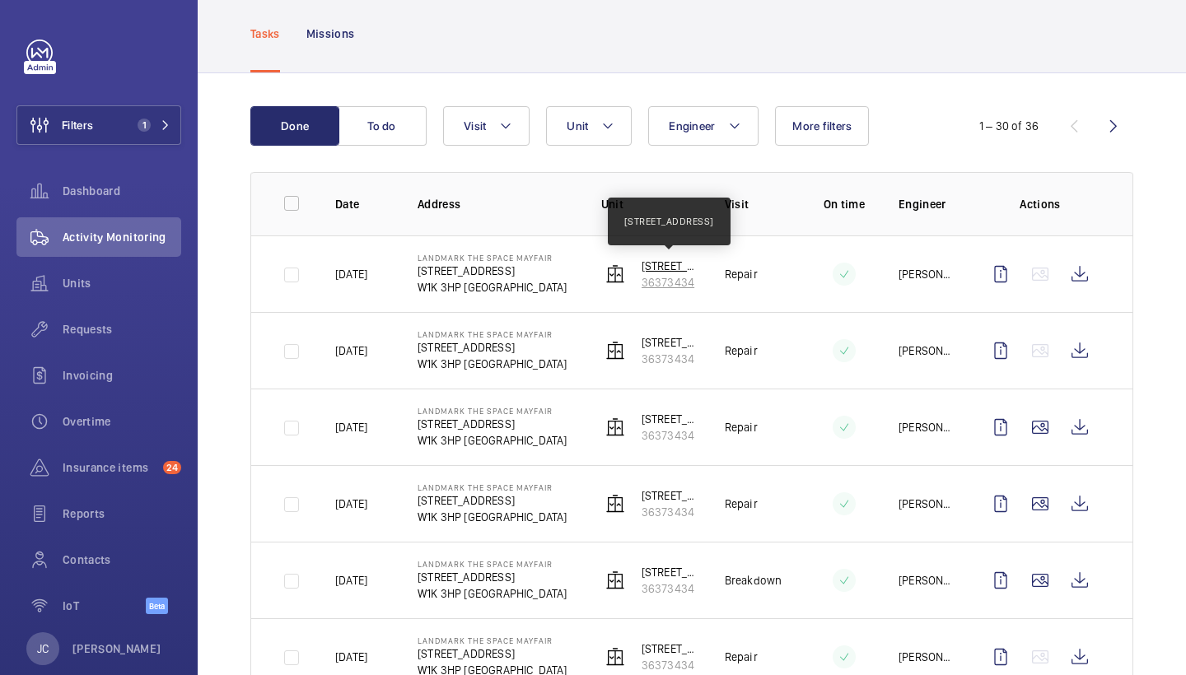
click at [657, 263] on p "[STREET_ADDRESS]" at bounding box center [669, 266] width 57 height 16
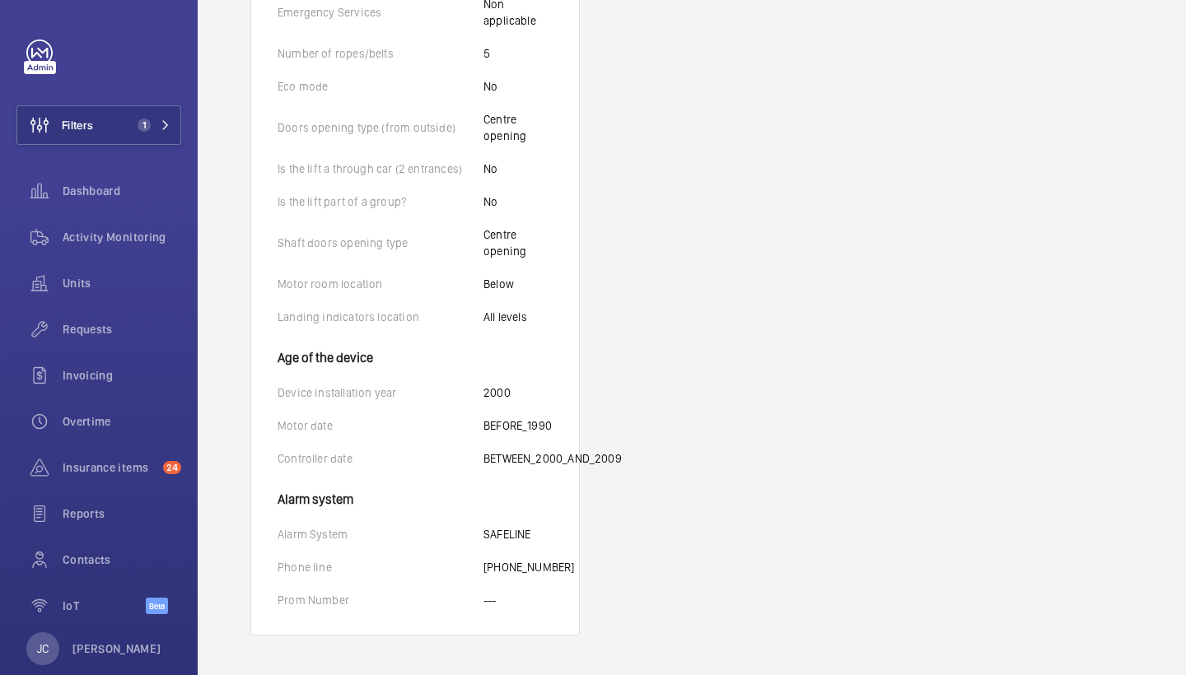
scroll to position [956, 0]
drag, startPoint x: 483, startPoint y: 564, endPoint x: 574, endPoint y: 564, distance: 90.6
click at [574, 564] on wm-front-card-body "Identifiers Unit name [STREET_ADDRESS] 36373434 Serial number 01164-TR1 Technic…" at bounding box center [415, 47] width 328 height 1176
copy p "7191202563701"
click at [516, 610] on wm-front-card-body "Identifiers Unit name [STREET_ADDRESS] 36373434 Serial number 01164-TR1 Technic…" at bounding box center [415, 47] width 328 height 1176
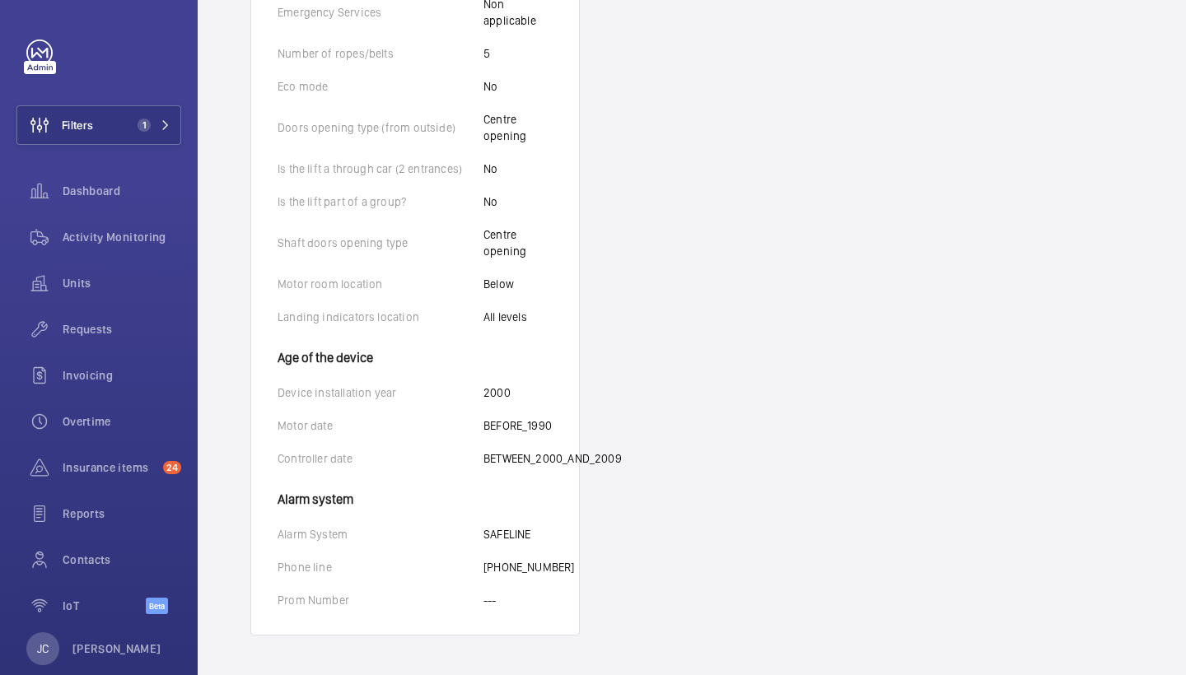
drag, startPoint x: 485, startPoint y: 566, endPoint x: 575, endPoint y: 565, distance: 89.7
click at [575, 565] on wm-front-card-body "Identifiers Unit name [STREET_ADDRESS] 36373434 Serial number 01164-TR1 Technic…" at bounding box center [415, 47] width 328 height 1176
copy p "7191202563701"
click at [499, 559] on p "[PHONE_NUMBER]" at bounding box center [528, 567] width 91 height 16
drag, startPoint x: 485, startPoint y: 550, endPoint x: 565, endPoint y: 563, distance: 80.9
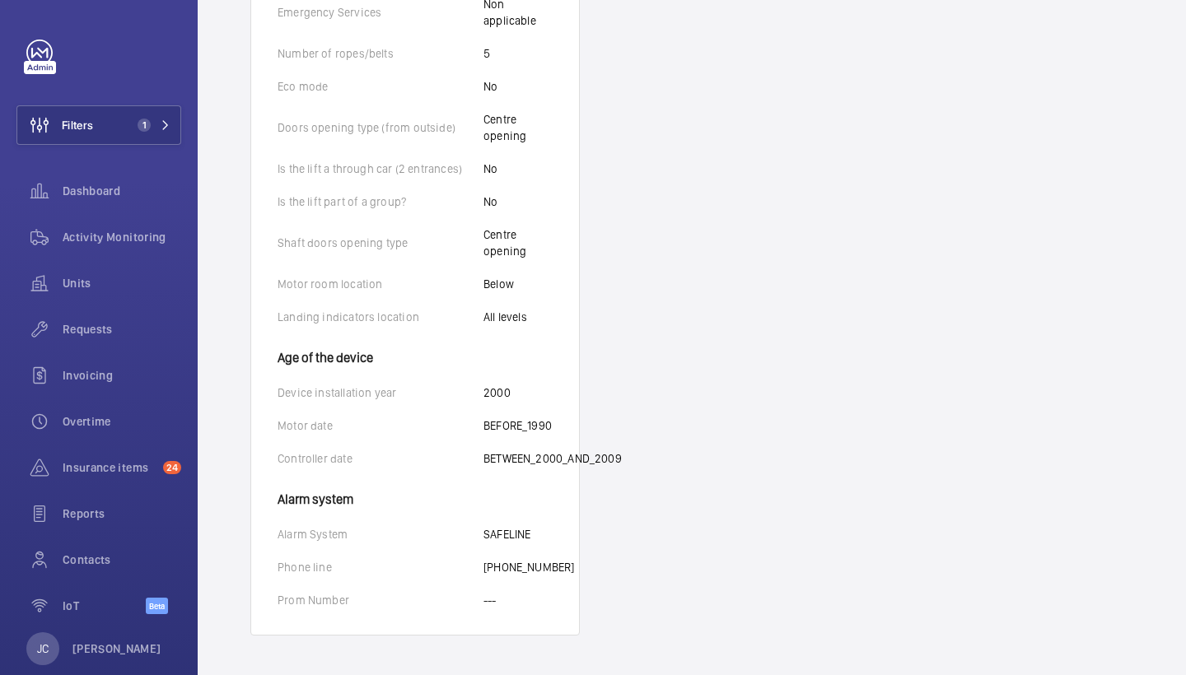
click at [565, 563] on wm-front-card-body "Identifiers Unit name [STREET_ADDRESS] 36373434 Serial number 01164-TR1 Technic…" at bounding box center [415, 47] width 328 height 1176
copy p "[PHONE_NUMBER]"
click at [567, 548] on wm-front-card-body "Identifiers Unit name [STREET_ADDRESS] 36373434 Serial number 01164-TR1 Technic…" at bounding box center [415, 47] width 328 height 1176
drag, startPoint x: 481, startPoint y: 552, endPoint x: 566, endPoint y: 567, distance: 87.0
click at [566, 567] on wm-front-card-body "Identifiers Unit name [STREET_ADDRESS] 36373434 Serial number 01164-TR1 Technic…" at bounding box center [415, 47] width 328 height 1176
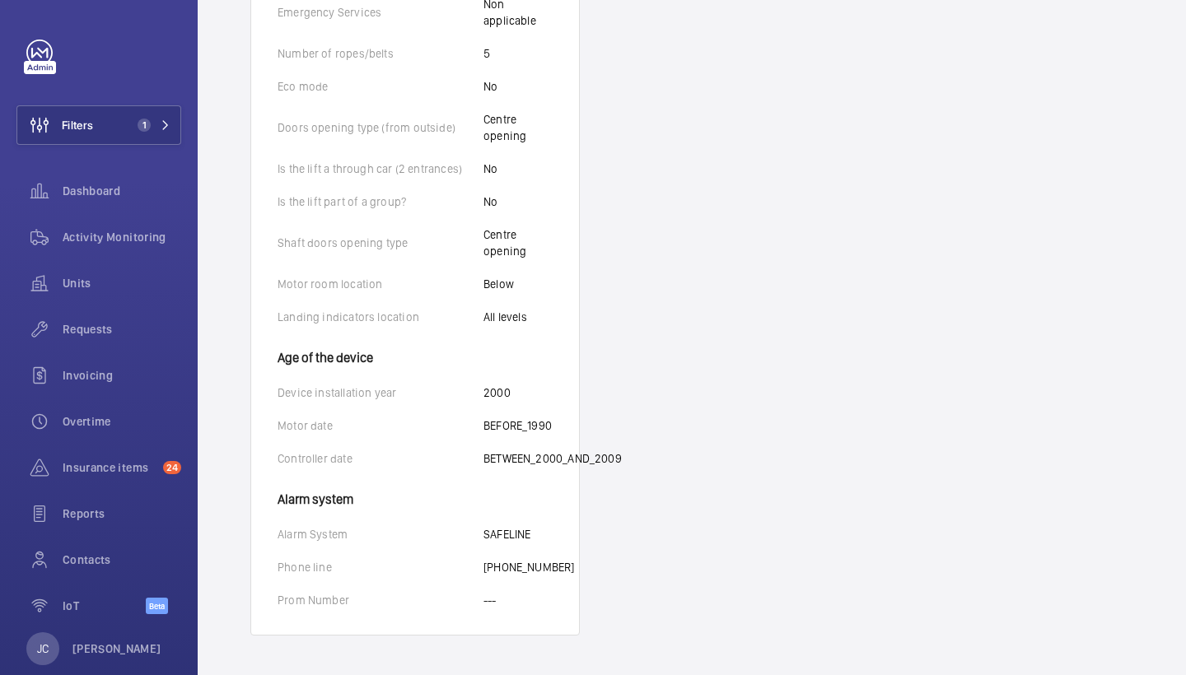
copy div "[PHONE_NUMBER]"
click at [531, 590] on wm-front-card-body "Identifiers Unit name [STREET_ADDRESS] 36373434 Serial number 01164-TR1 Technic…" at bounding box center [415, 47] width 328 height 1176
drag, startPoint x: 483, startPoint y: 568, endPoint x: 570, endPoint y: 568, distance: 86.5
click at [570, 568] on wm-front-card-body "Identifiers Unit name [STREET_ADDRESS] 36373434 Serial number 01164-TR1 Technic…" at bounding box center [415, 47] width 328 height 1176
copy p "7191202563701"
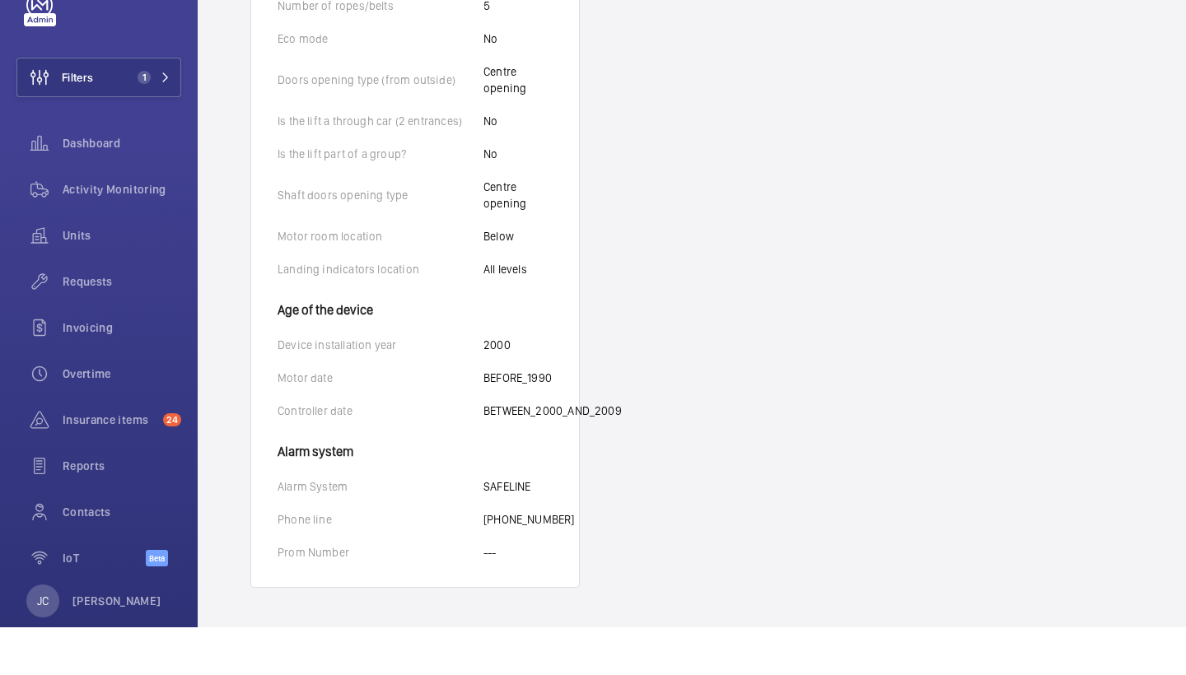
click at [506, 592] on div "Prom Number ---" at bounding box center [414, 600] width 275 height 16
